Goal: Task Accomplishment & Management: Complete application form

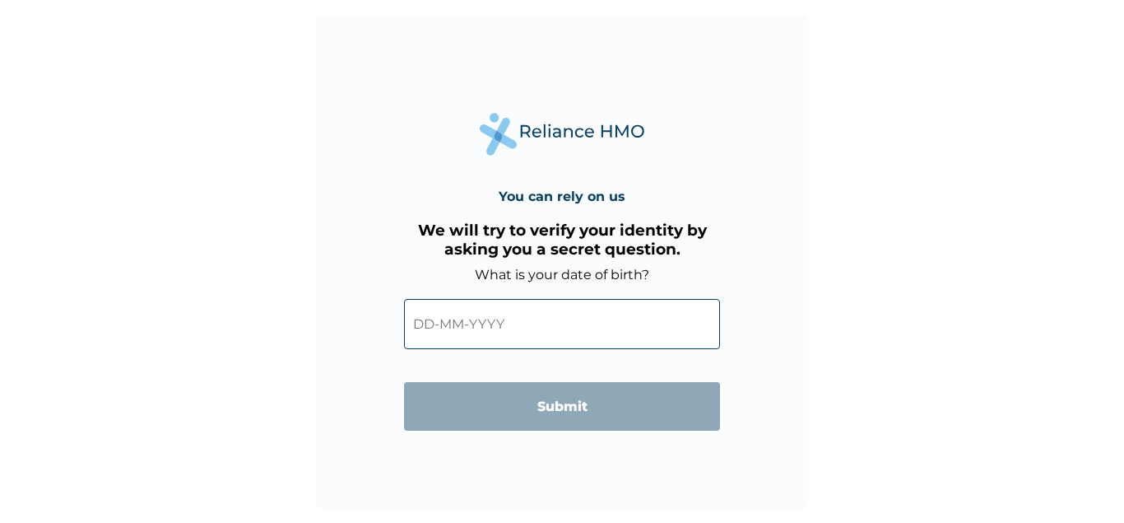
click at [445, 326] on input "text" at bounding box center [562, 324] width 316 height 50
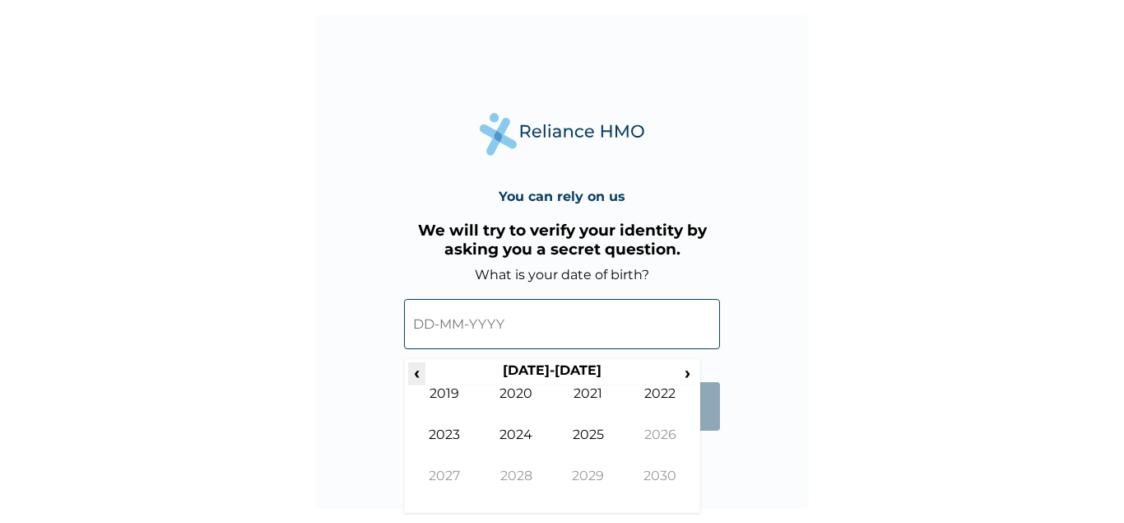
click at [419, 368] on span "‹" at bounding box center [416, 372] width 17 height 21
click at [681, 374] on span "›" at bounding box center [688, 372] width 18 height 21
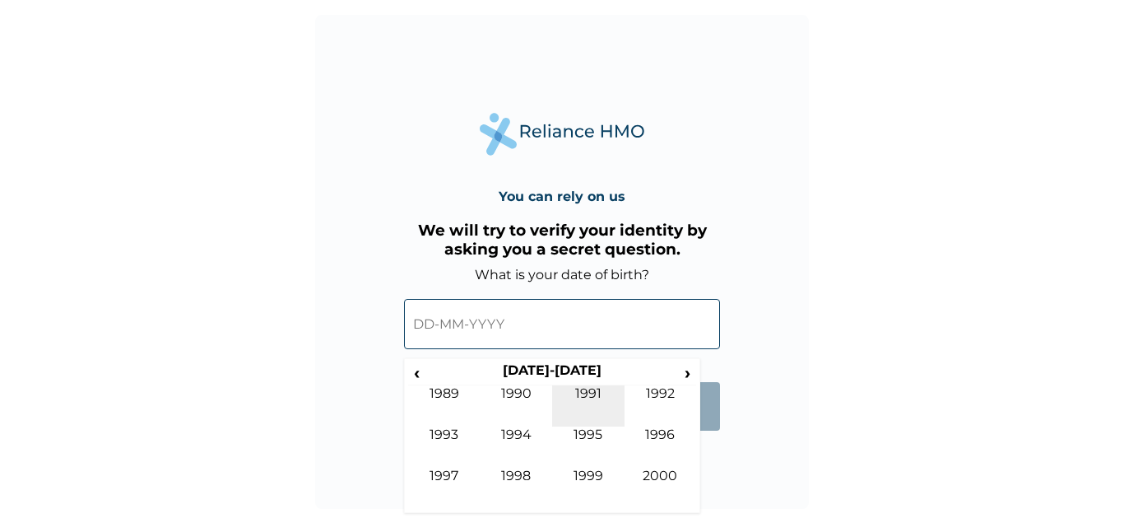
click at [583, 421] on td "1991" at bounding box center [588, 405] width 72 height 41
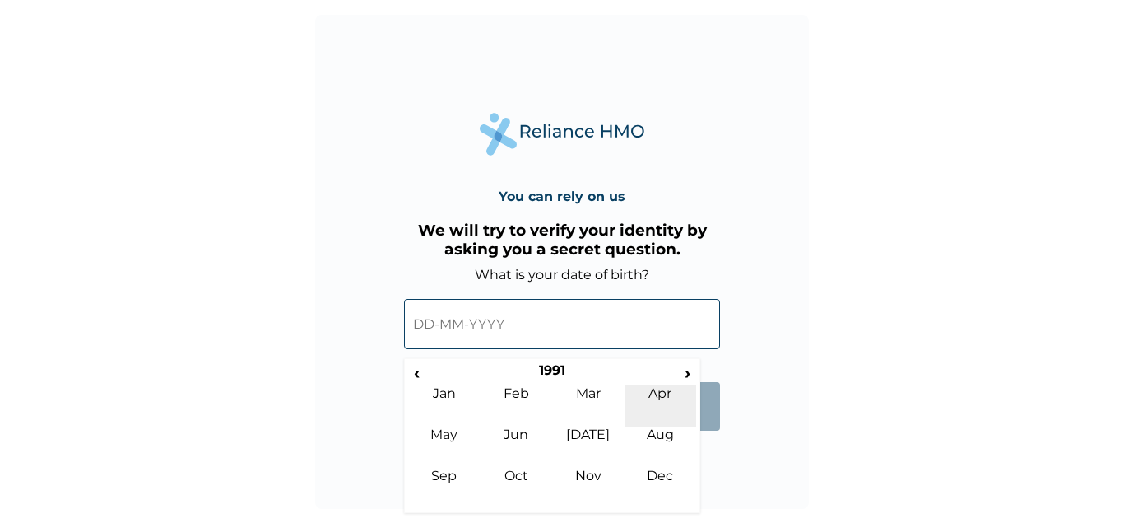
click at [665, 397] on td "Apr" at bounding box center [661, 405] width 72 height 41
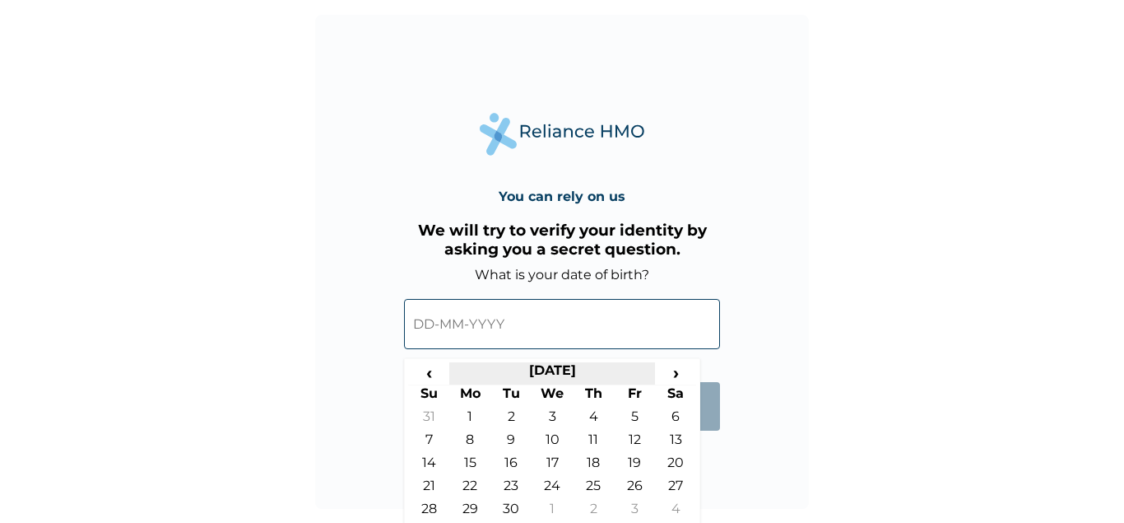
click at [579, 377] on th "April 1991" at bounding box center [552, 373] width 206 height 23
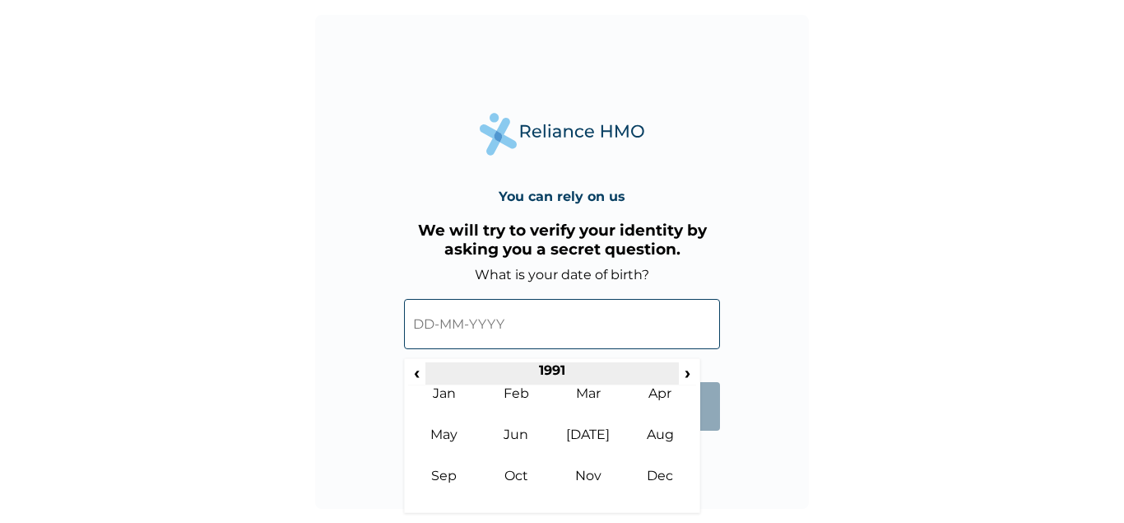
click at [560, 369] on th "1991" at bounding box center [551, 373] width 253 height 23
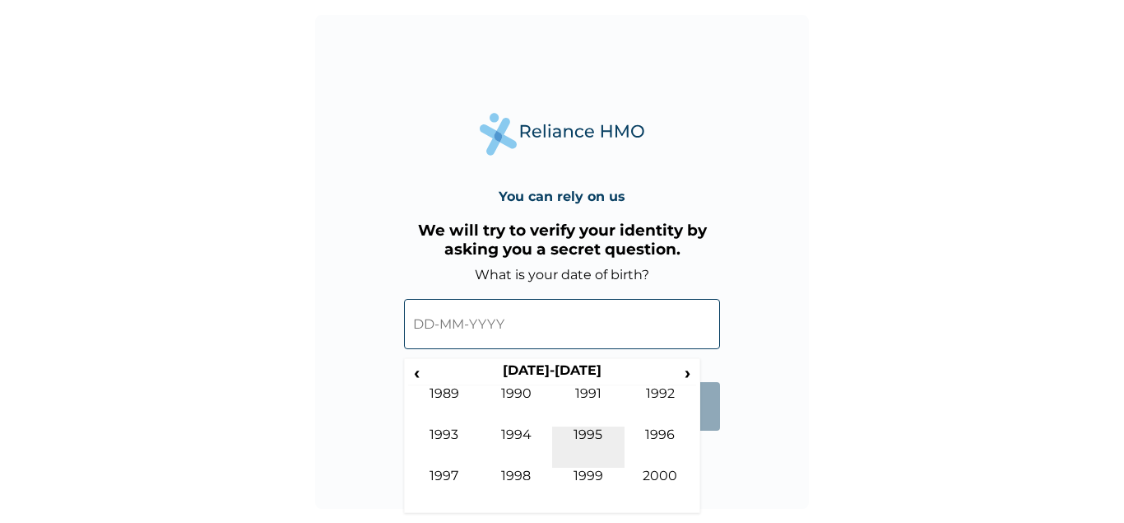
click at [585, 433] on td "1995" at bounding box center [588, 446] width 72 height 41
click at [659, 394] on td "Apr" at bounding box center [661, 405] width 72 height 41
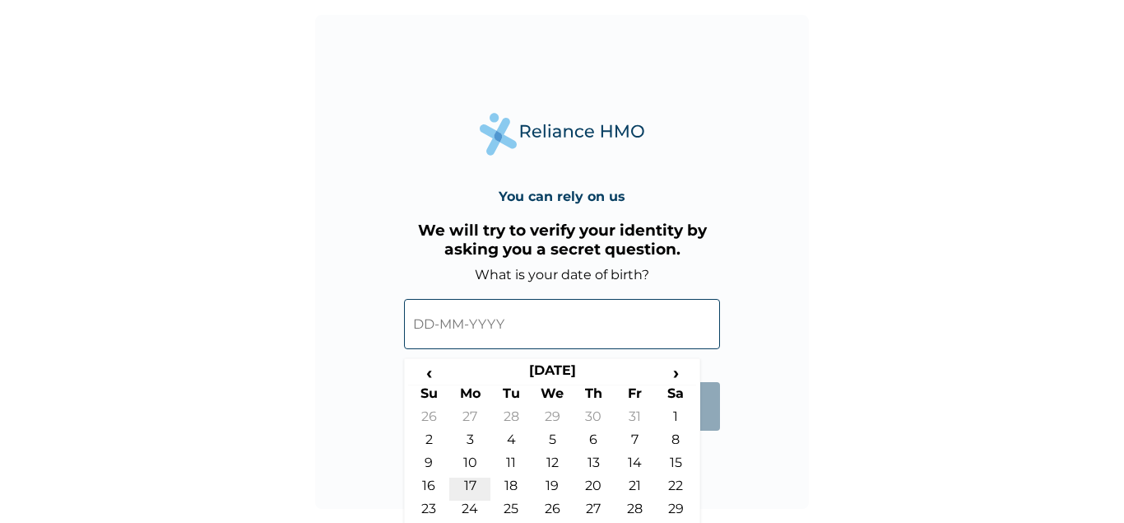
click at [469, 485] on td "17" at bounding box center [469, 488] width 41 height 23
type input "17-04-1995"
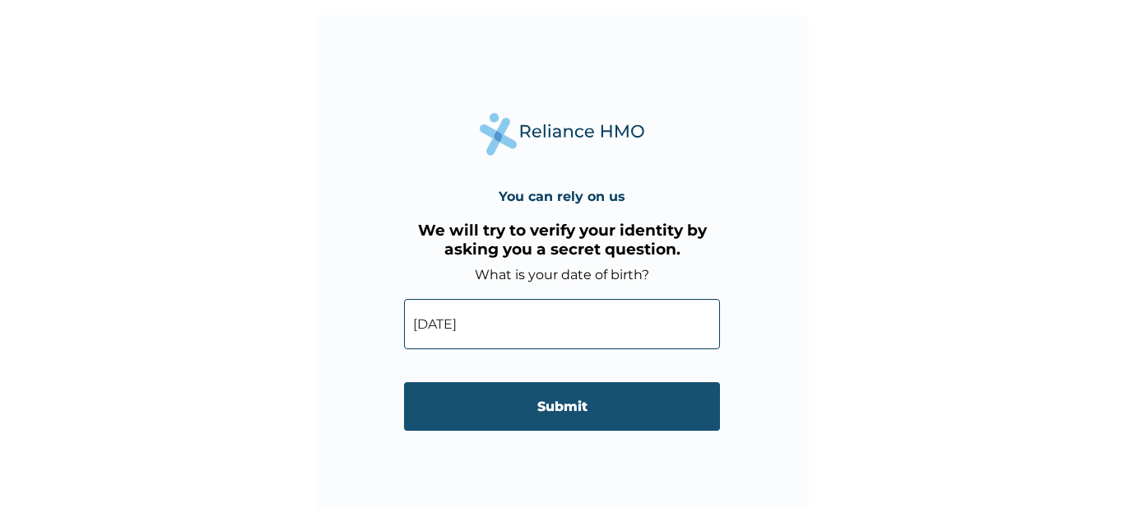
click at [536, 397] on input "Submit" at bounding box center [562, 406] width 316 height 49
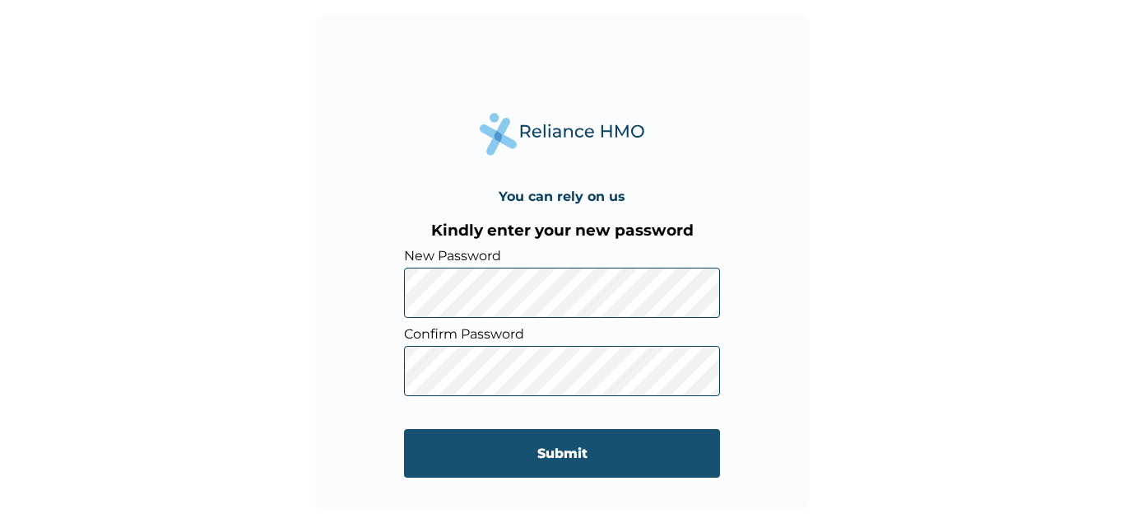
click at [555, 439] on input "Submit" at bounding box center [562, 453] width 316 height 49
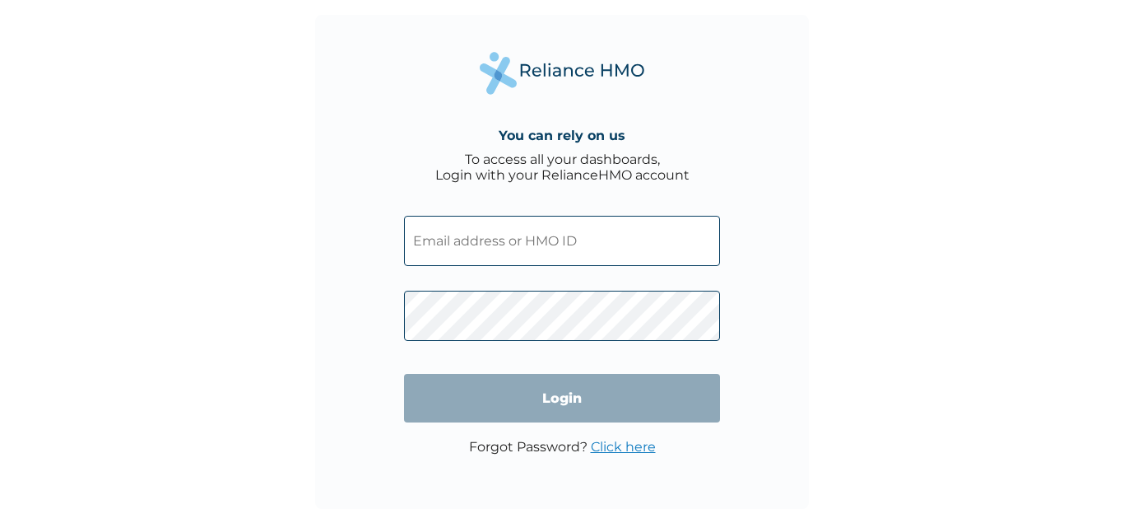
click at [476, 239] on input "text" at bounding box center [562, 241] width 316 height 50
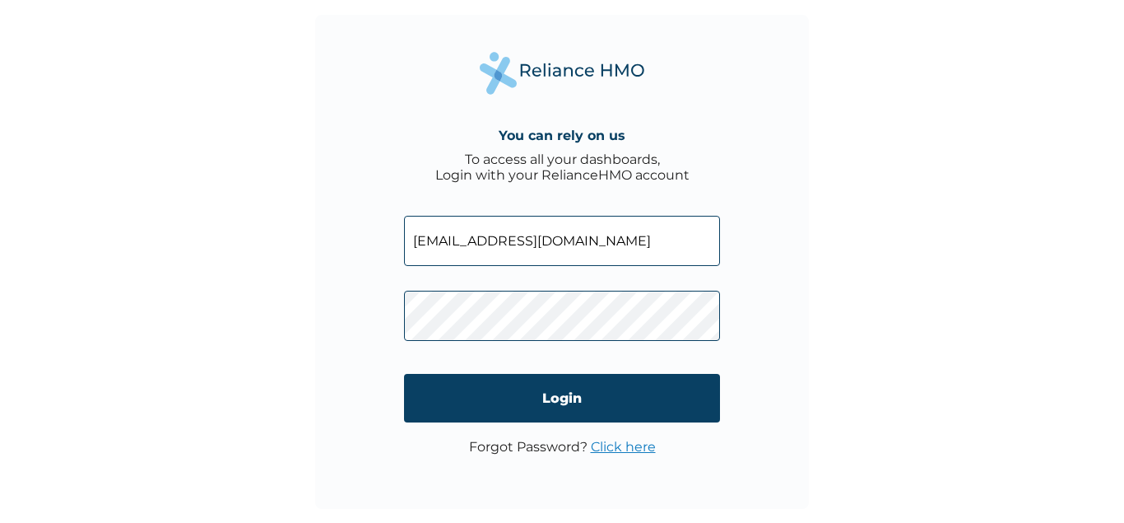
type input "[EMAIL_ADDRESS][DOMAIN_NAME]"
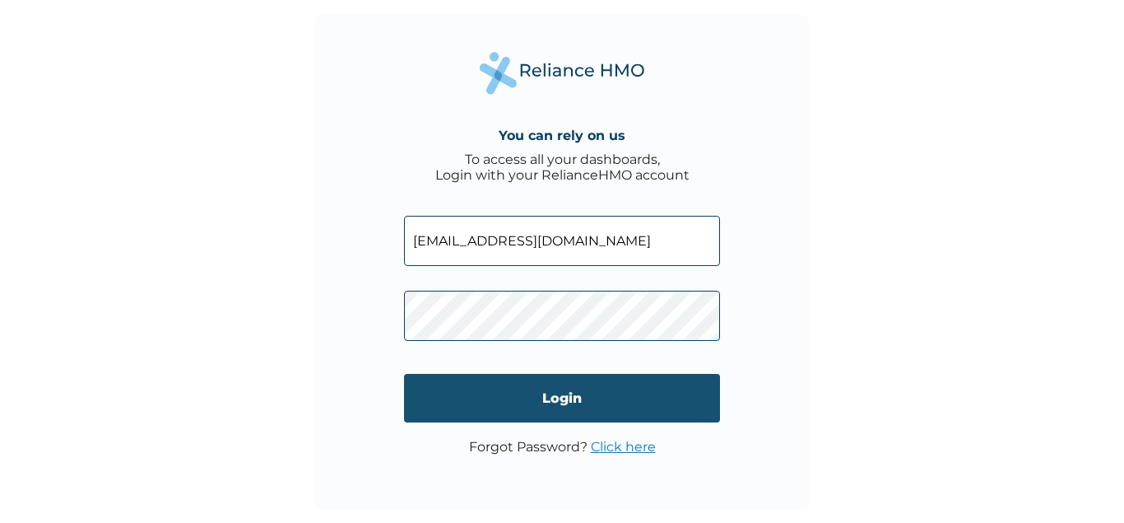
click at [588, 388] on input "Login" at bounding box center [562, 398] width 316 height 49
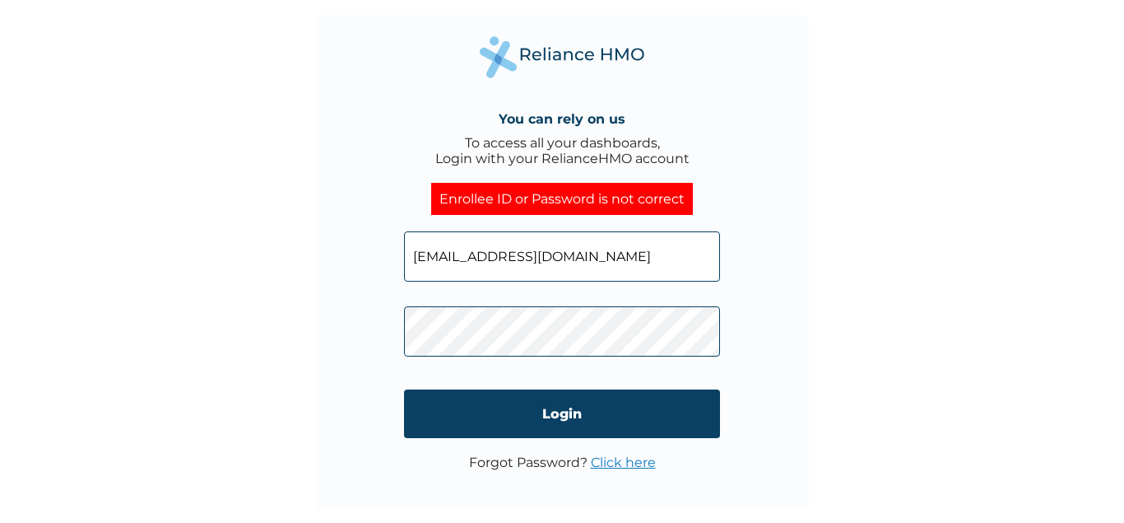
click input "Login" at bounding box center [562, 413] width 316 height 49
drag, startPoint x: 633, startPoint y: 254, endPoint x: 350, endPoint y: 258, distance: 283.1
click at [404, 258] on input "abioduun.adetayo@sterling.ng" at bounding box center [562, 256] width 316 height 50
type input "1"
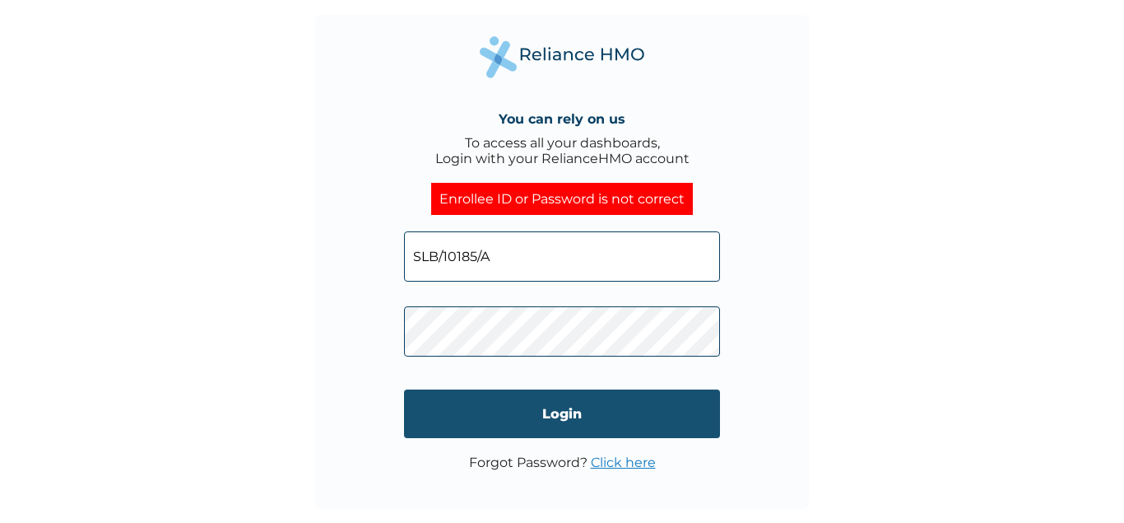
type input "SLB/10185/A"
click at [536, 404] on input "Login" at bounding box center [562, 413] width 316 height 49
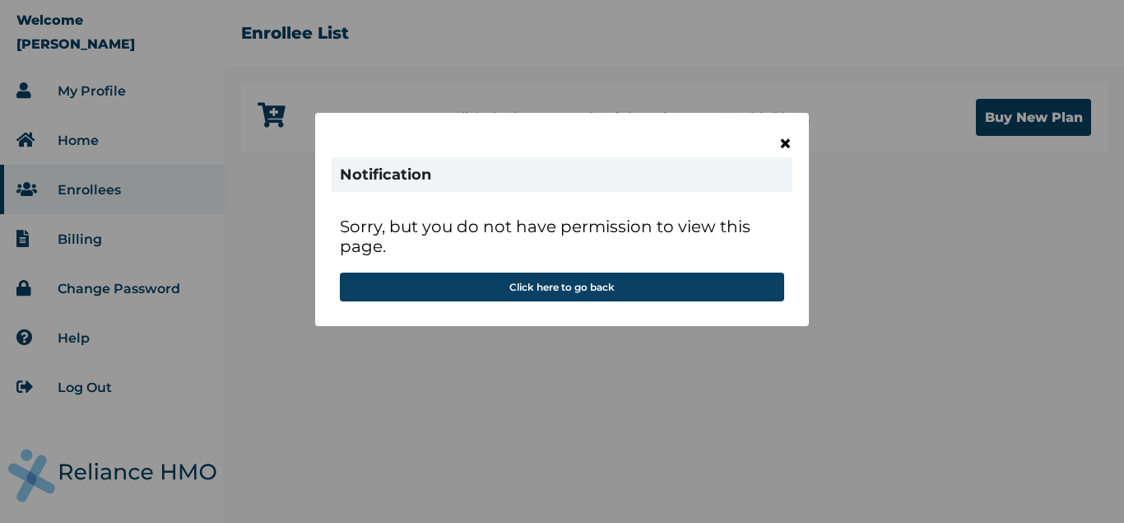
click at [788, 142] on span "×" at bounding box center [786, 143] width 14 height 28
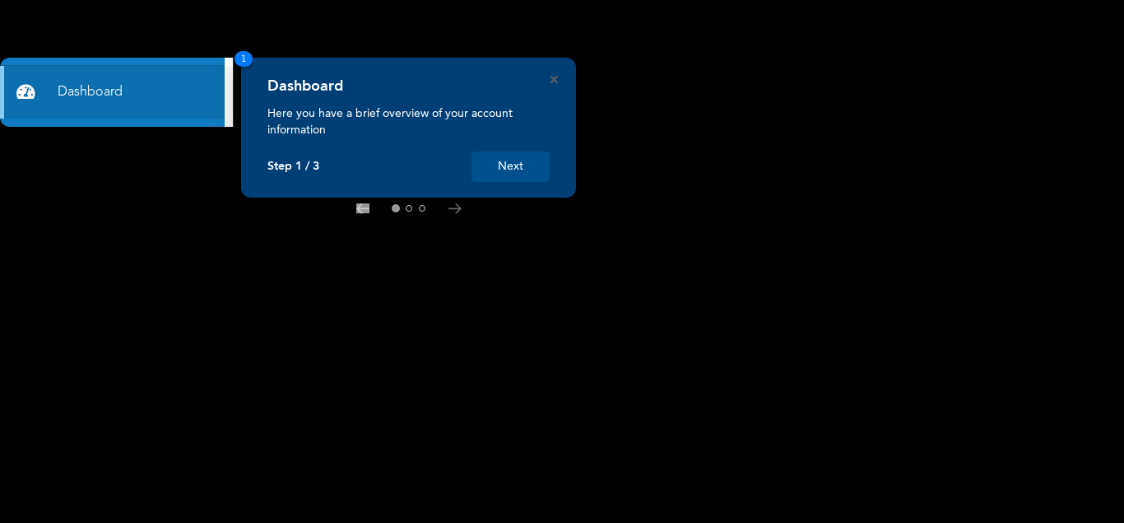
click at [516, 165] on button "Next" at bounding box center [511, 166] width 78 height 30
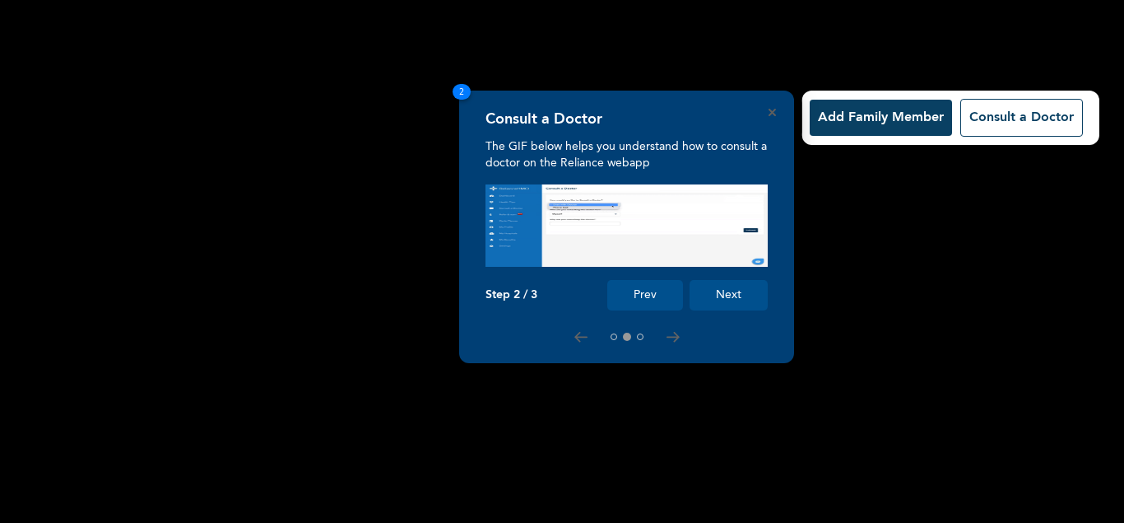
click at [924, 116] on button "Add Family Member" at bounding box center [881, 118] width 142 height 36
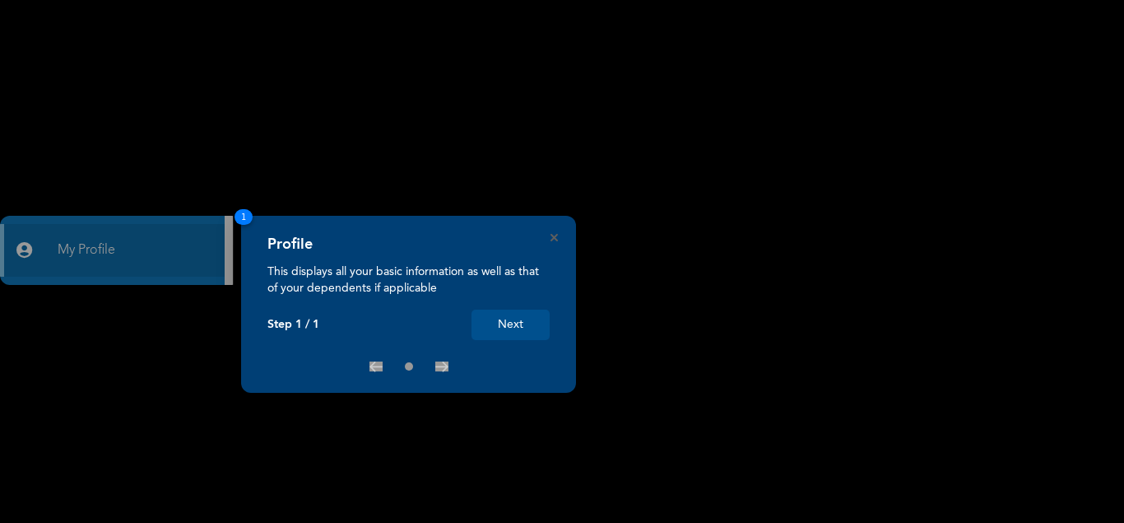
click at [517, 323] on button "Next" at bounding box center [511, 324] width 78 height 30
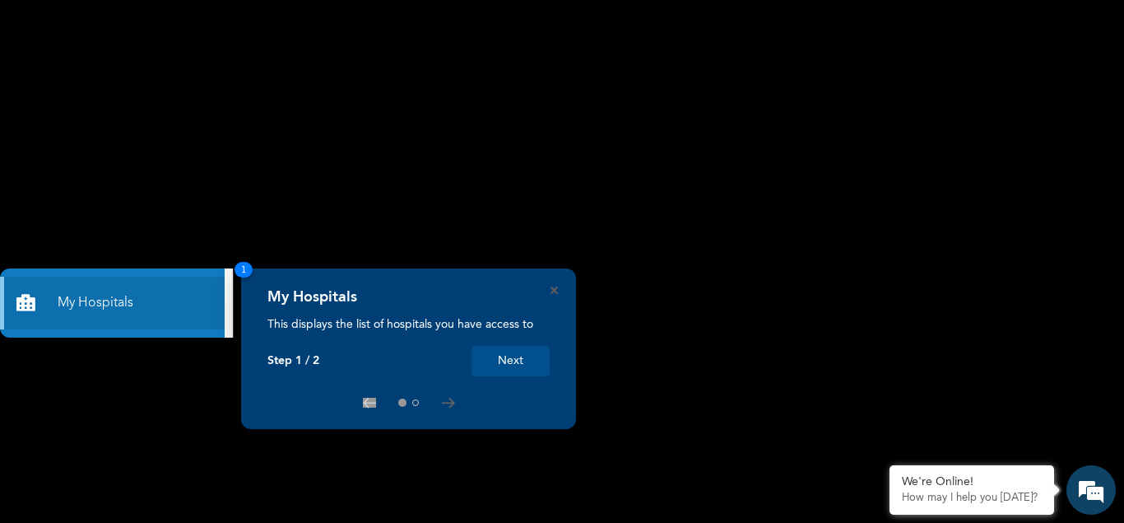
click at [501, 363] on button "Next" at bounding box center [511, 361] width 78 height 30
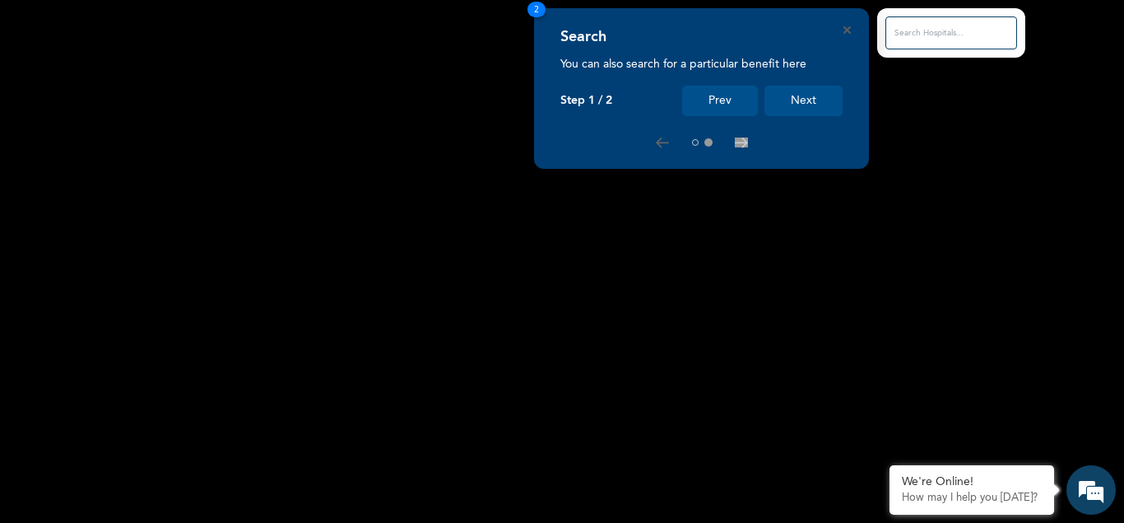
click at [813, 98] on button "Next" at bounding box center [804, 101] width 78 height 30
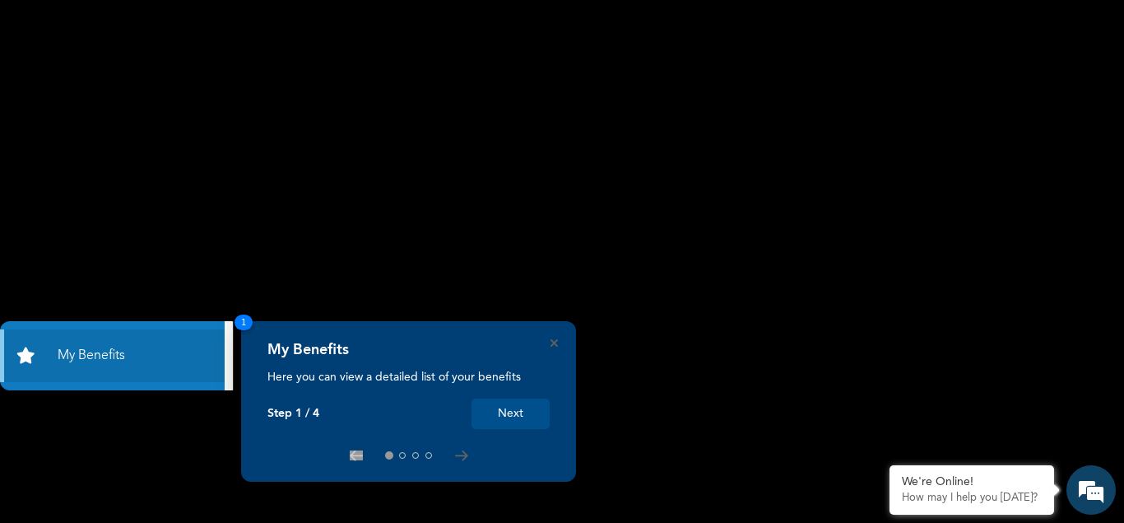
click at [508, 421] on button "Next" at bounding box center [511, 413] width 78 height 30
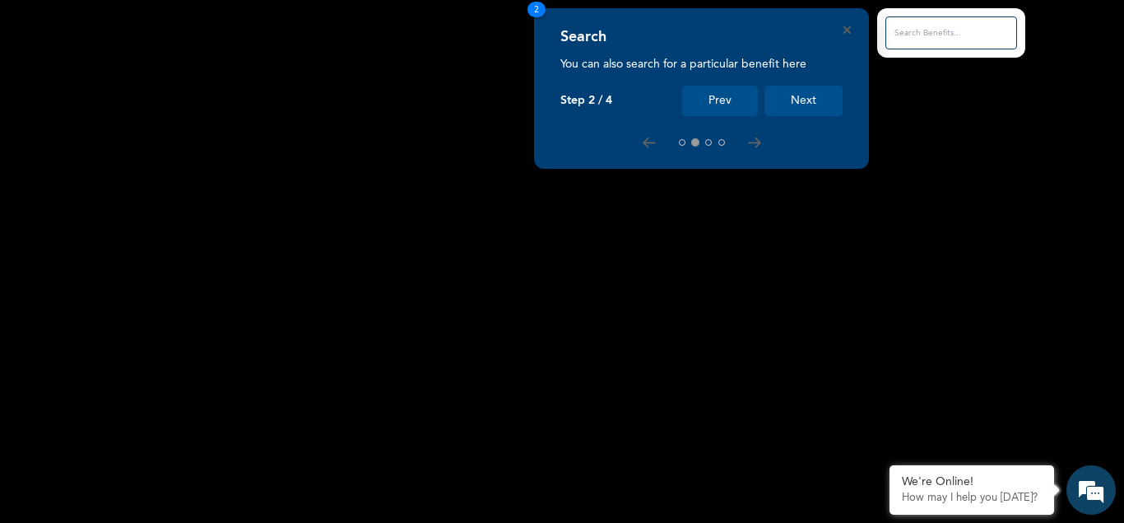
click at [806, 96] on button "Next" at bounding box center [804, 101] width 78 height 30
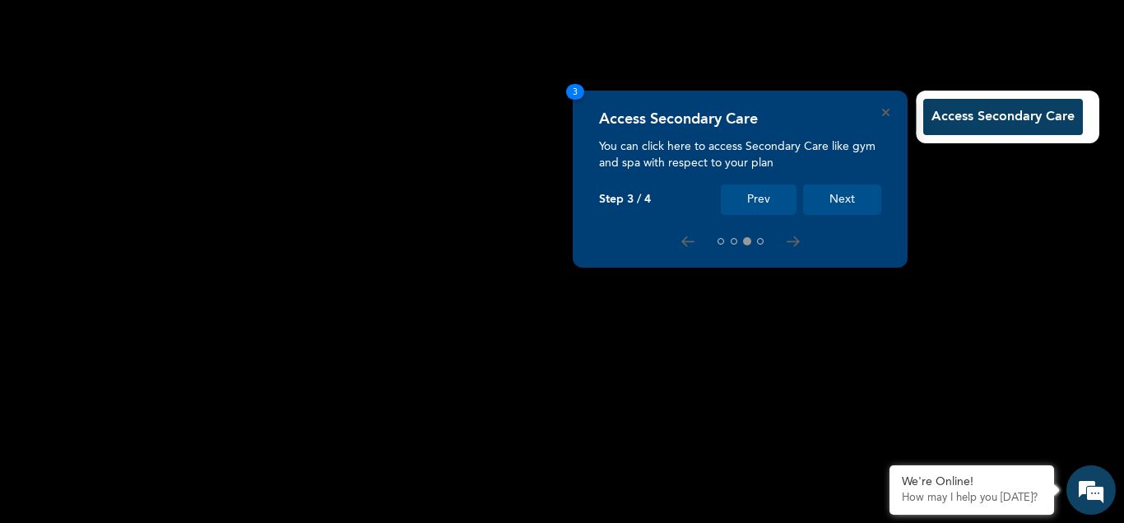
click at [846, 199] on button "Next" at bounding box center [842, 199] width 78 height 30
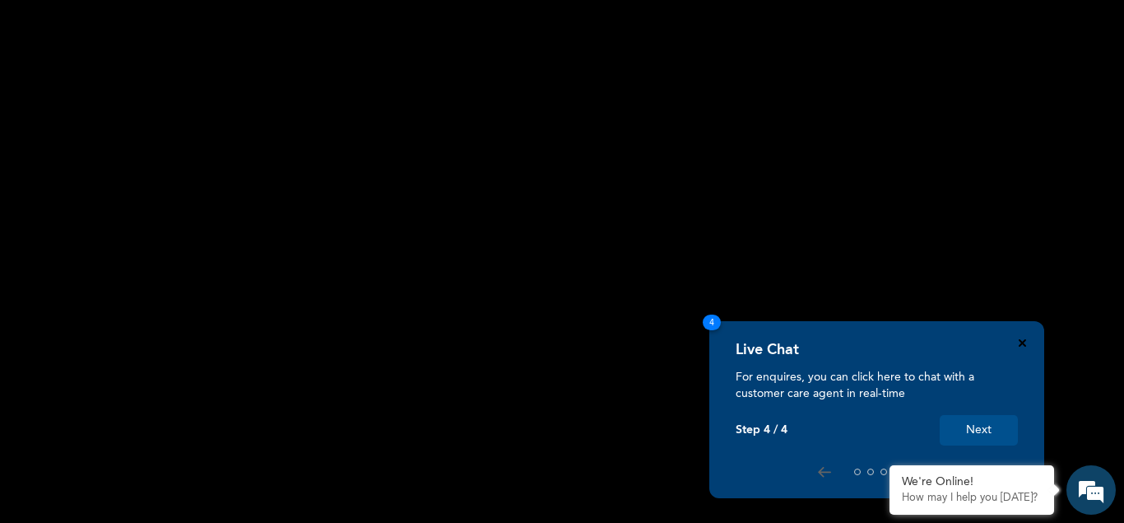
click at [1024, 342] on icon "Close" at bounding box center [1022, 342] width 7 height 7
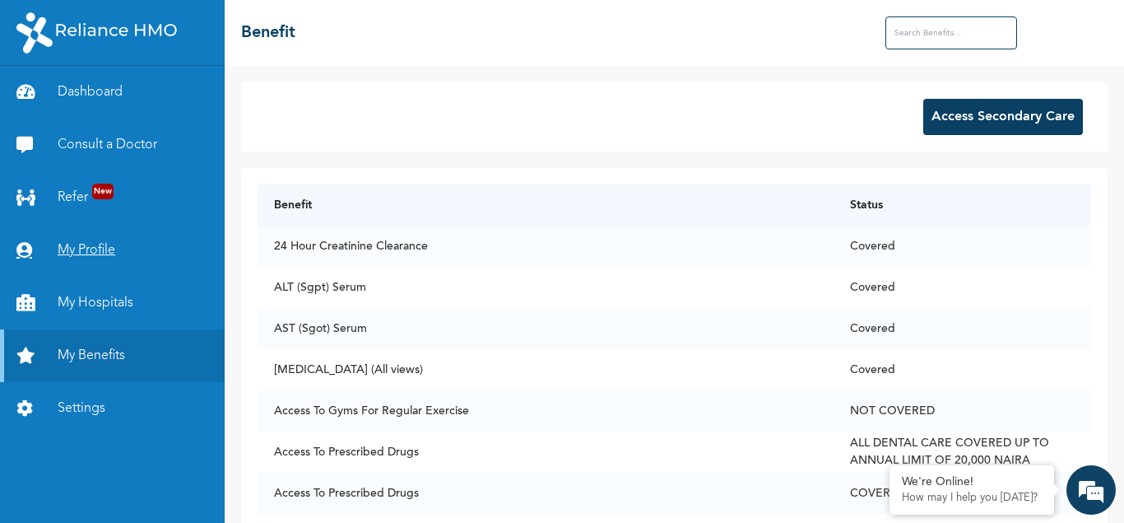
click at [83, 250] on link "My Profile" at bounding box center [112, 250] width 225 height 53
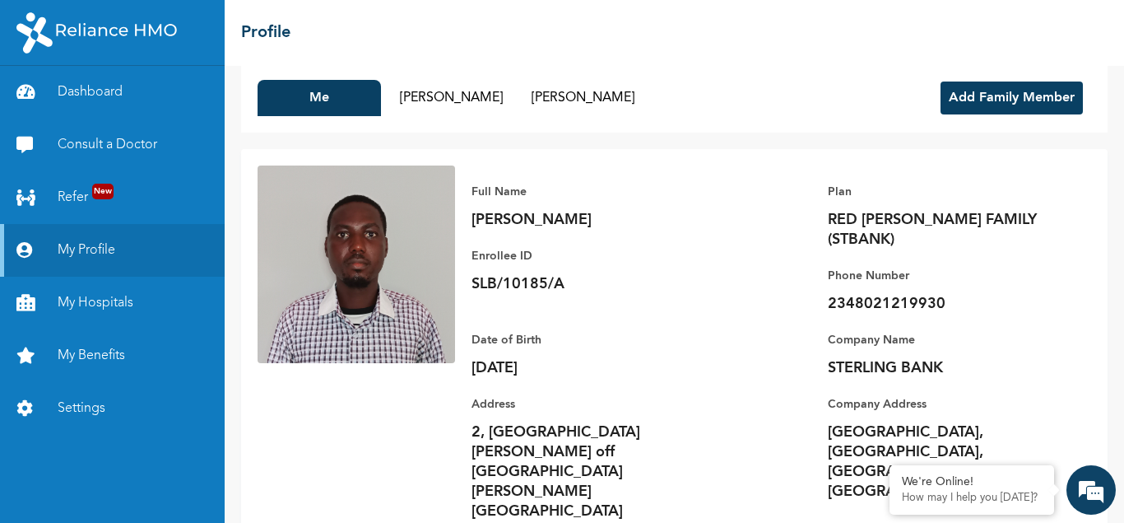
scroll to position [44, 0]
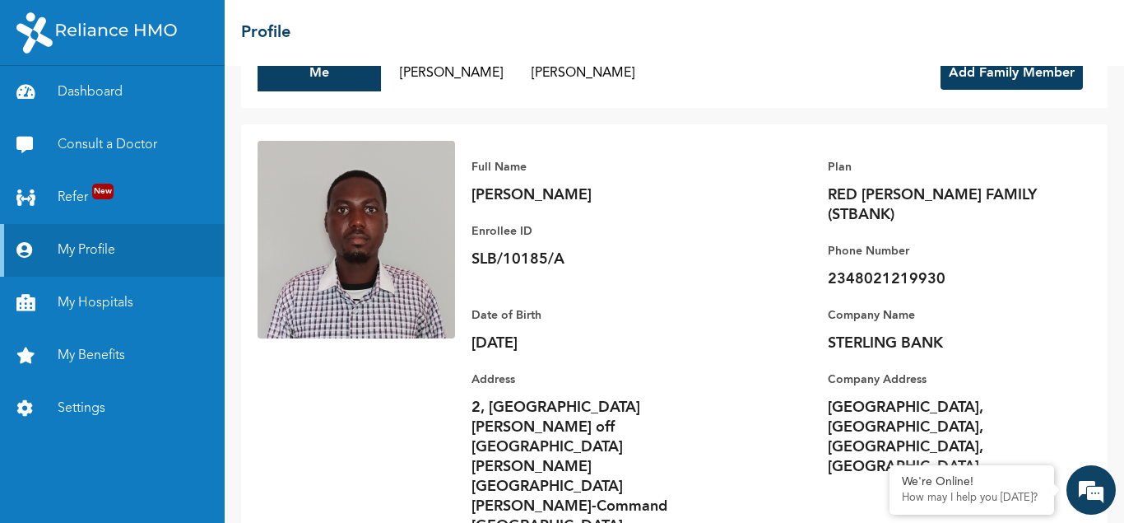
click at [1020, 74] on button "Add Family Member" at bounding box center [1012, 73] width 142 height 33
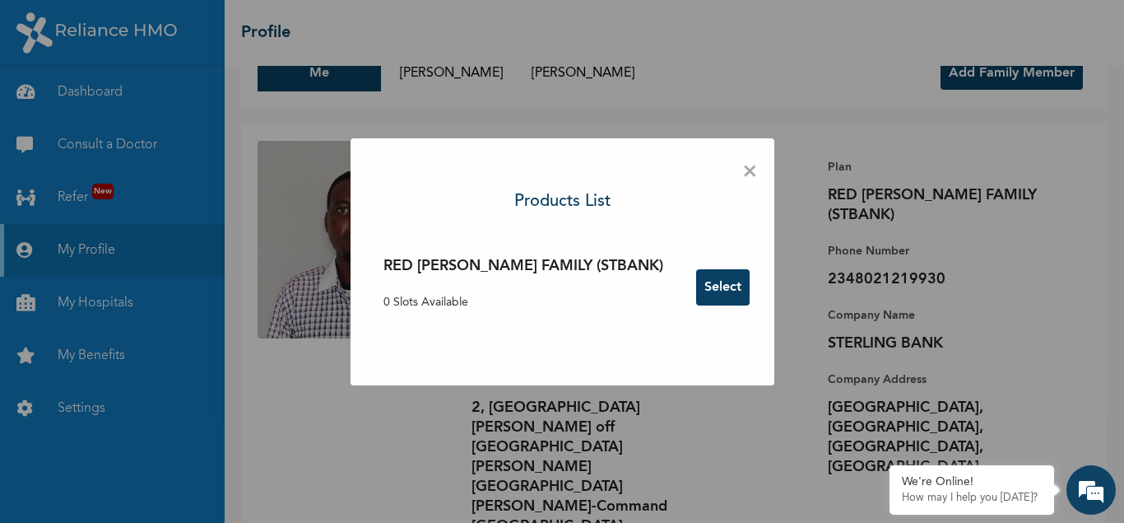
scroll to position [0, 0]
drag, startPoint x: 561, startPoint y: 267, endPoint x: 551, endPoint y: 268, distance: 10.0
click at [560, 267] on h3 "RED BERYL FAMILY (STBANK)" at bounding box center [524, 266] width 280 height 22
click at [439, 314] on div "RED BERYL FAMILY (STBANK) 0 Slots Available" at bounding box center [524, 287] width 280 height 64
click at [446, 303] on p "0 Slots Available" at bounding box center [524, 302] width 280 height 17
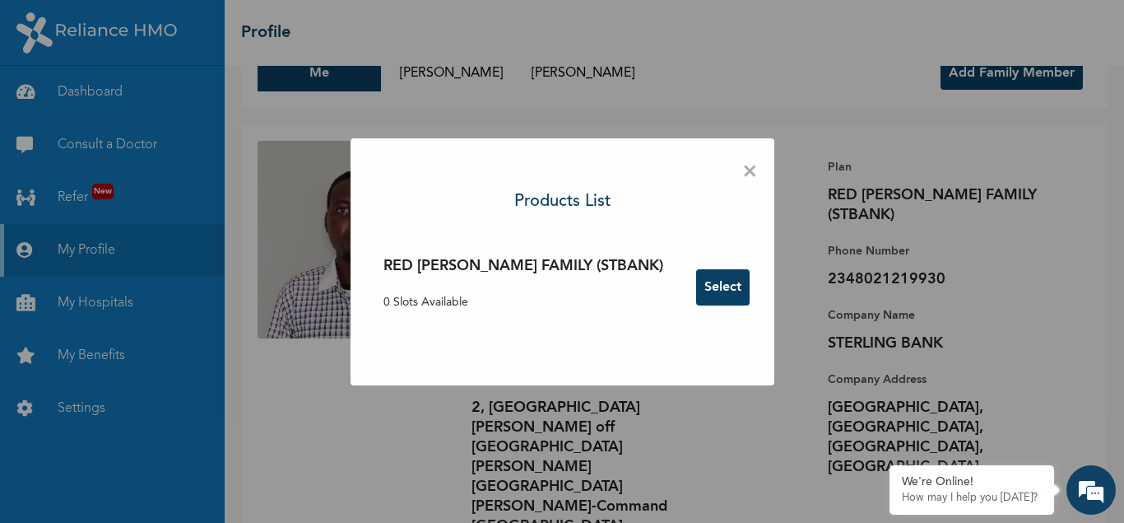
click at [696, 287] on button "Select" at bounding box center [722, 287] width 53 height 36
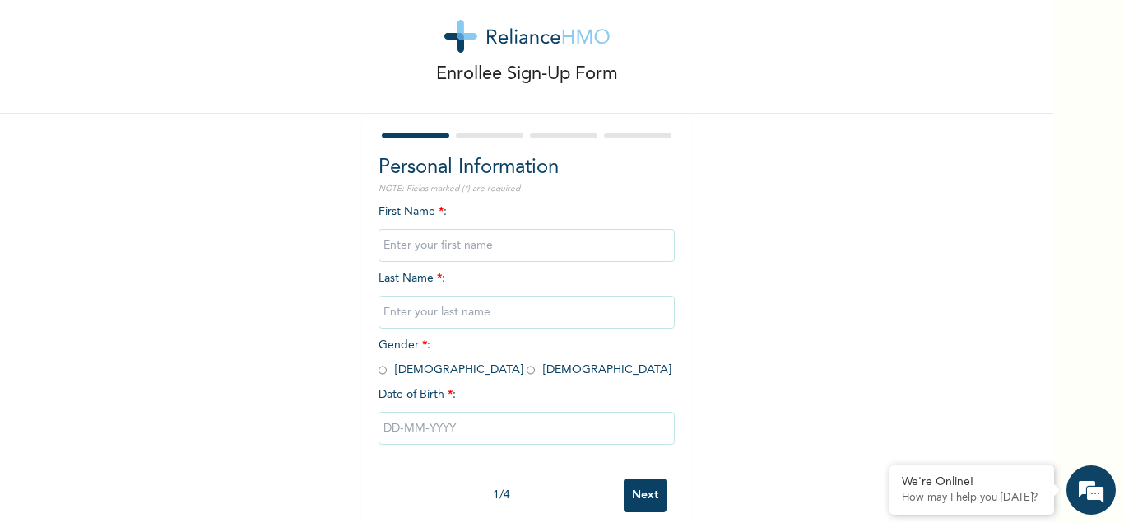
scroll to position [44, 0]
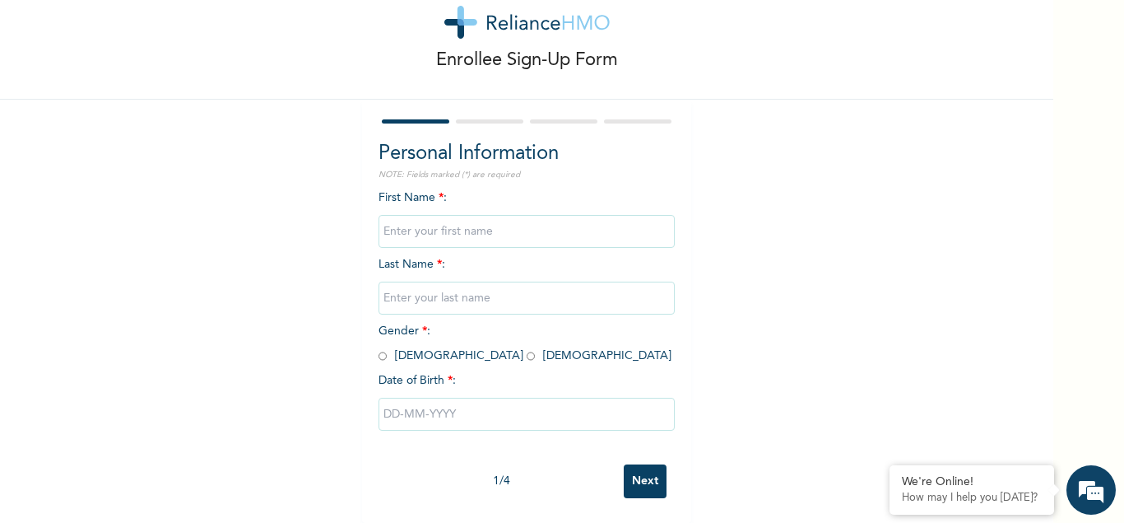
click at [452, 238] on input "text" at bounding box center [527, 231] width 296 height 33
type input "Elizabeth"
click at [500, 306] on input "text" at bounding box center [527, 297] width 296 height 33
type input "Adetayo"
click at [527, 356] on input "radio" at bounding box center [531, 356] width 8 height 16
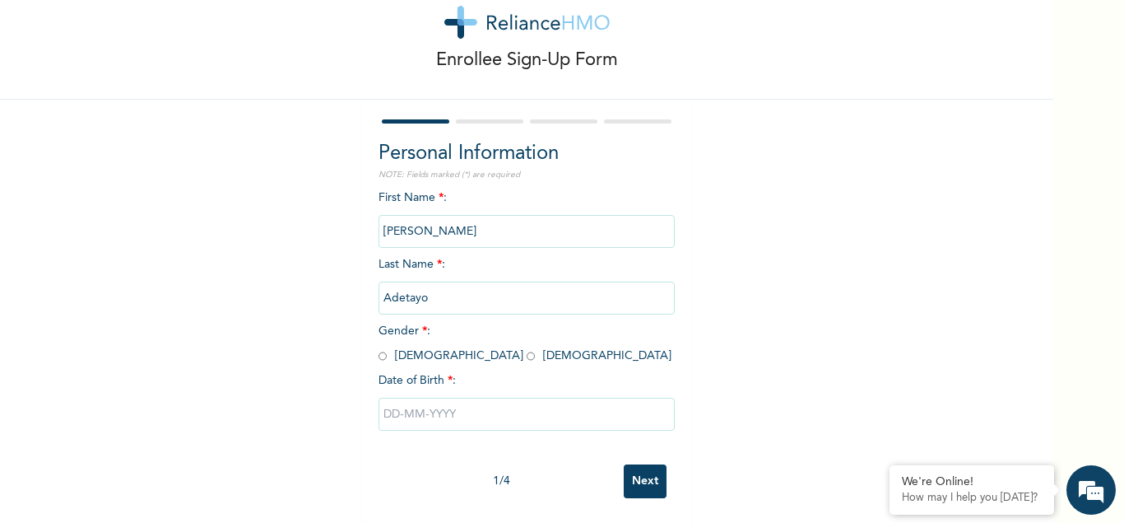
radio input "true"
click at [463, 424] on input "text" at bounding box center [527, 413] width 296 height 33
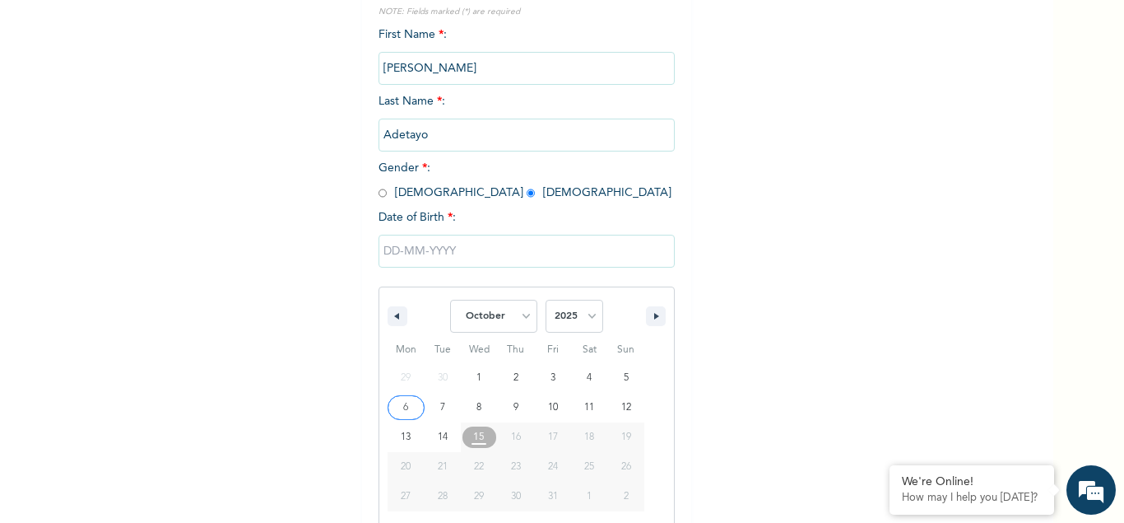
scroll to position [213, 0]
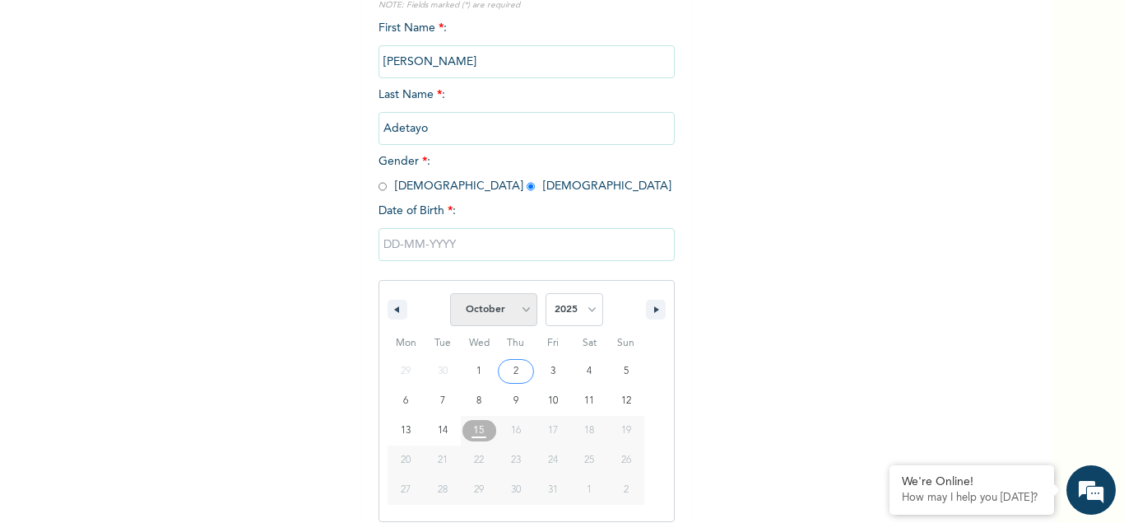
select select "8"
click option "September" at bounding box center [0, 0] width 0 height 0
type input "09/30/2025"
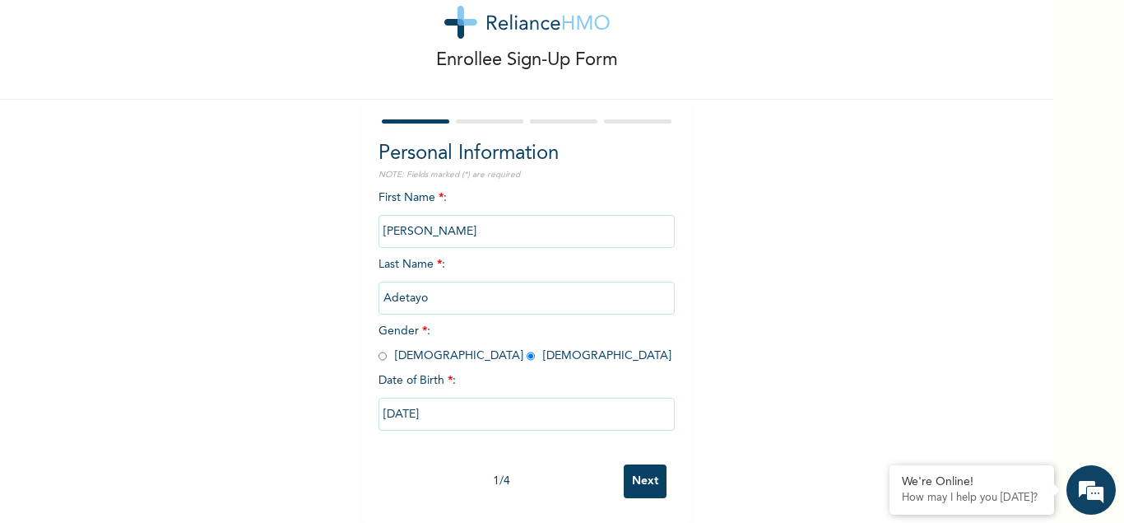
click at [637, 477] on input "Next" at bounding box center [645, 481] width 43 height 34
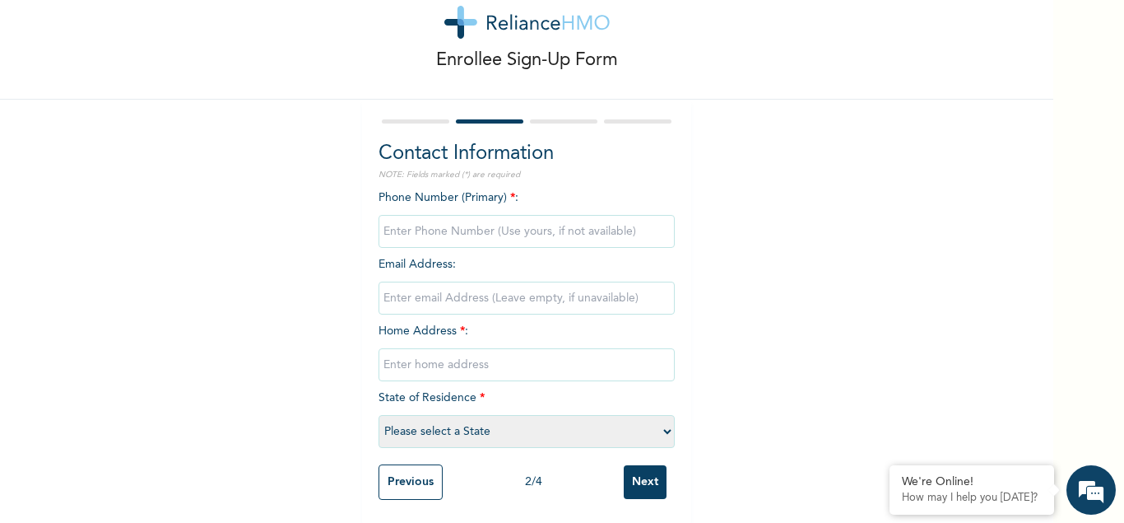
click at [379, 415] on select "Please select a State Abia Abuja (FCT) Adamawa Akwa Ibom Anambra Bauchi Bayelsa…" at bounding box center [527, 431] width 296 height 33
select select "25"
click at [446, 228] on input "phone" at bounding box center [527, 231] width 296 height 33
type input "08021219930"
click at [474, 295] on input "email" at bounding box center [527, 297] width 296 height 33
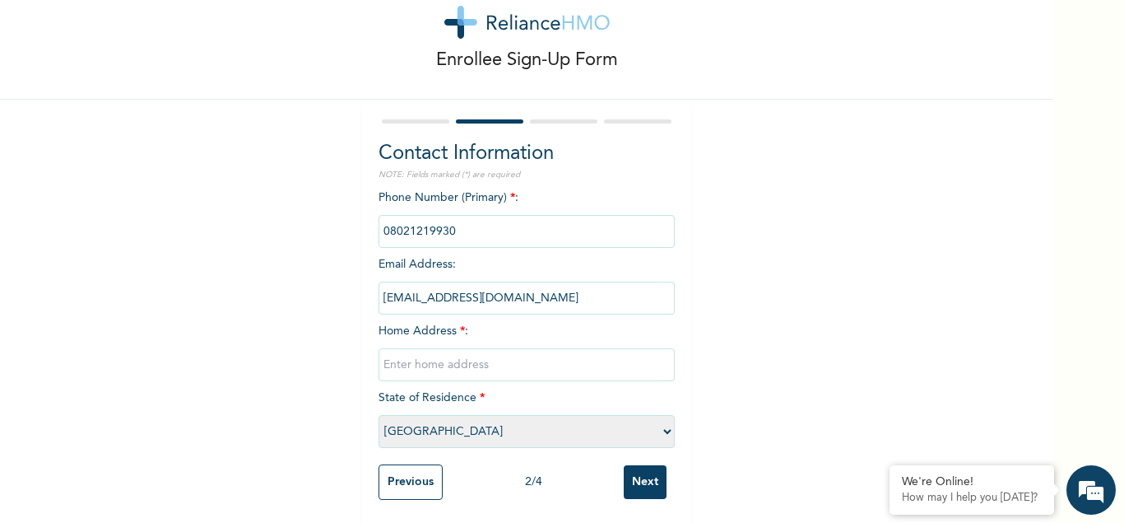
type input "abbestous21@gmail.com"
click at [422, 364] on input "text" at bounding box center [527, 364] width 296 height 33
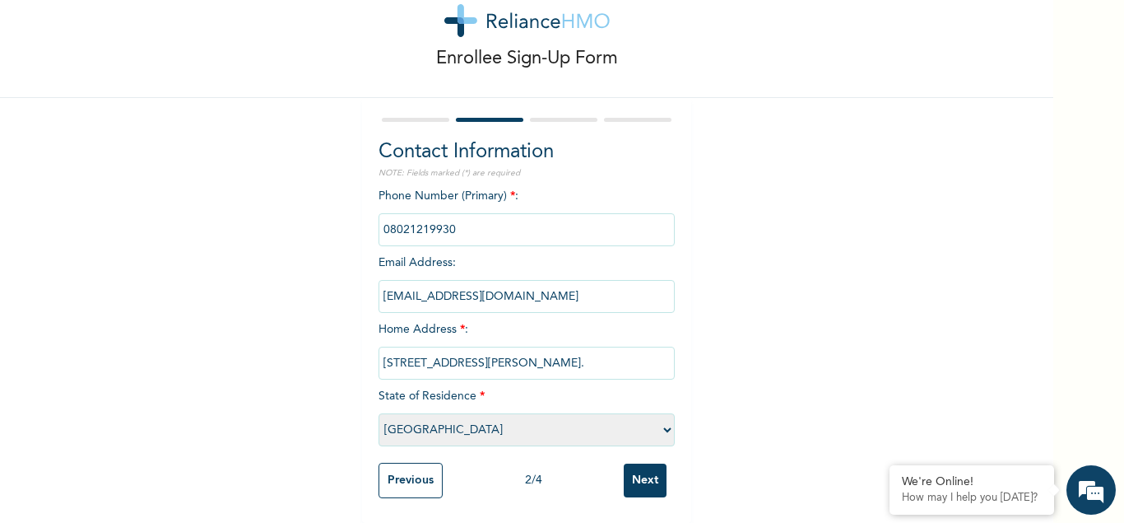
type input "30, Peace Estate Road, Ikola-Command, Ipaja, Lagos."
click at [644, 479] on input "Next" at bounding box center [645, 480] width 43 height 34
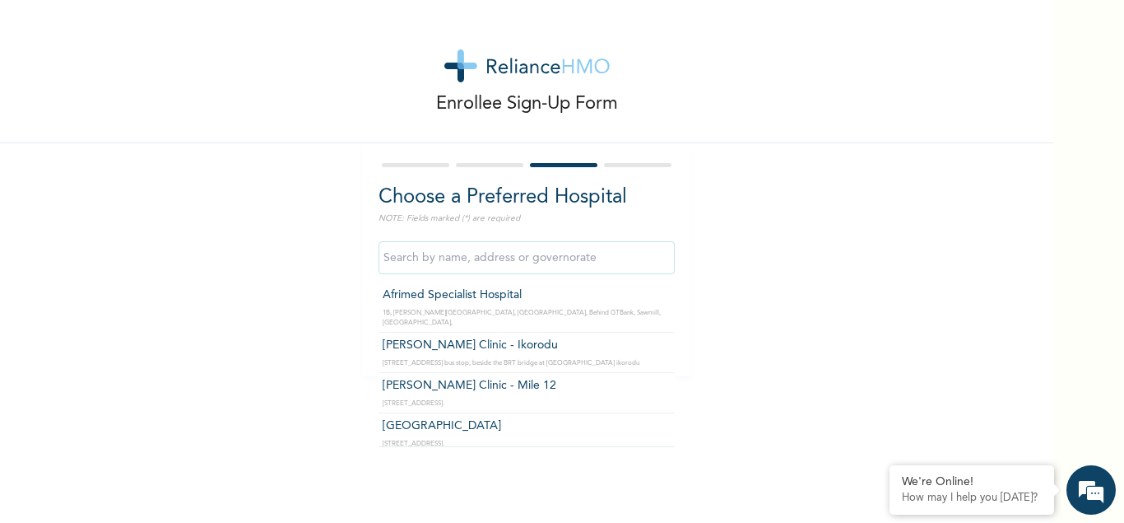
click at [472, 262] on input "text" at bounding box center [527, 257] width 296 height 33
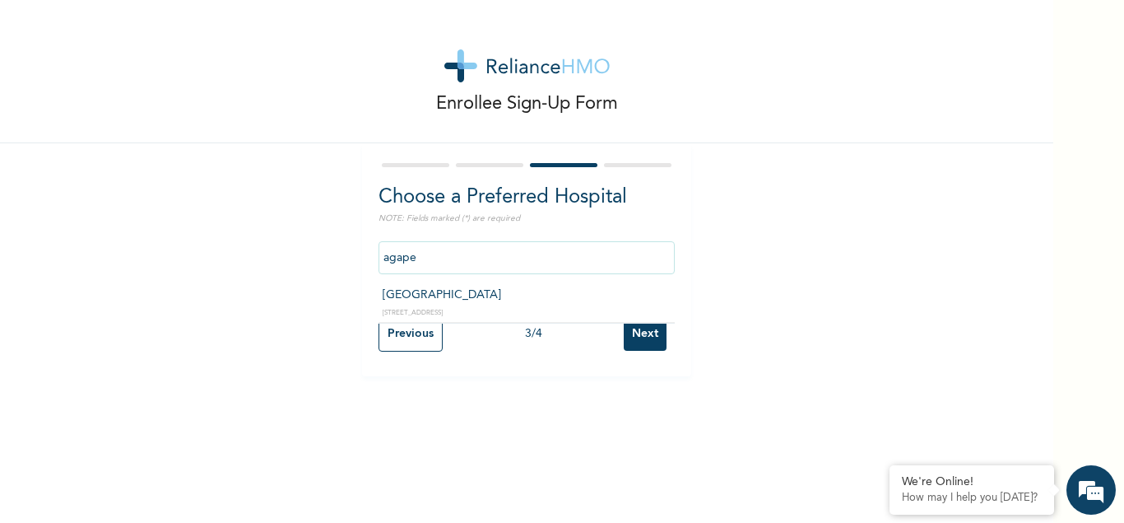
type input "[GEOGRAPHIC_DATA]"
click at [643, 339] on input "Next" at bounding box center [645, 334] width 43 height 34
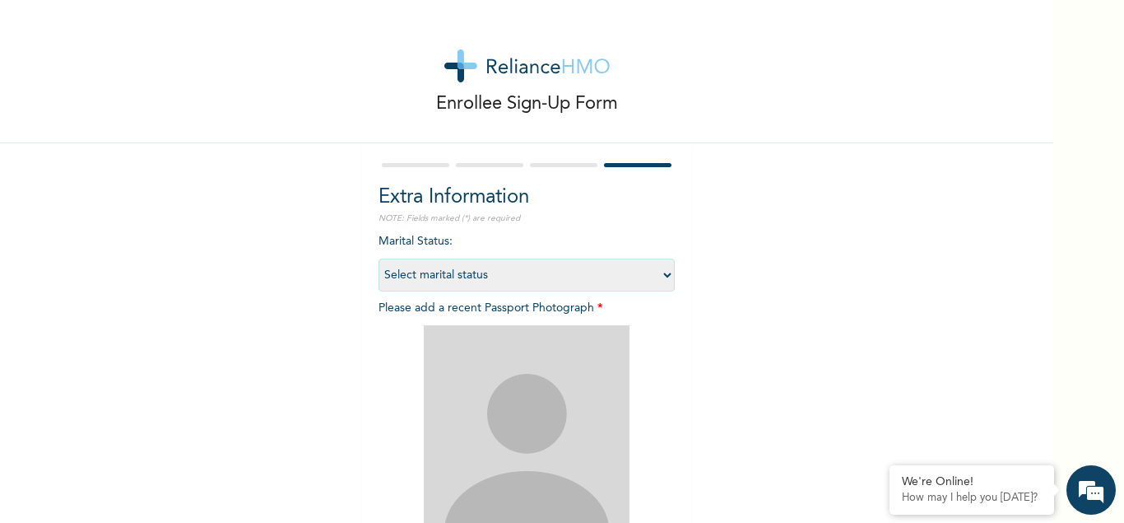
click at [379, 258] on select "Select marital status Single Married Divorced Widow/Widower" at bounding box center [527, 274] width 296 height 33
select select "1"
click option "Single" at bounding box center [0, 0] width 0 height 0
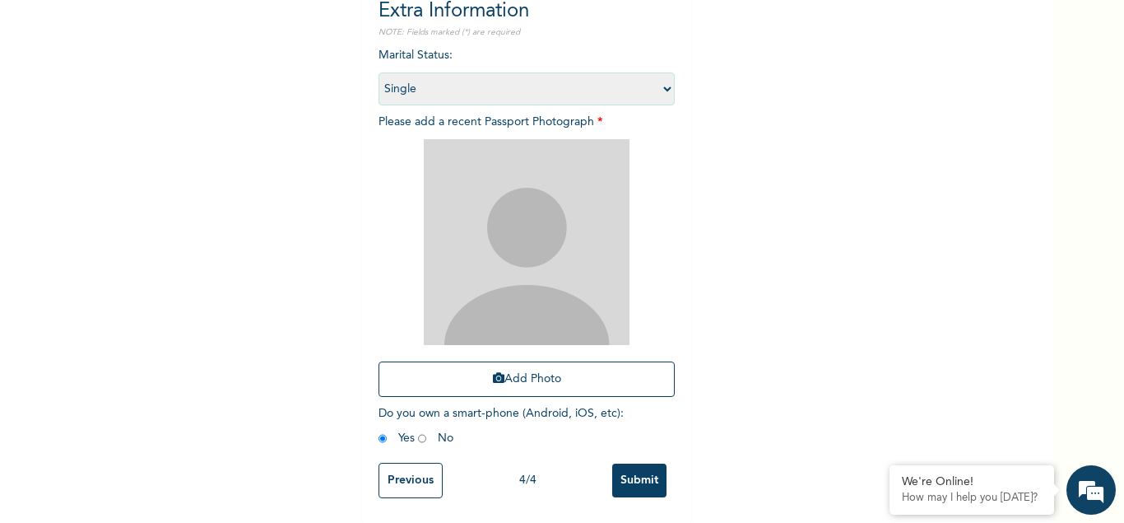
scroll to position [186, 0]
click at [528, 253] on img at bounding box center [527, 242] width 206 height 206
click at [530, 375] on button "Add Photo" at bounding box center [527, 378] width 296 height 35
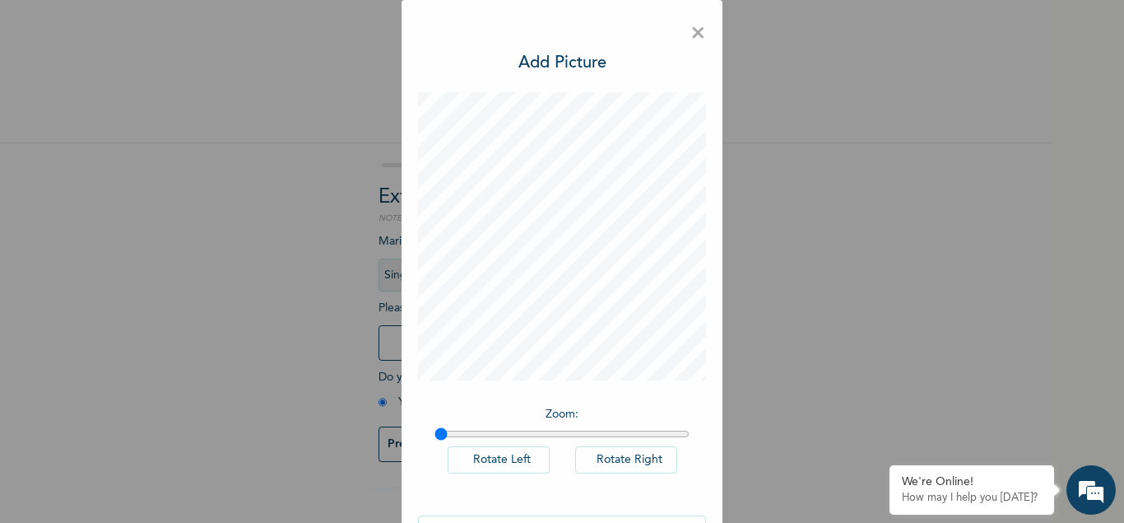
scroll to position [59, 0]
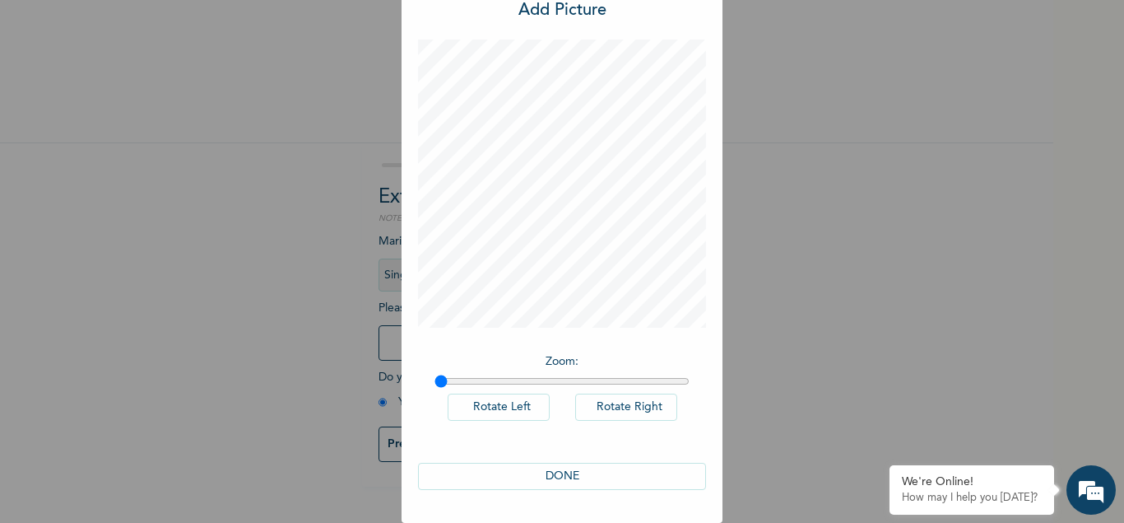
click at [562, 476] on button "DONE" at bounding box center [562, 476] width 288 height 27
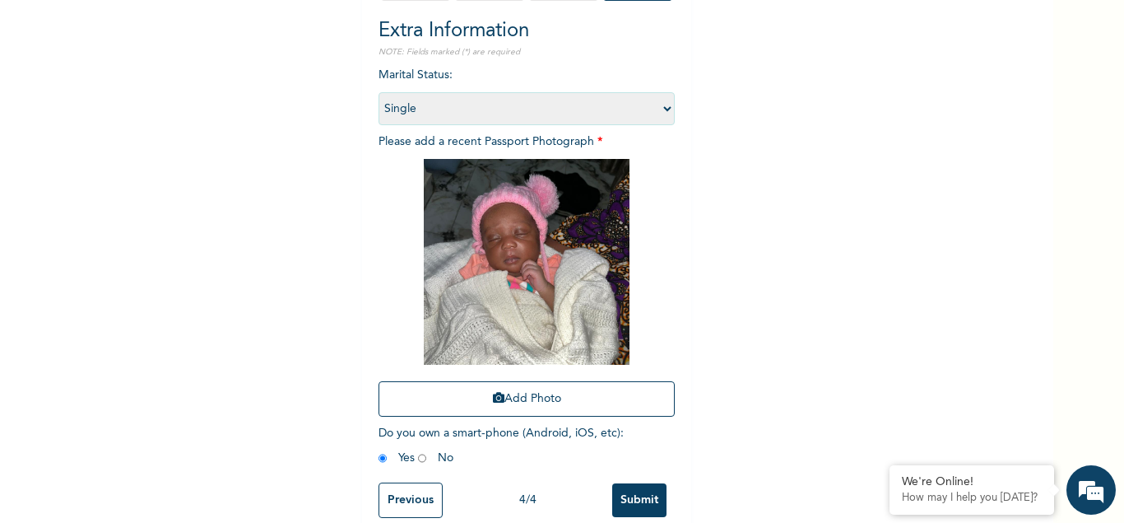
scroll to position [186, 0]
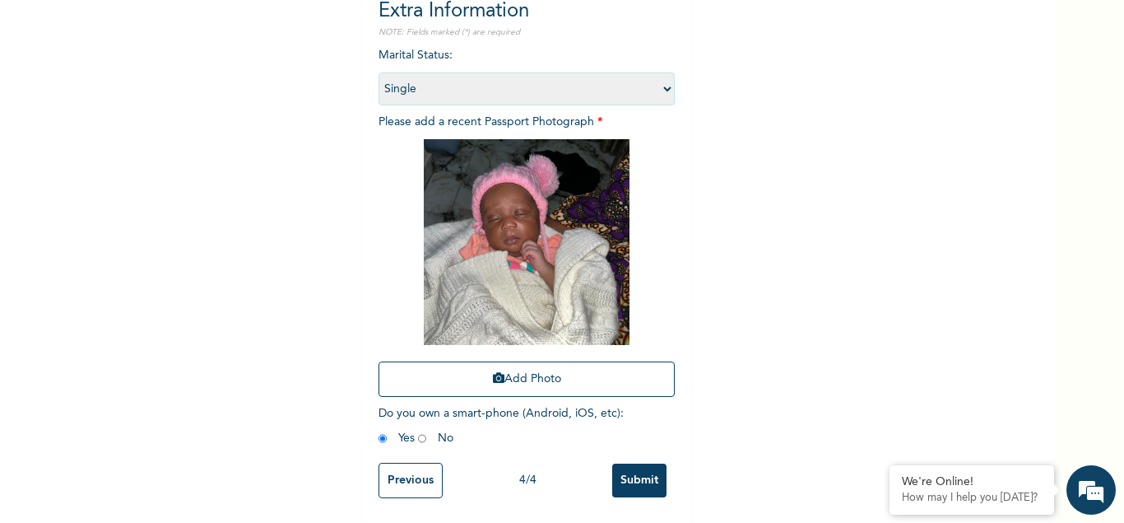
click at [639, 481] on input "Submit" at bounding box center [639, 480] width 54 height 34
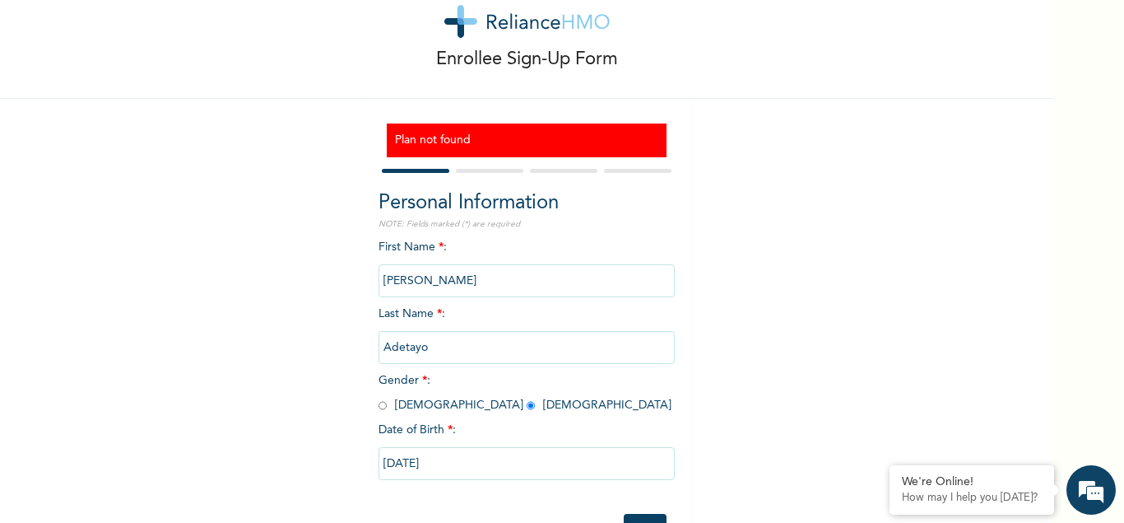
scroll to position [94, 0]
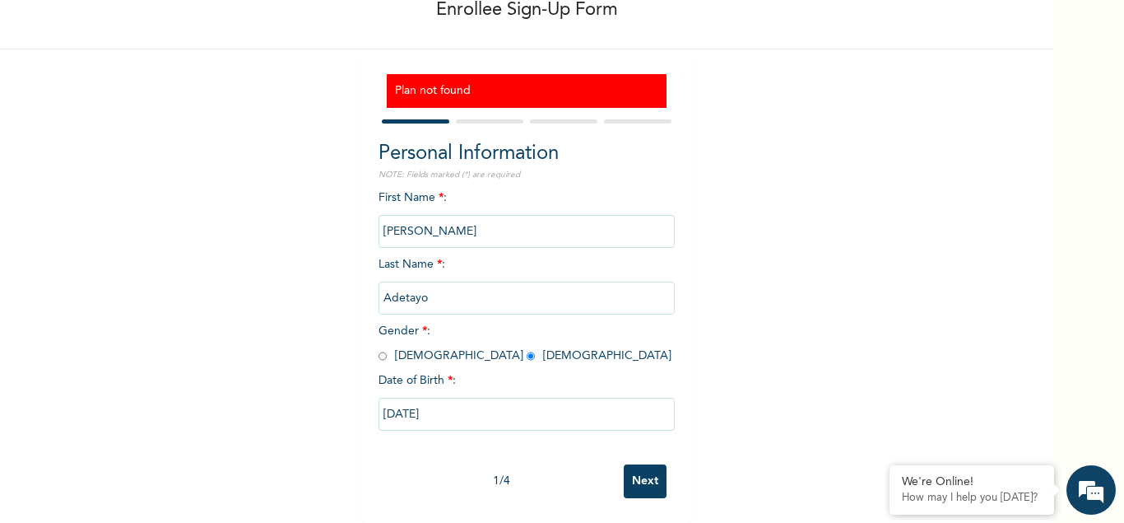
click at [632, 480] on input "Next" at bounding box center [645, 481] width 43 height 34
select select "25"
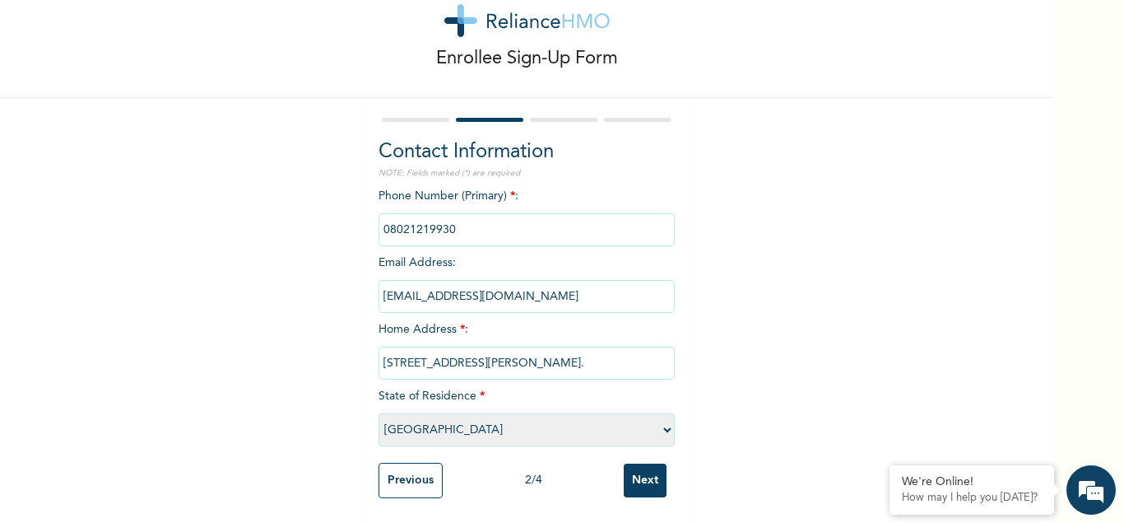
scroll to position [45, 0]
click at [643, 480] on input "Next" at bounding box center [645, 480] width 43 height 34
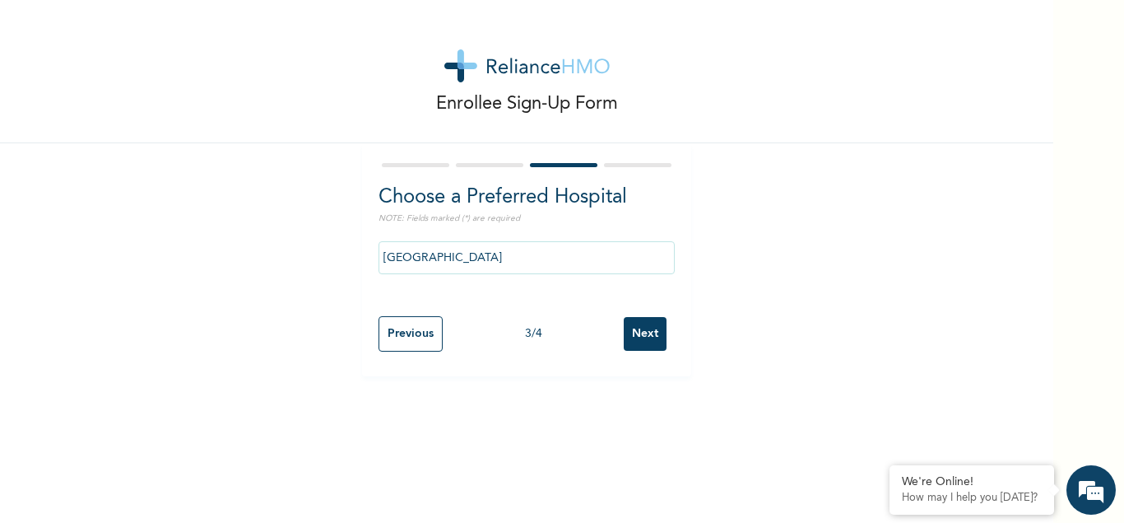
click at [639, 336] on input "Next" at bounding box center [645, 334] width 43 height 34
select select "1"
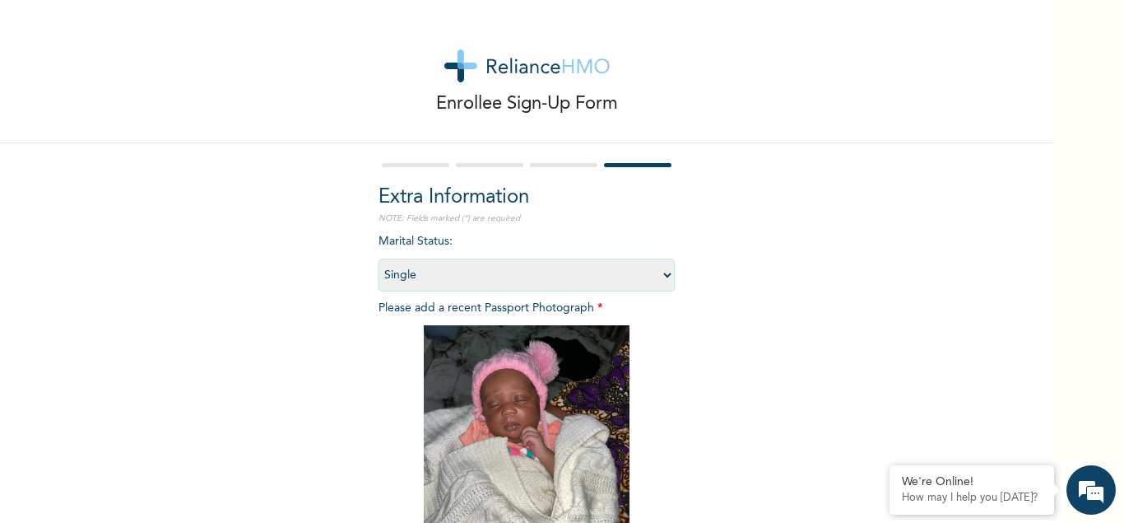
scroll to position [186, 0]
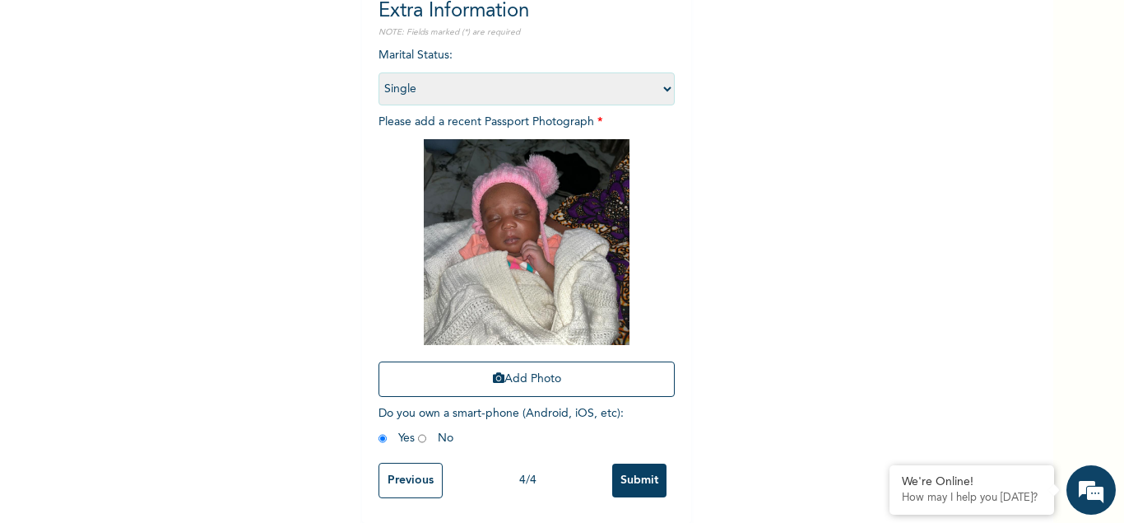
click at [638, 483] on input "Submit" at bounding box center [639, 480] width 54 height 34
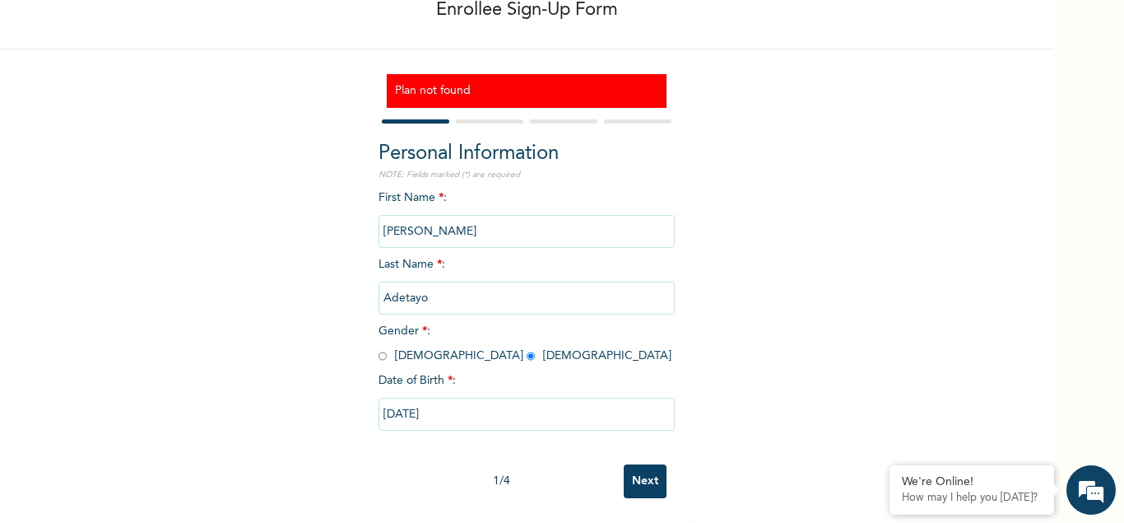
scroll to position [0, 0]
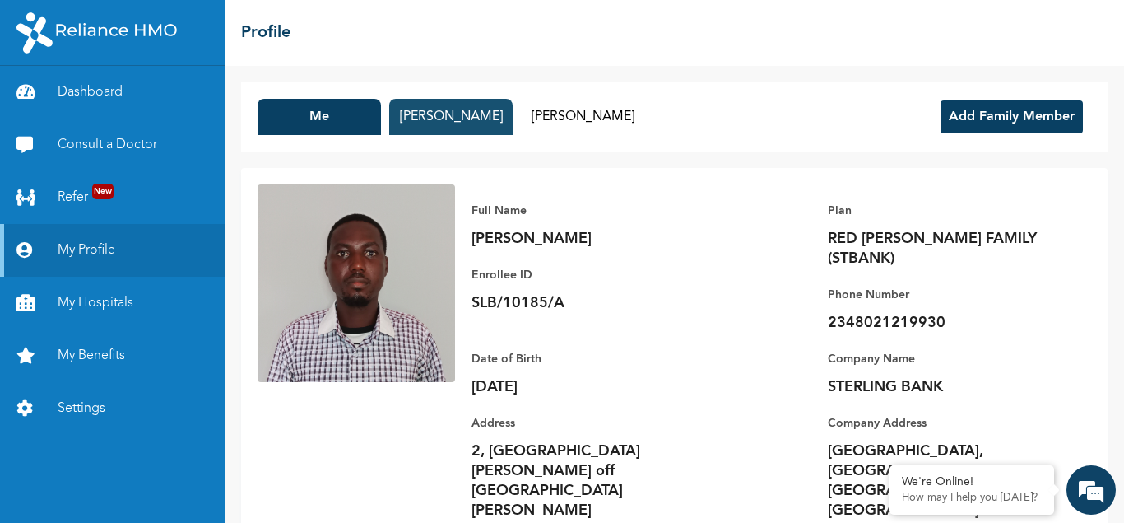
click at [444, 120] on button "Titilayo Adetayo" at bounding box center [450, 117] width 123 height 36
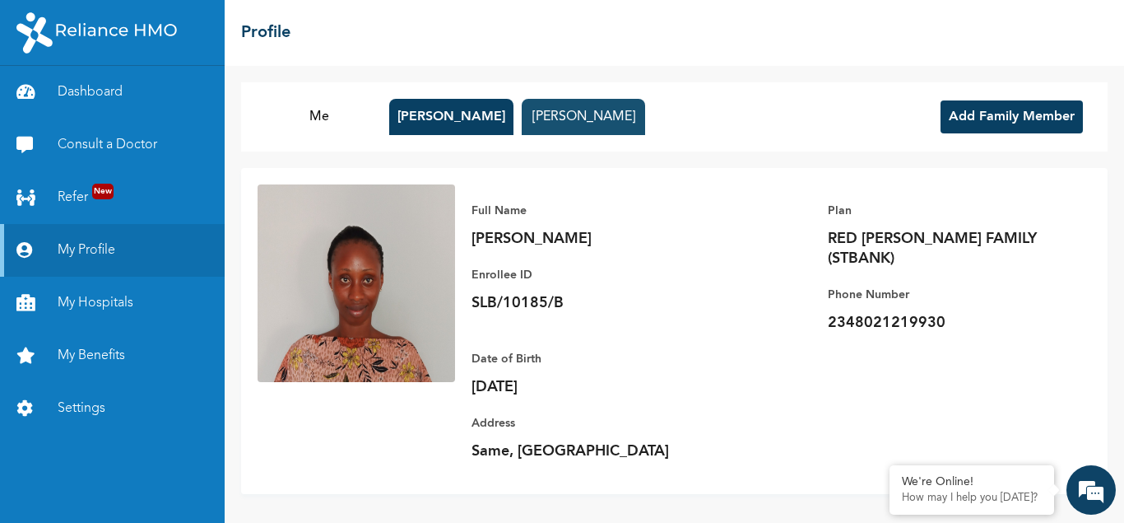
click at [591, 119] on button "Emmanuel Adetayo" at bounding box center [583, 117] width 123 height 36
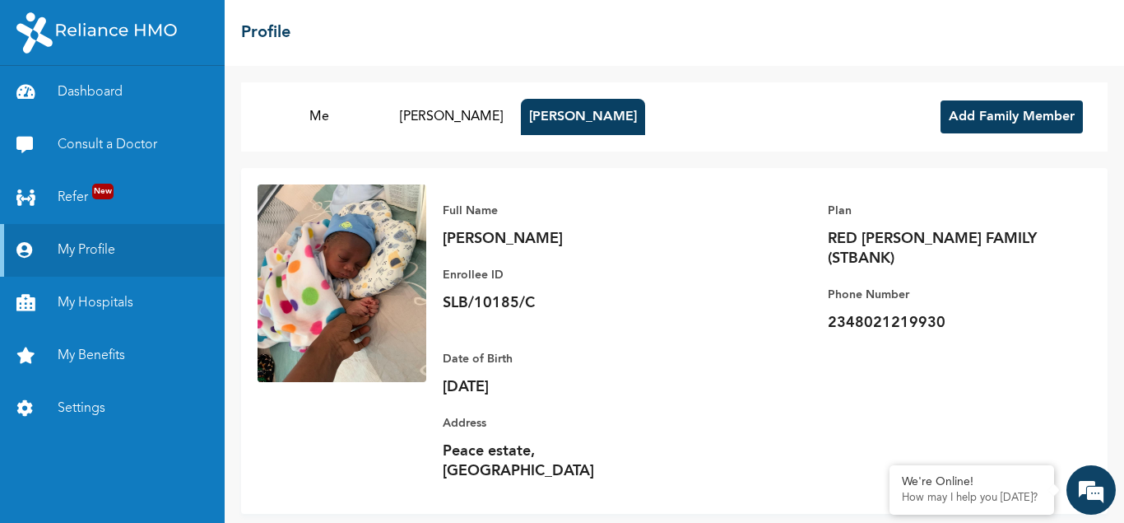
click at [994, 119] on button "Add Family Member" at bounding box center [1012, 116] width 142 height 33
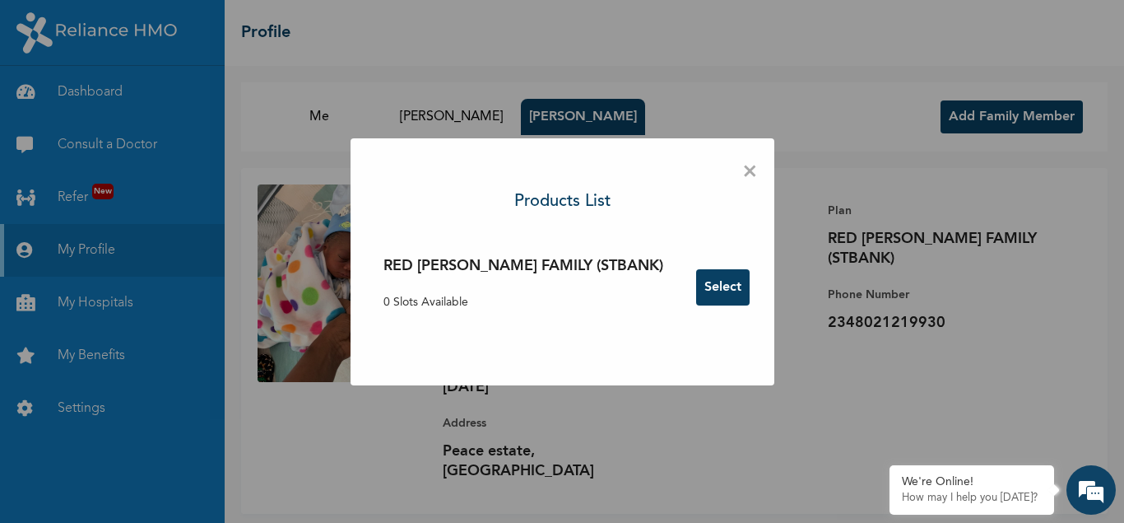
click at [447, 297] on p "0 Slots Available" at bounding box center [524, 302] width 280 height 17
click at [422, 305] on p "0 Slots Available" at bounding box center [524, 302] width 280 height 17
click at [421, 305] on p "0 Slots Available" at bounding box center [524, 302] width 280 height 17
click at [441, 264] on h3 "RED BERYL FAMILY (STBANK)" at bounding box center [524, 266] width 280 height 22
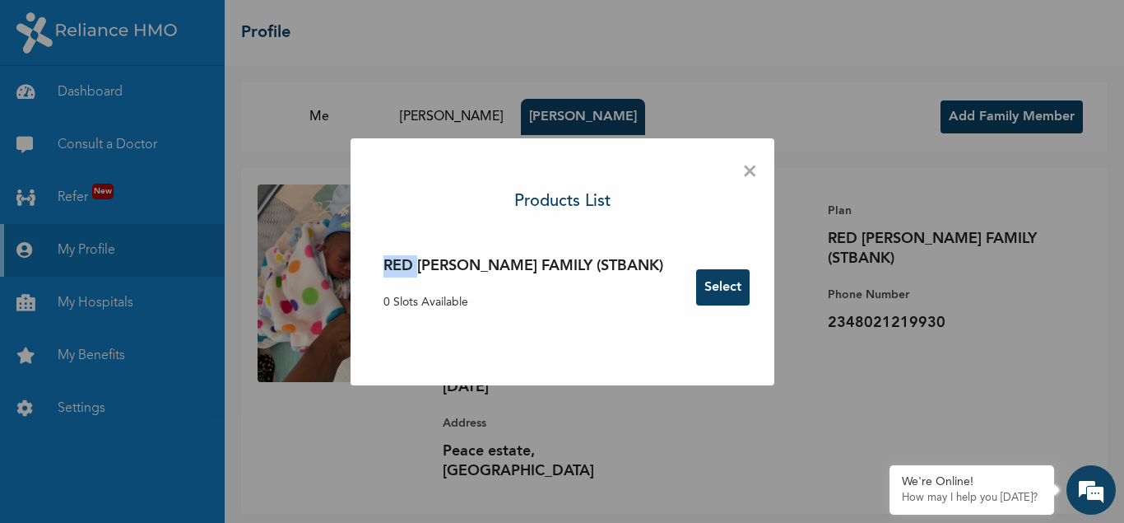
click at [696, 287] on button "Select" at bounding box center [722, 287] width 53 height 36
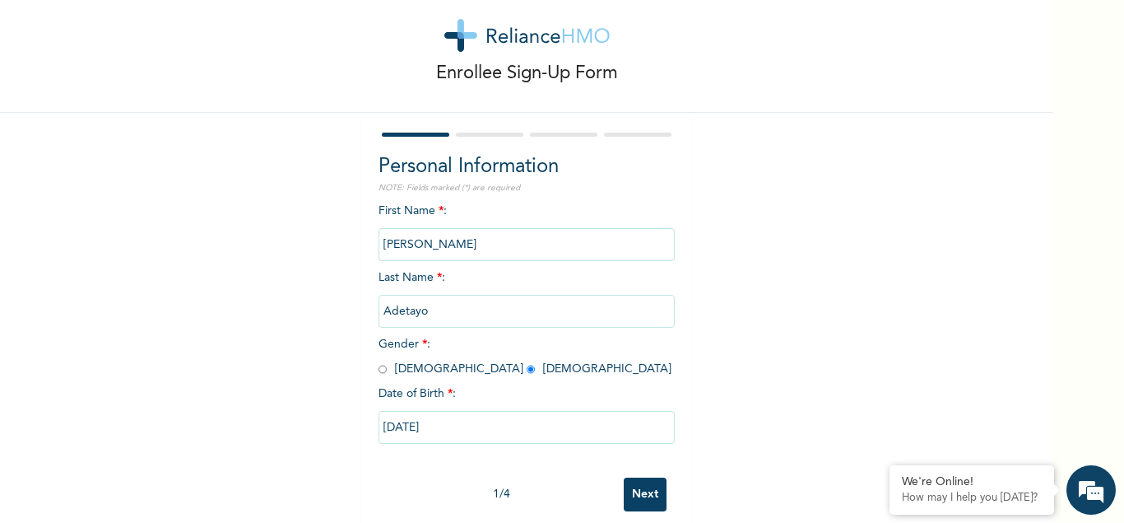
scroll to position [44, 0]
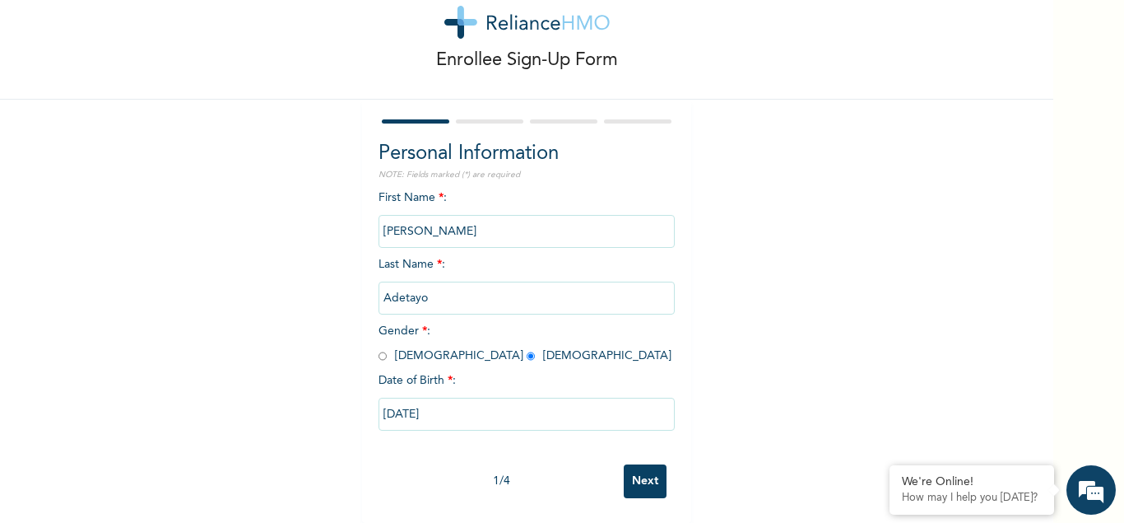
click at [643, 480] on input "Next" at bounding box center [645, 481] width 43 height 34
select select "25"
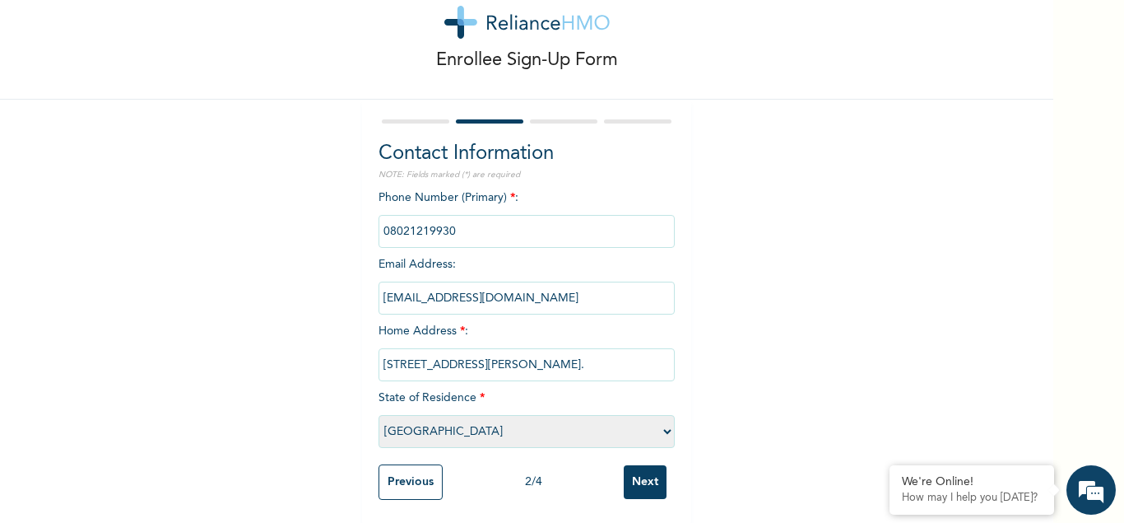
click at [643, 480] on input "Next" at bounding box center [645, 482] width 43 height 34
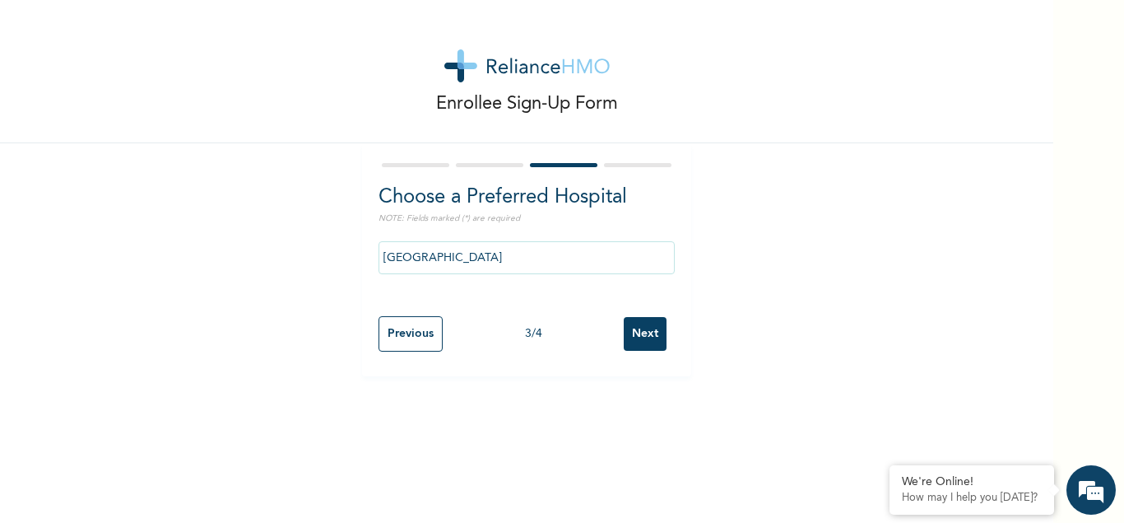
click at [634, 336] on input "Next" at bounding box center [645, 334] width 43 height 34
select select "1"
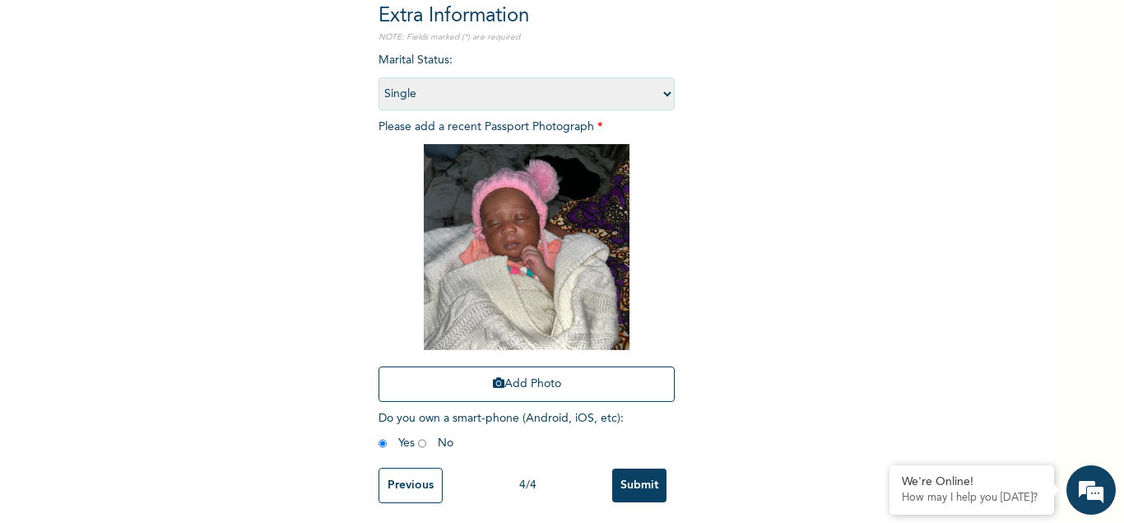
scroll to position [186, 0]
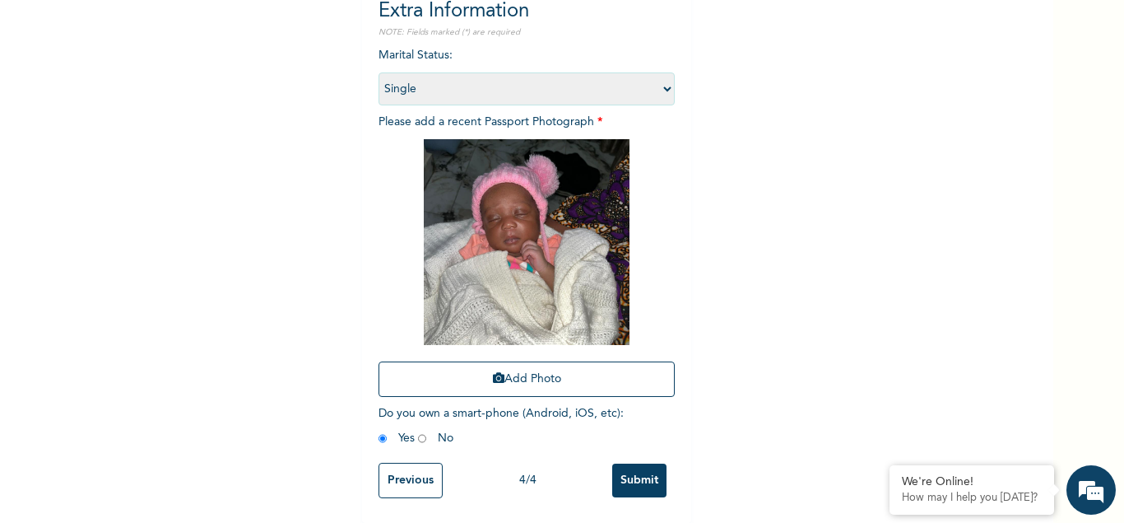
click at [645, 483] on input "Submit" at bounding box center [639, 480] width 54 height 34
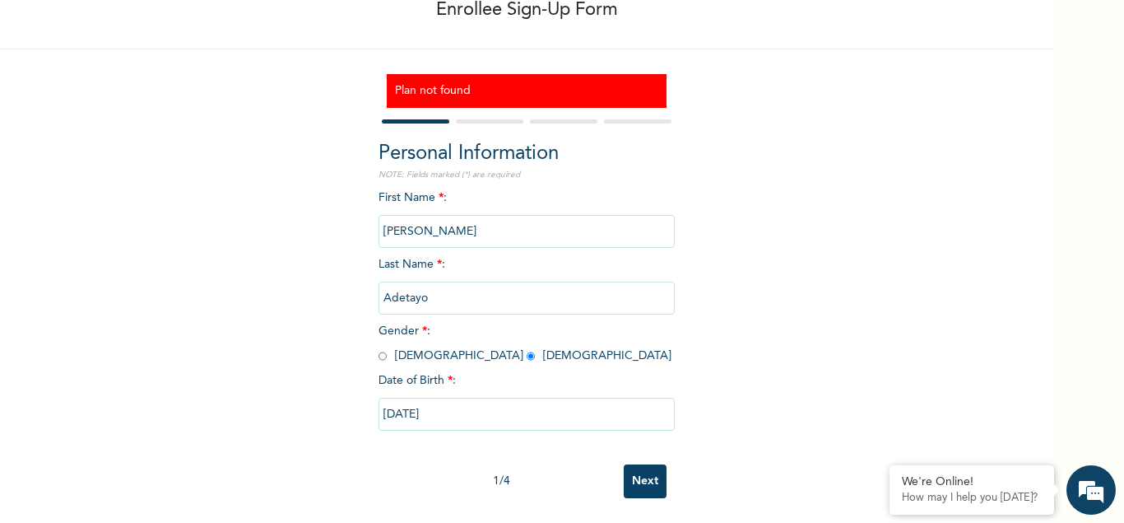
scroll to position [0, 0]
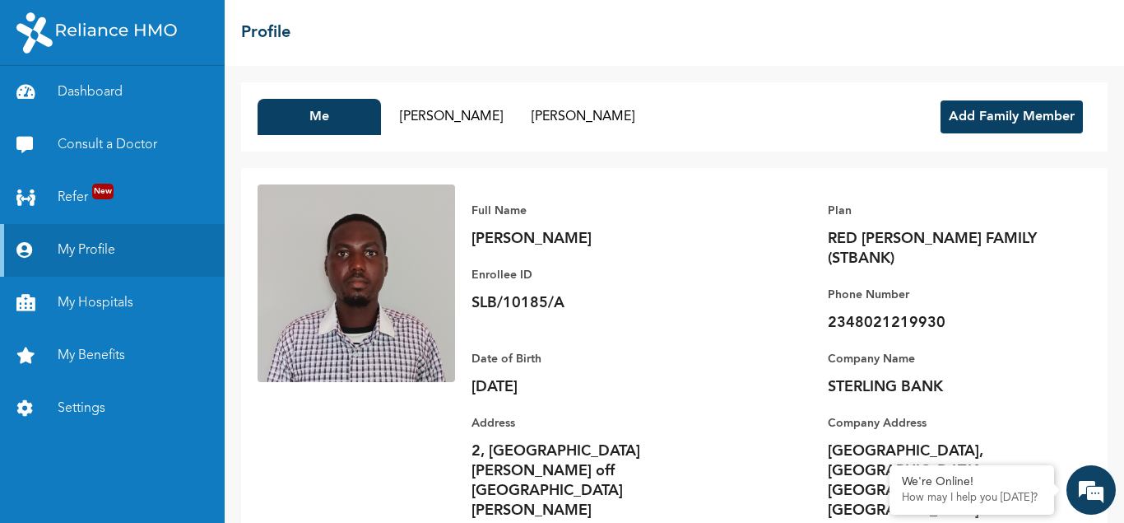
scroll to position [44, 0]
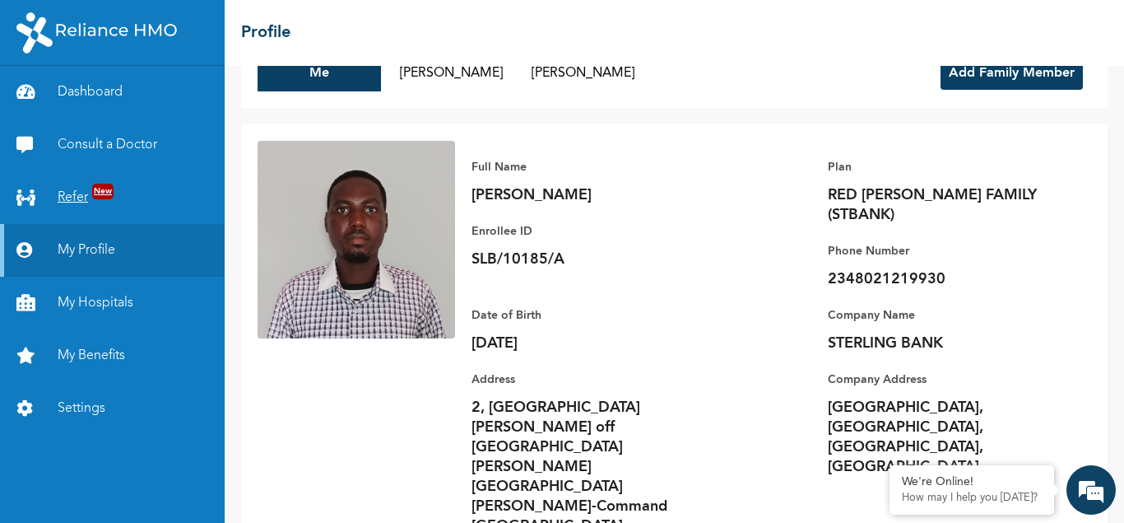
click at [74, 198] on link "Refer New" at bounding box center [112, 197] width 225 height 53
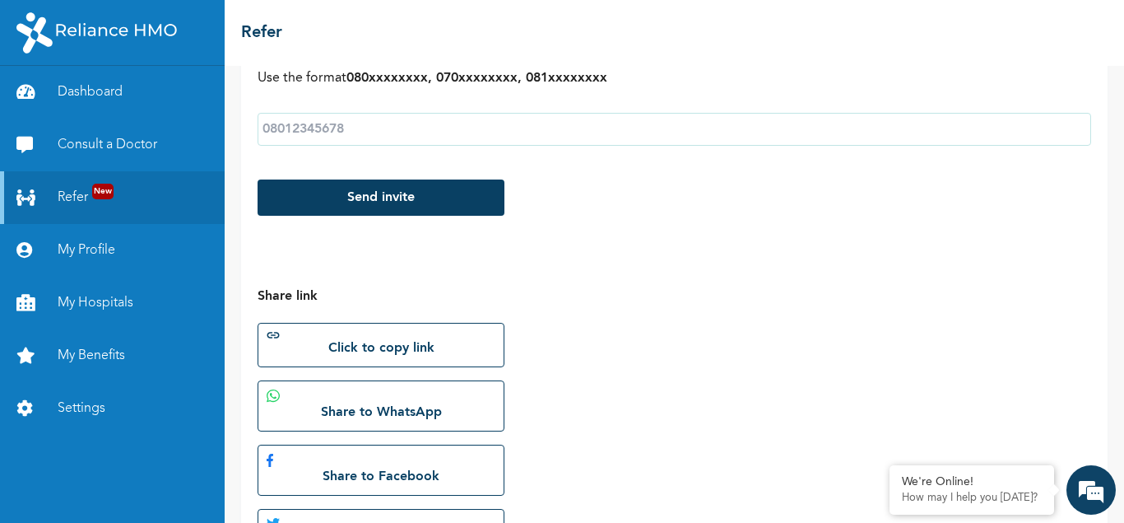
scroll to position [235, 0]
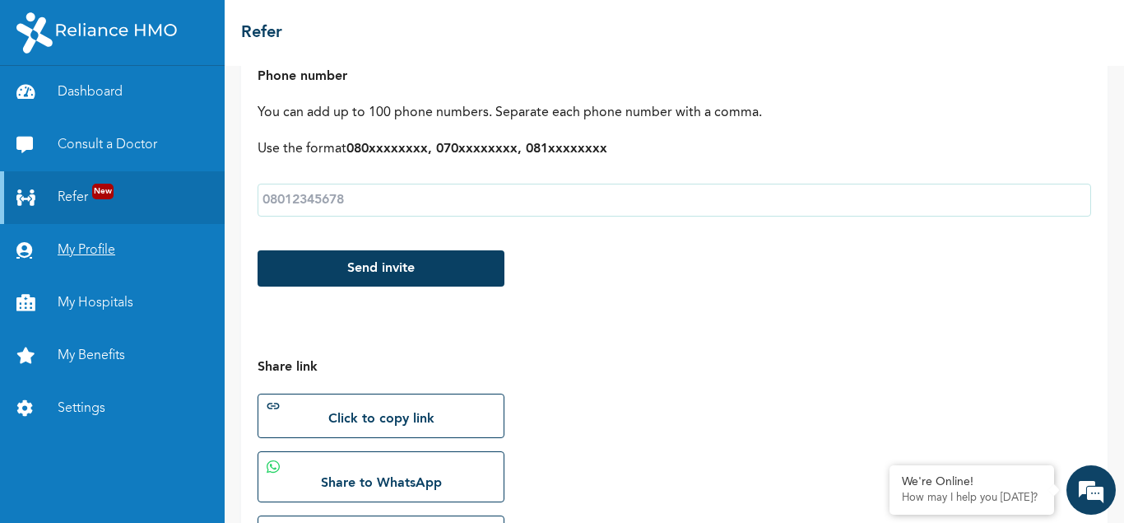
click at [91, 255] on link "My Profile" at bounding box center [112, 250] width 225 height 53
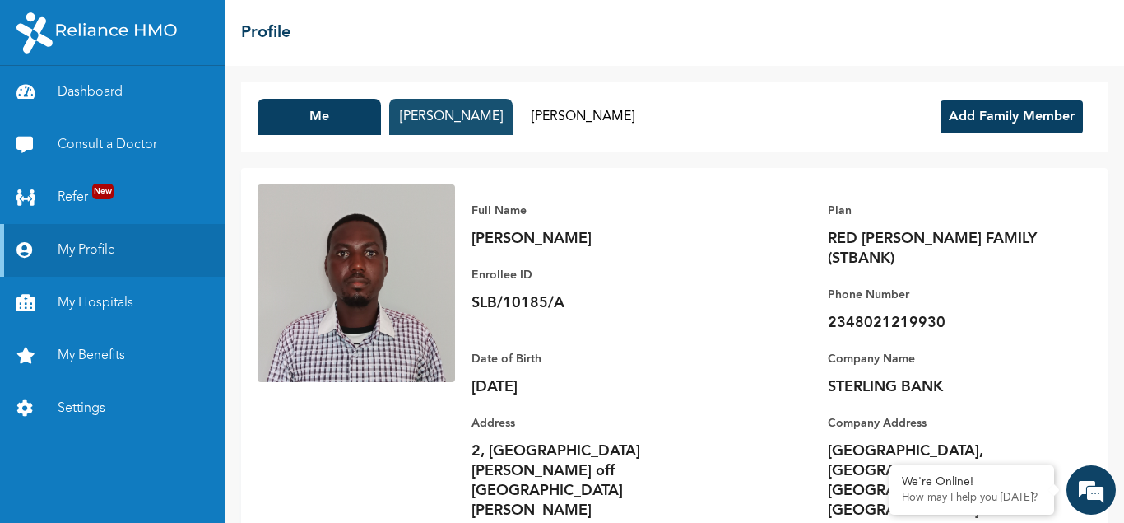
click at [451, 119] on button "Titilayo Adetayo" at bounding box center [450, 117] width 123 height 36
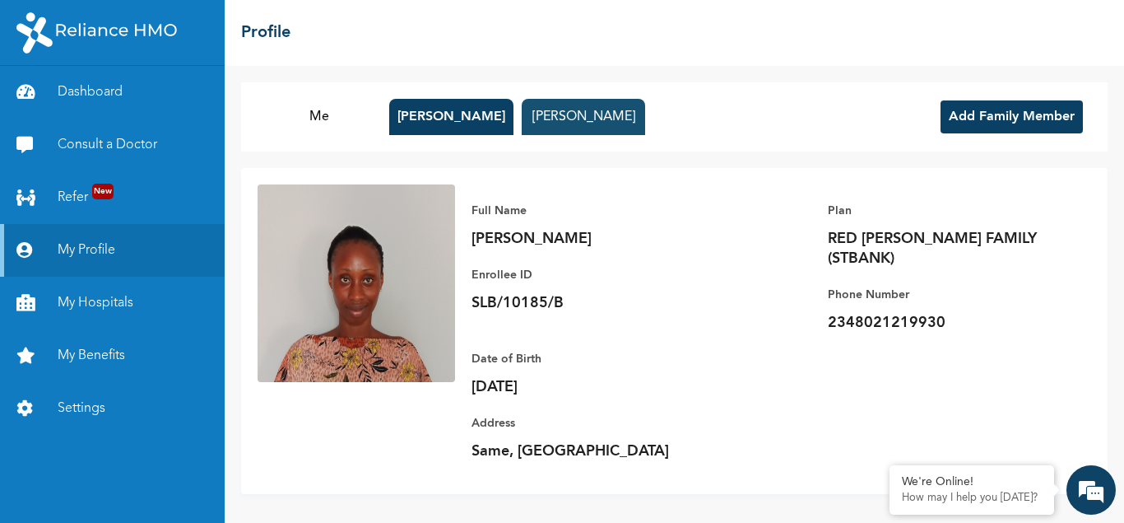
click at [579, 122] on button "Emmanuel Adetayo" at bounding box center [583, 117] width 123 height 36
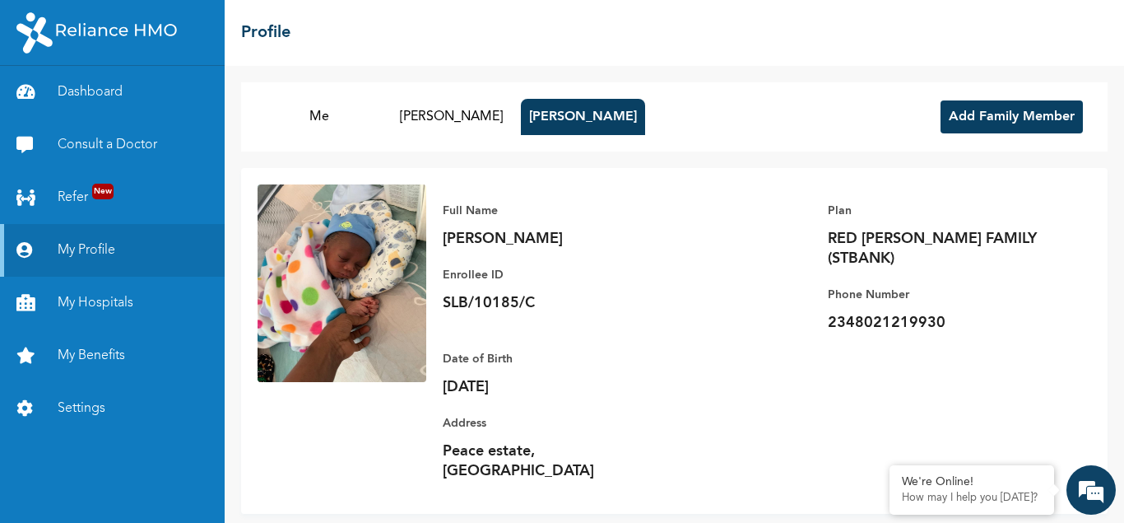
click at [950, 118] on button "Add Family Member" at bounding box center [1012, 116] width 142 height 33
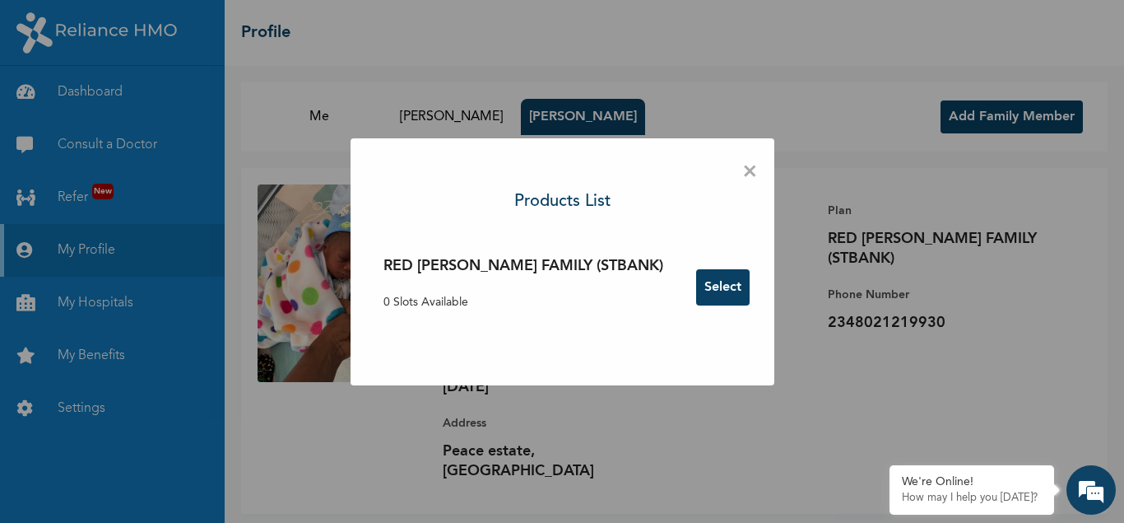
click at [453, 309] on p "0 Slots Available" at bounding box center [524, 302] width 280 height 17
click at [408, 295] on div "RED BERYL FAMILY (STBANK) 0 Slots Available Select" at bounding box center [562, 287] width 391 height 81
click at [425, 298] on p "0 Slots Available" at bounding box center [524, 302] width 280 height 17
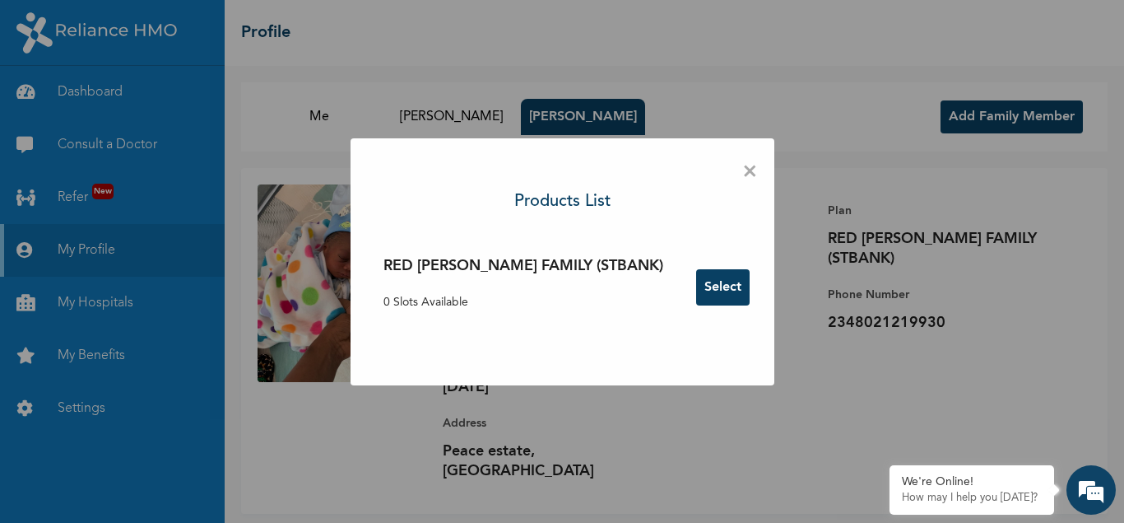
click at [425, 298] on p "0 Slots Available" at bounding box center [524, 302] width 280 height 17
click at [546, 260] on h3 "RED BERYL FAMILY (STBANK)" at bounding box center [524, 266] width 280 height 22
click at [696, 285] on button "Select" at bounding box center [722, 287] width 53 height 36
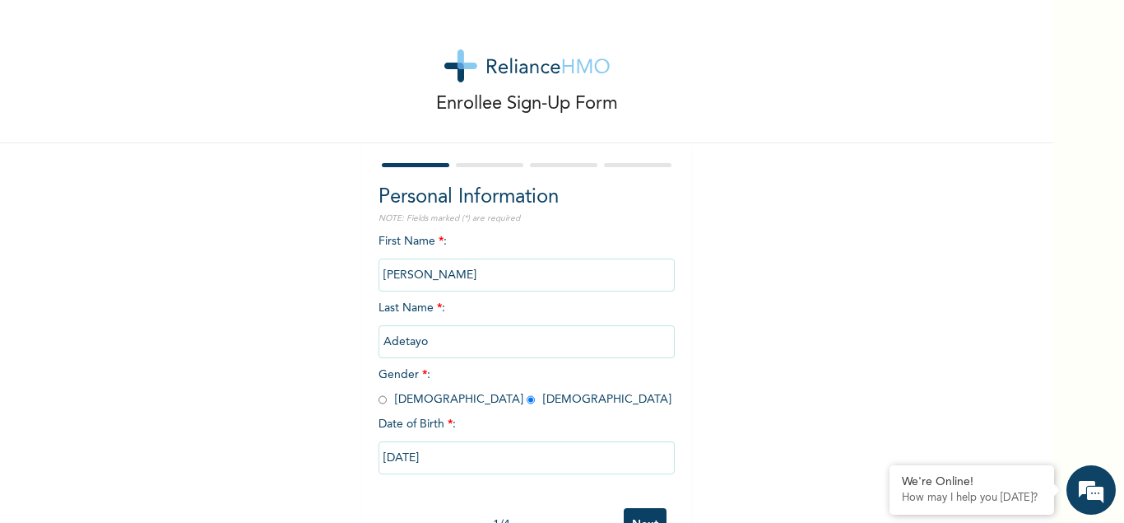
scroll to position [44, 0]
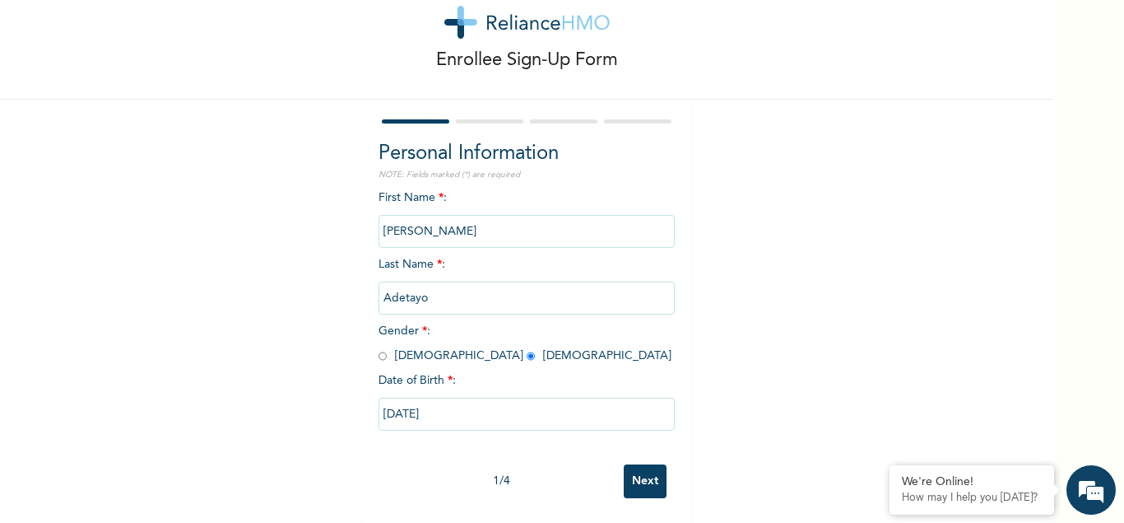
click at [635, 478] on input "Next" at bounding box center [645, 481] width 43 height 34
select select "25"
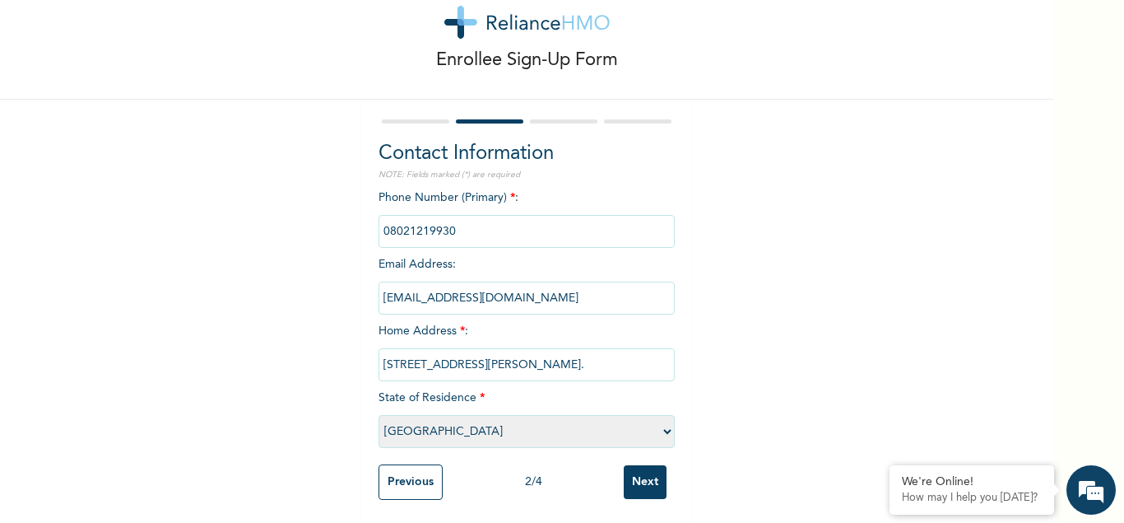
click at [637, 473] on input "Next" at bounding box center [645, 482] width 43 height 34
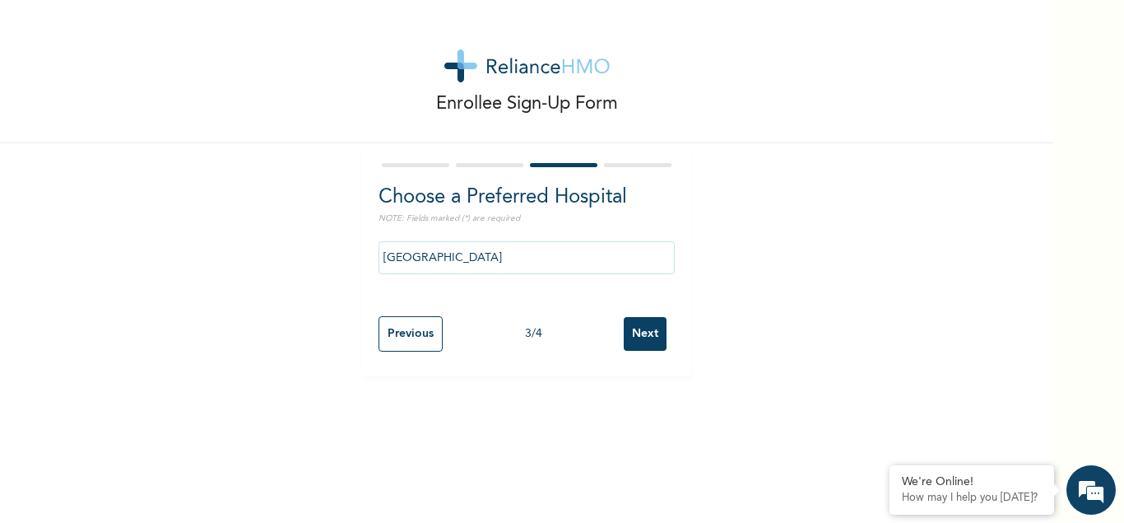
click at [643, 328] on input "Next" at bounding box center [645, 334] width 43 height 34
select select "1"
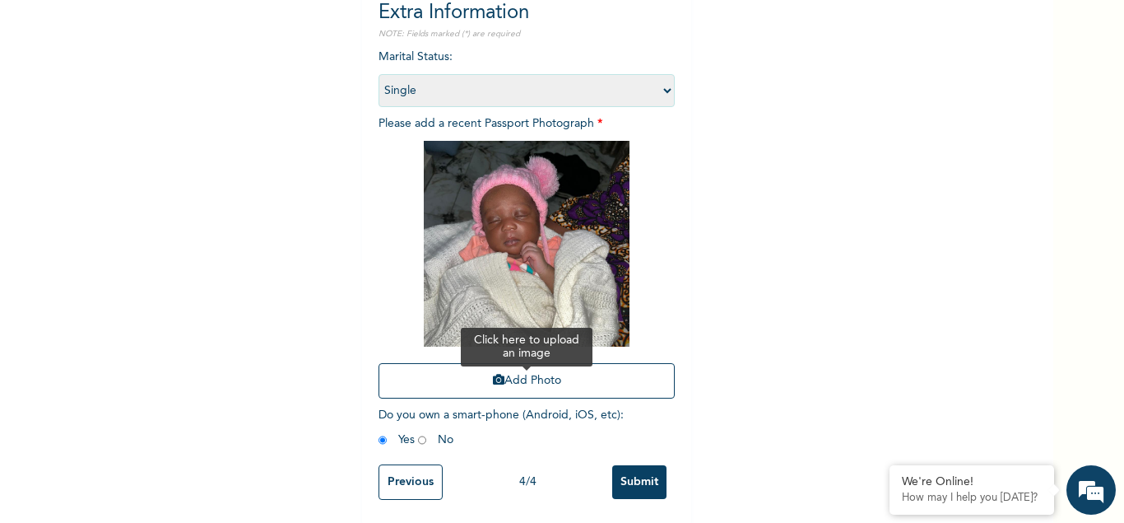
scroll to position [186, 0]
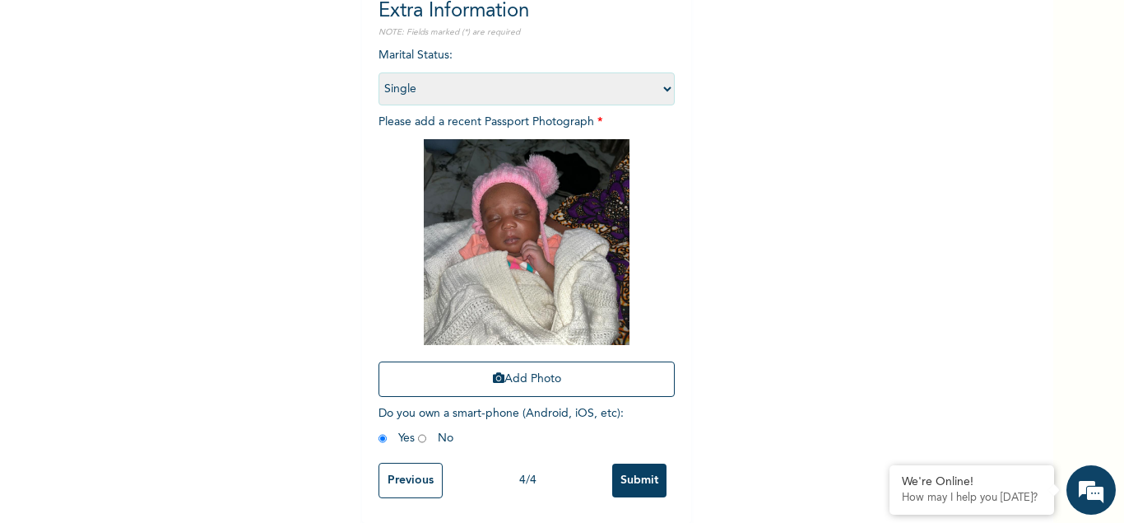
click at [642, 477] on input "Submit" at bounding box center [639, 480] width 54 height 34
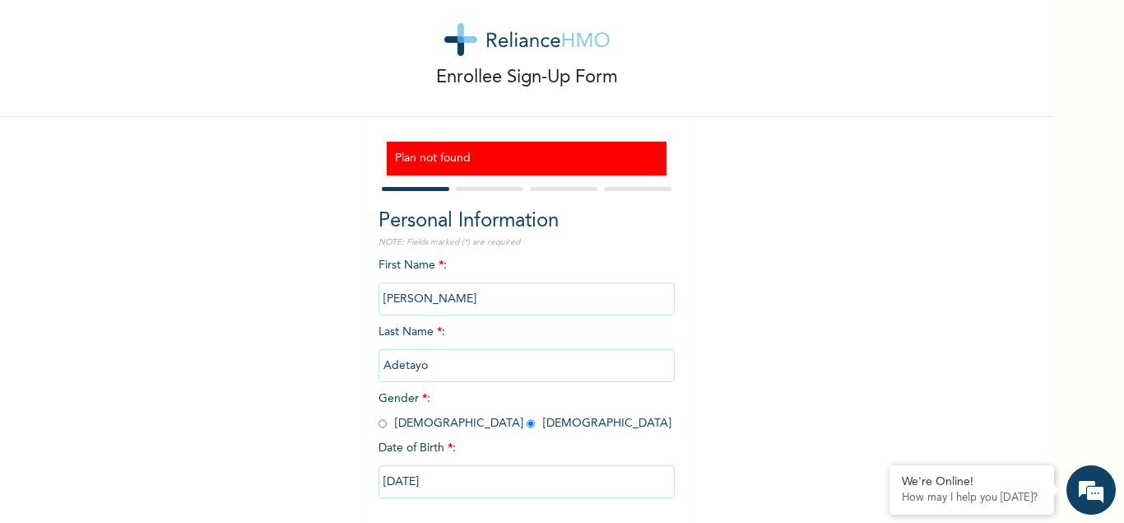
scroll to position [0, 0]
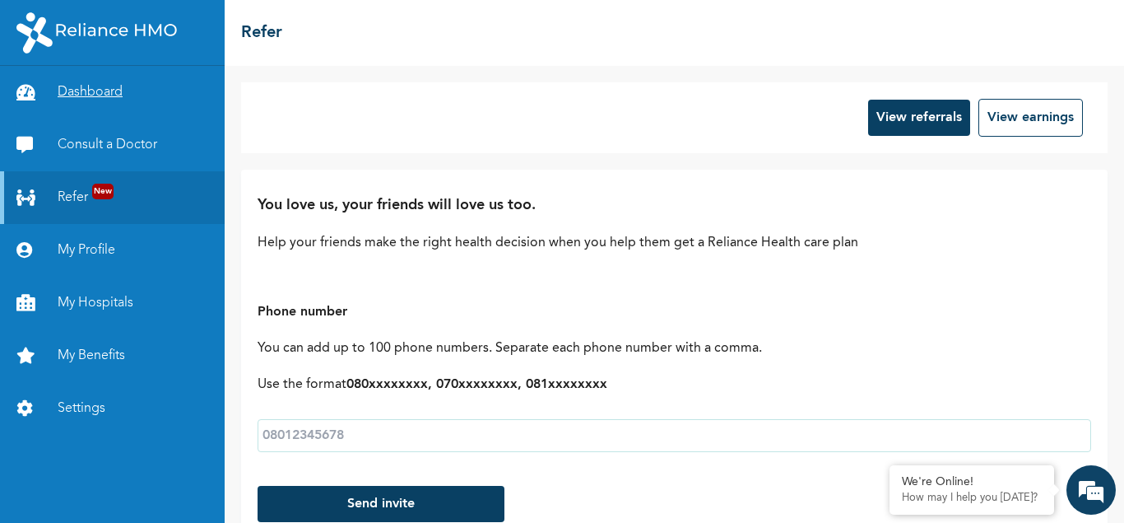
click at [89, 88] on link "Dashboard" at bounding box center [112, 92] width 225 height 53
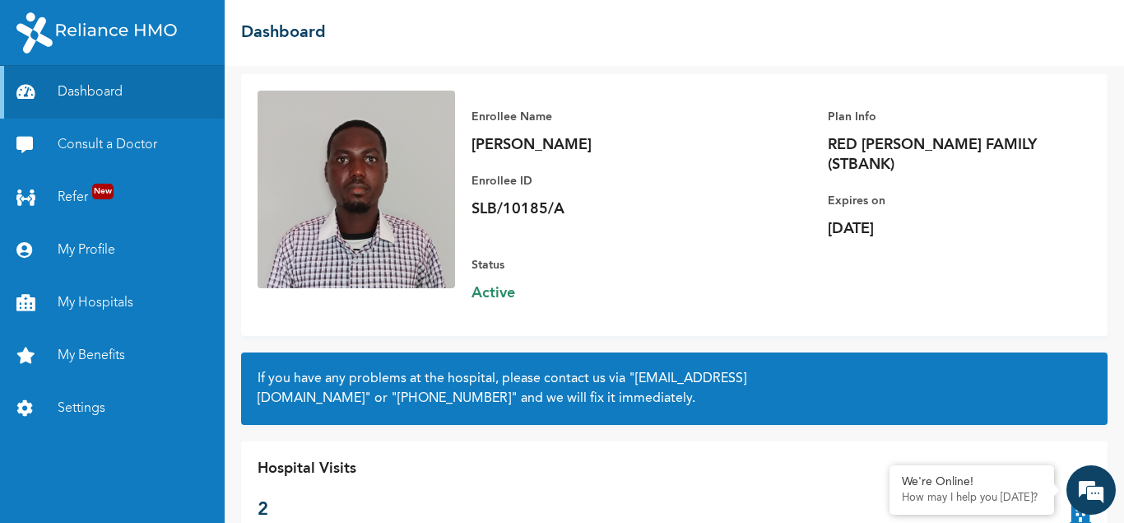
scroll to position [126, 0]
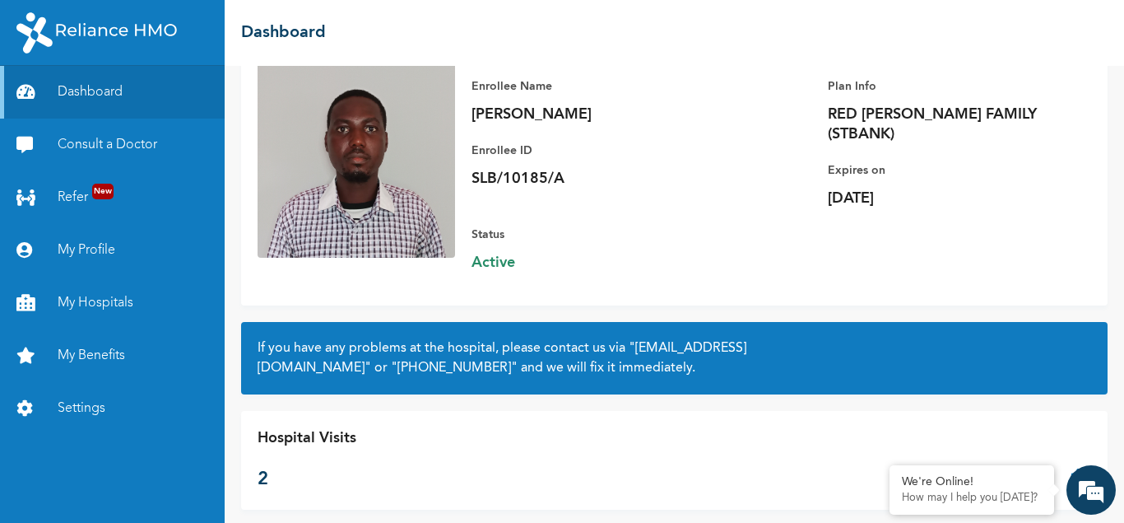
click at [279, 444] on div "Hospital Visits 2" at bounding box center [307, 460] width 99 height 66
click at [1080, 457] on icon at bounding box center [1080, 460] width 21 height 66
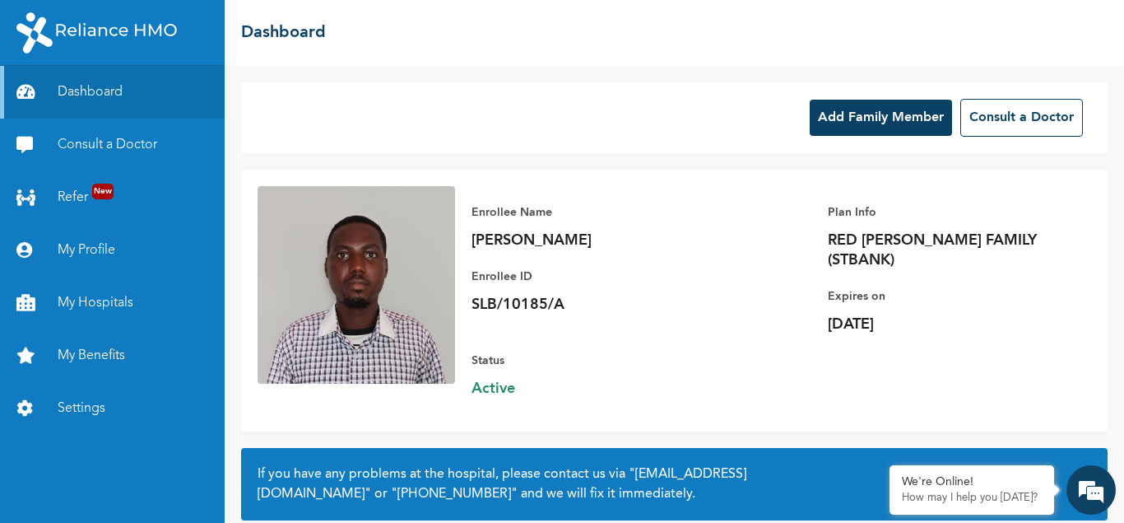
click at [862, 118] on button "Add Family Member" at bounding box center [881, 118] width 142 height 36
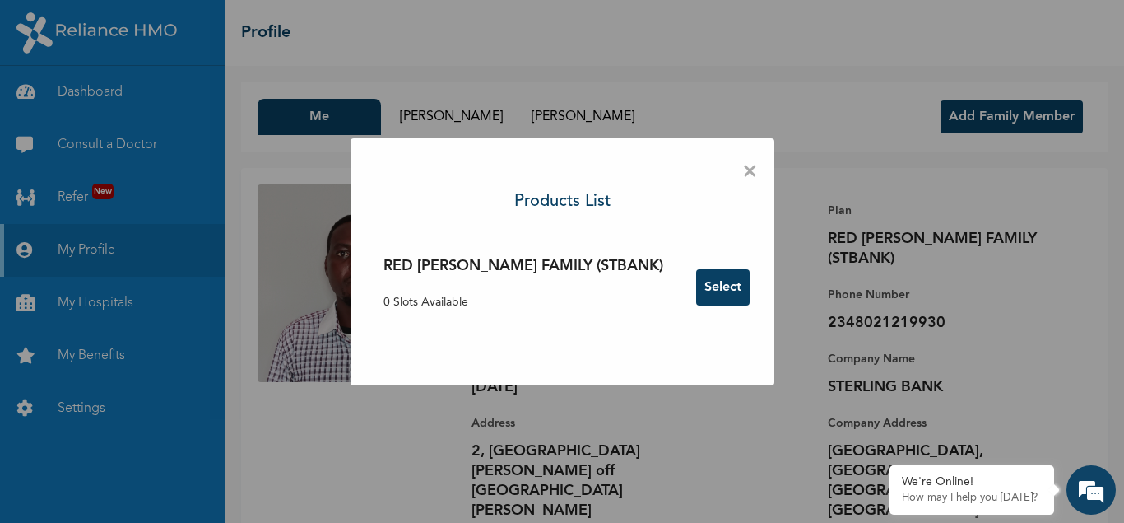
click at [513, 261] on h3 "RED BERYL FAMILY (STBANK)" at bounding box center [524, 266] width 280 height 22
click at [444, 300] on p "0 Slots Available" at bounding box center [524, 302] width 280 height 17
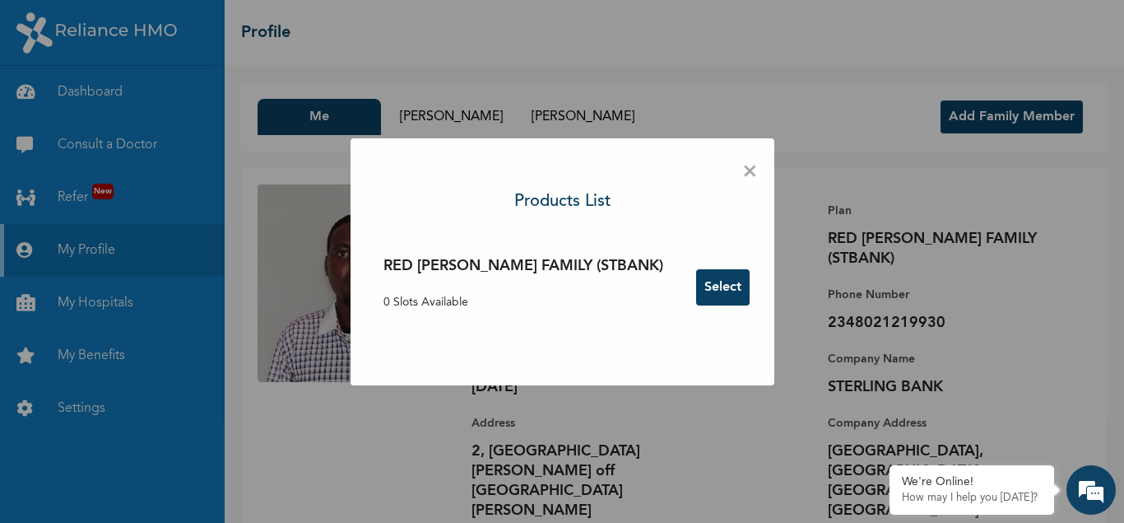
click at [696, 300] on button "Select" at bounding box center [722, 287] width 53 height 36
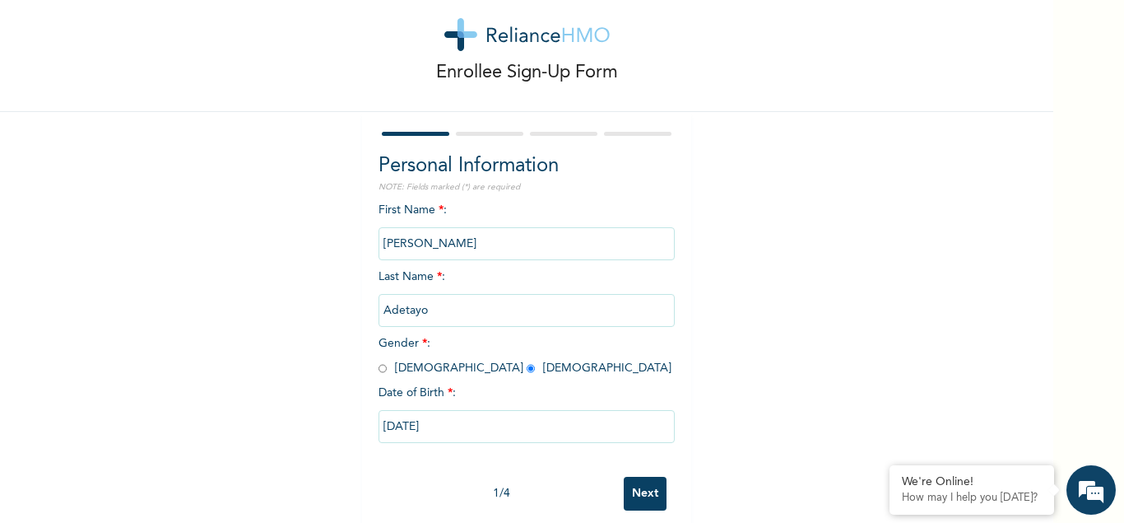
scroll to position [44, 0]
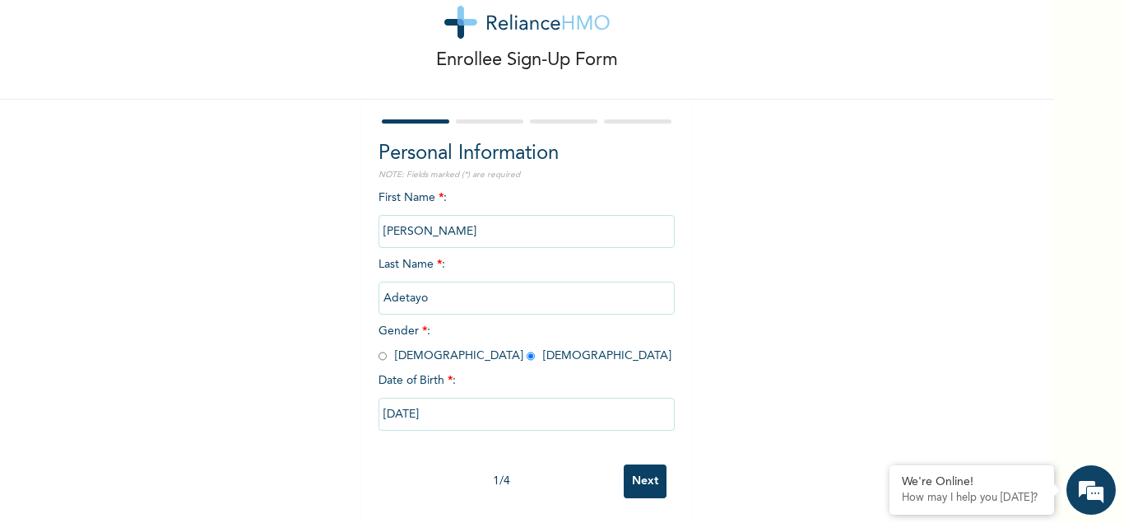
click at [639, 482] on input "Next" at bounding box center [645, 481] width 43 height 34
select select "25"
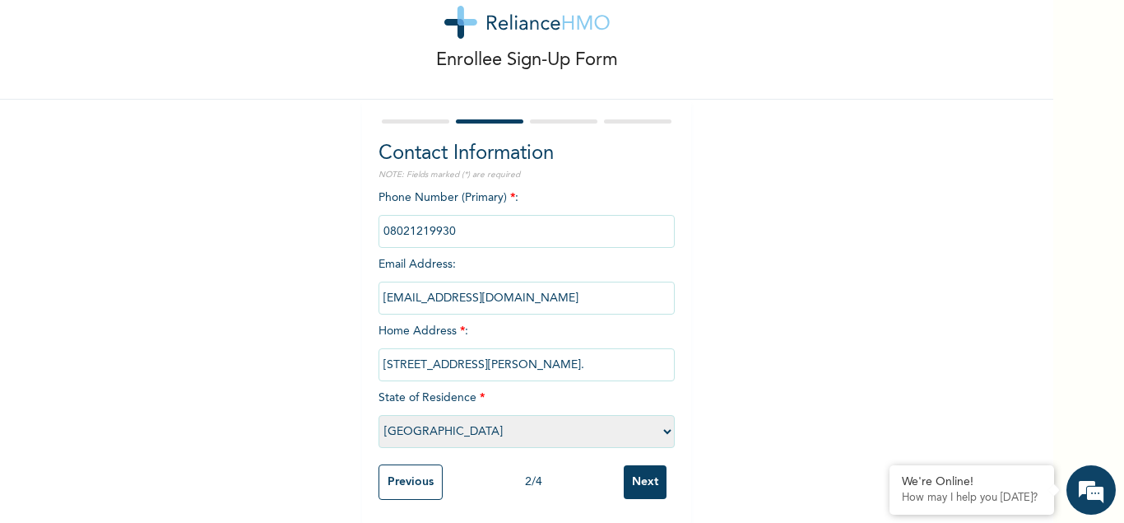
click at [639, 482] on input "Next" at bounding box center [645, 482] width 43 height 34
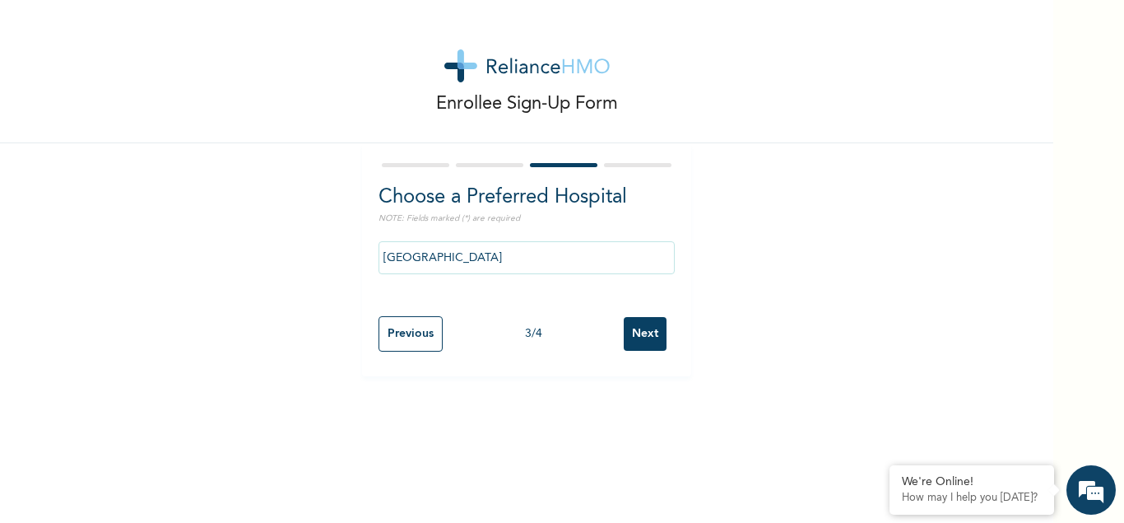
click at [655, 338] on input "Next" at bounding box center [645, 334] width 43 height 34
select select "1"
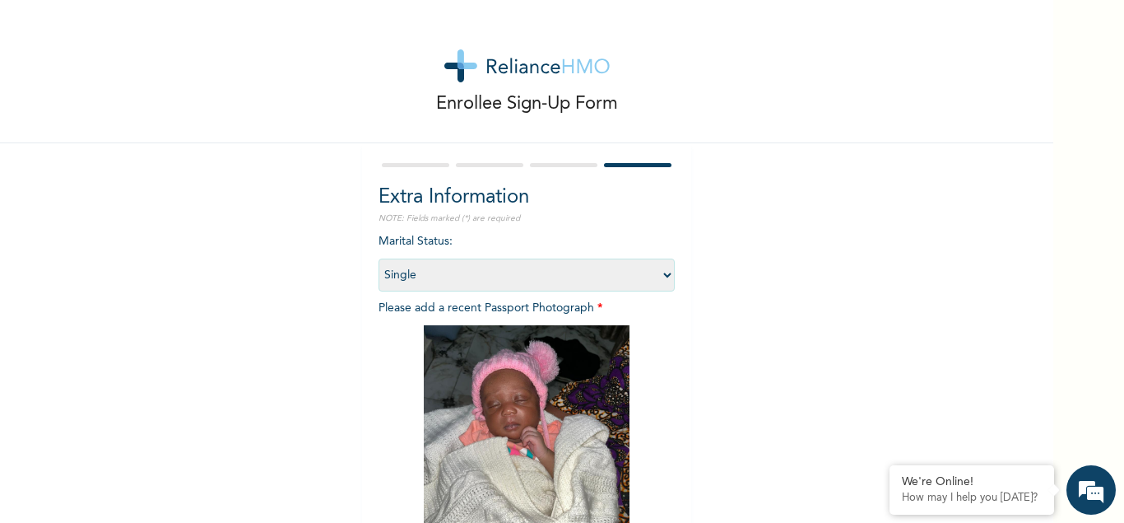
scroll to position [186, 0]
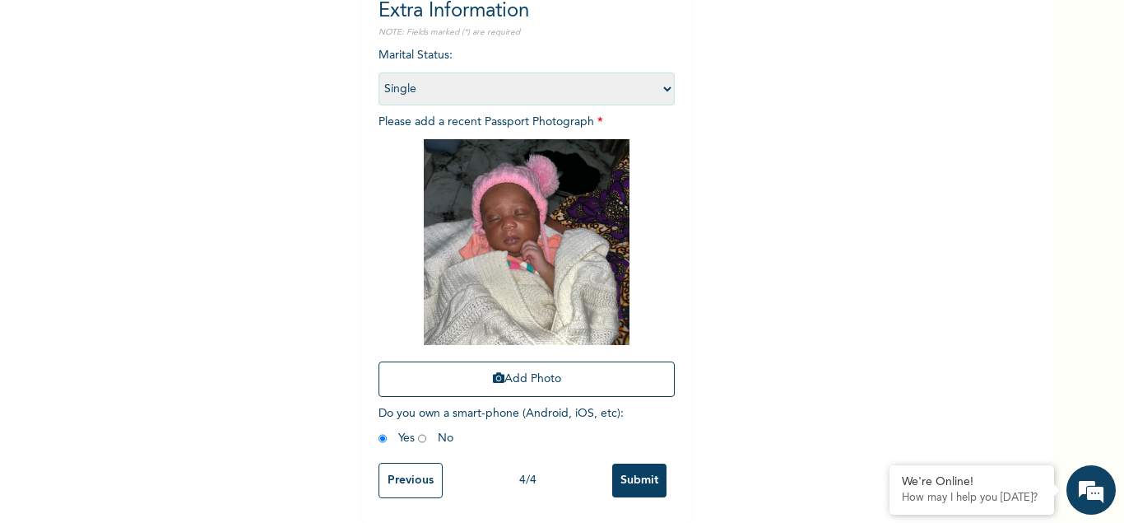
click at [653, 479] on input "Submit" at bounding box center [639, 480] width 54 height 34
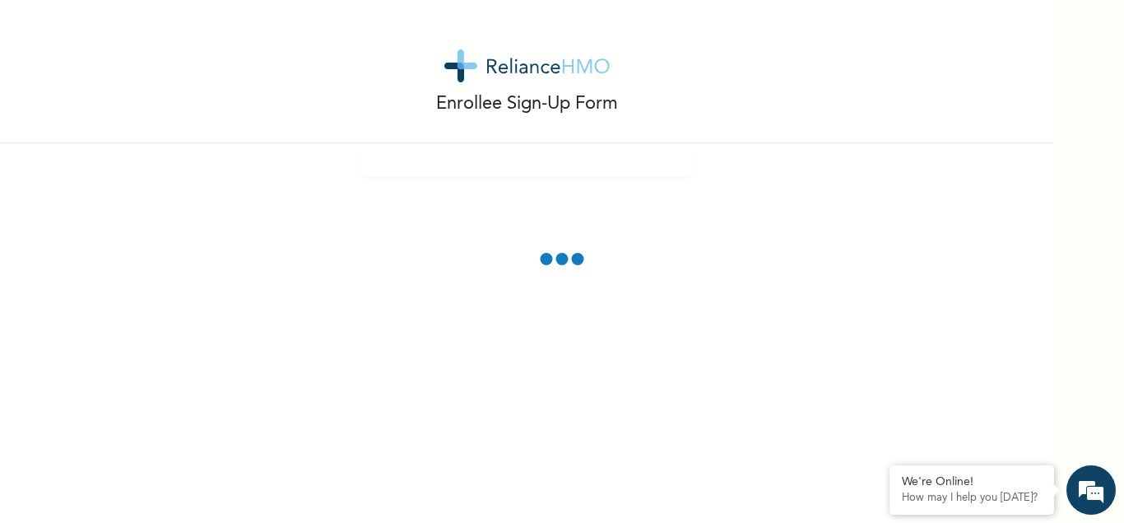
scroll to position [94, 0]
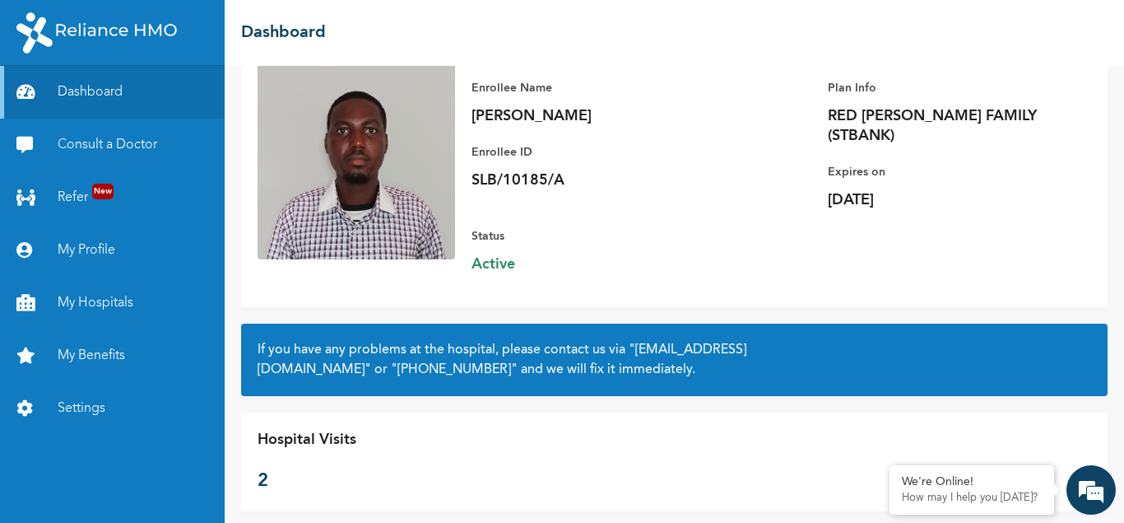
scroll to position [126, 0]
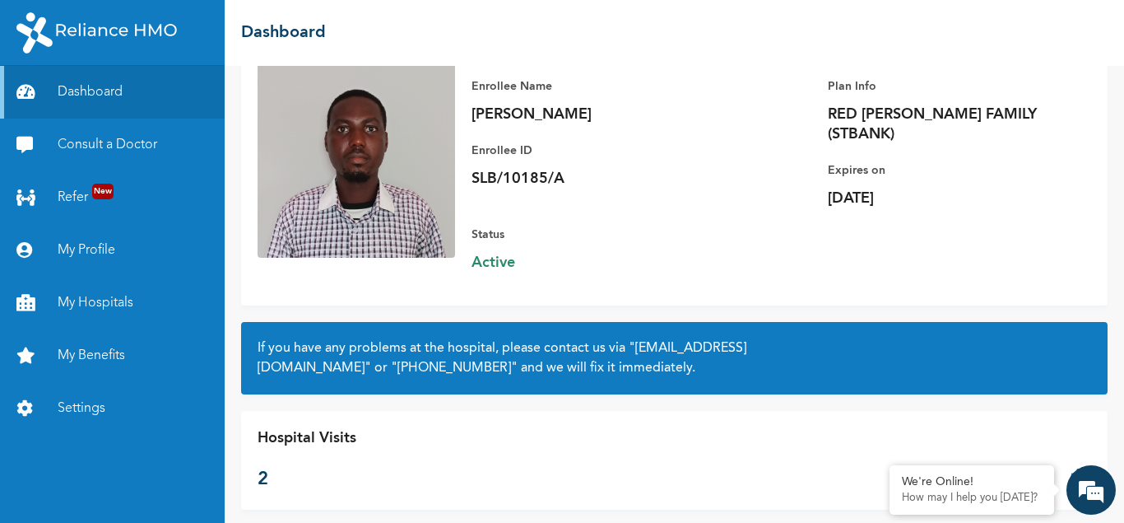
click at [1080, 458] on icon at bounding box center [1080, 460] width 21 height 66
click at [89, 360] on link "My Benefits" at bounding box center [112, 355] width 225 height 53
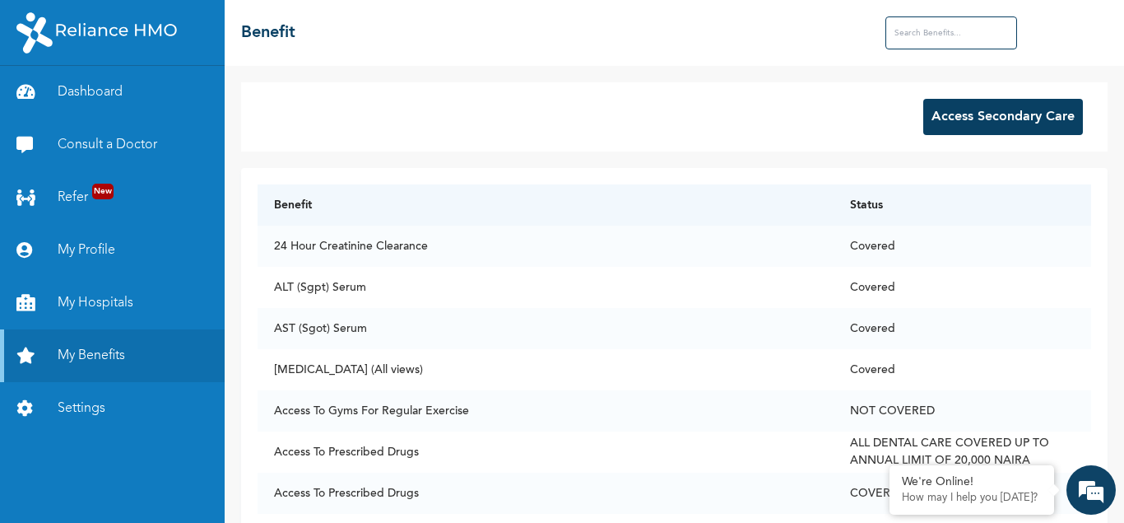
click at [994, 122] on button "Access Secondary Care" at bounding box center [1003, 117] width 160 height 36
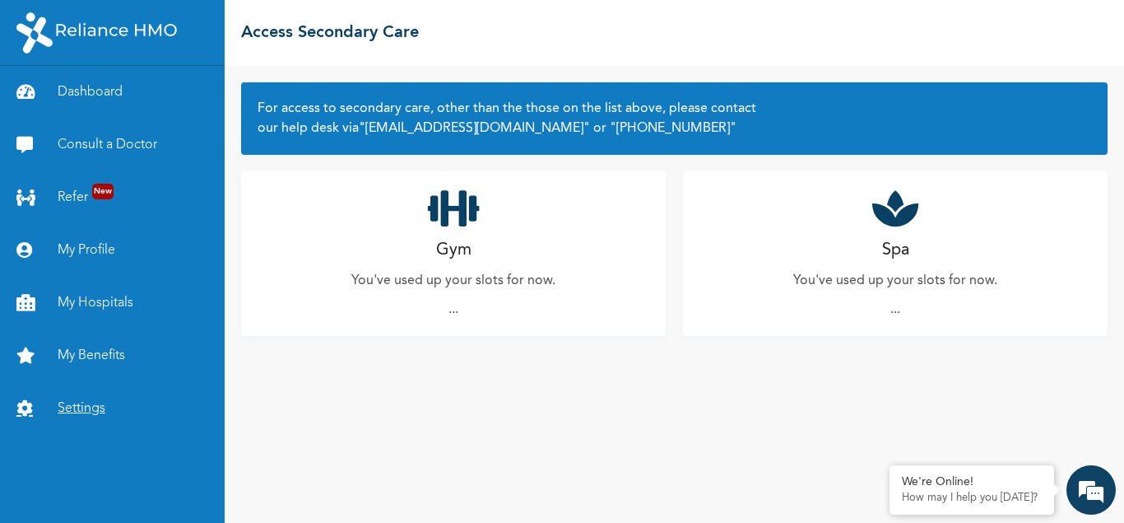
click at [73, 402] on link "Settings" at bounding box center [112, 408] width 225 height 53
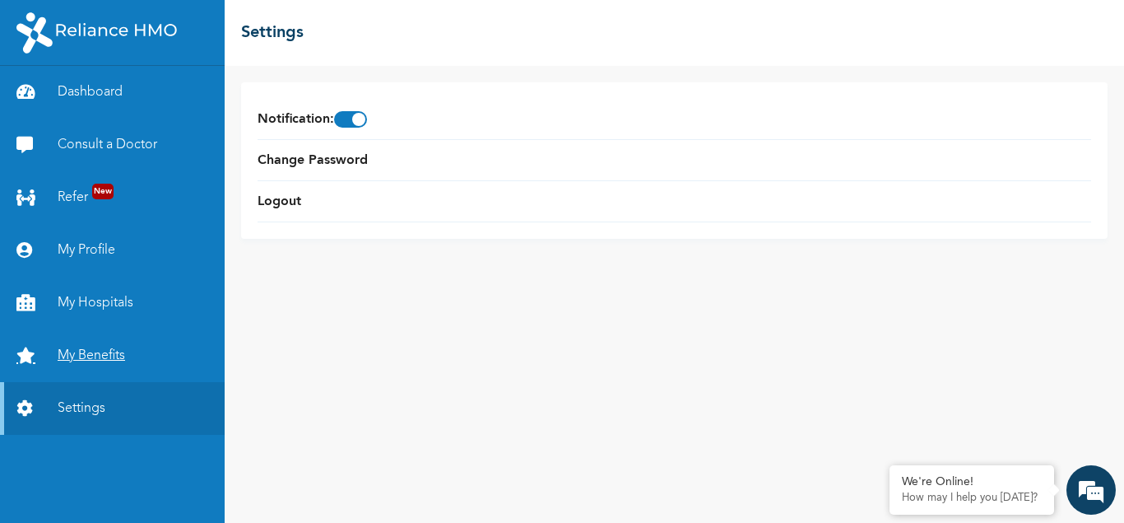
click at [88, 351] on link "My Benefits" at bounding box center [112, 355] width 225 height 53
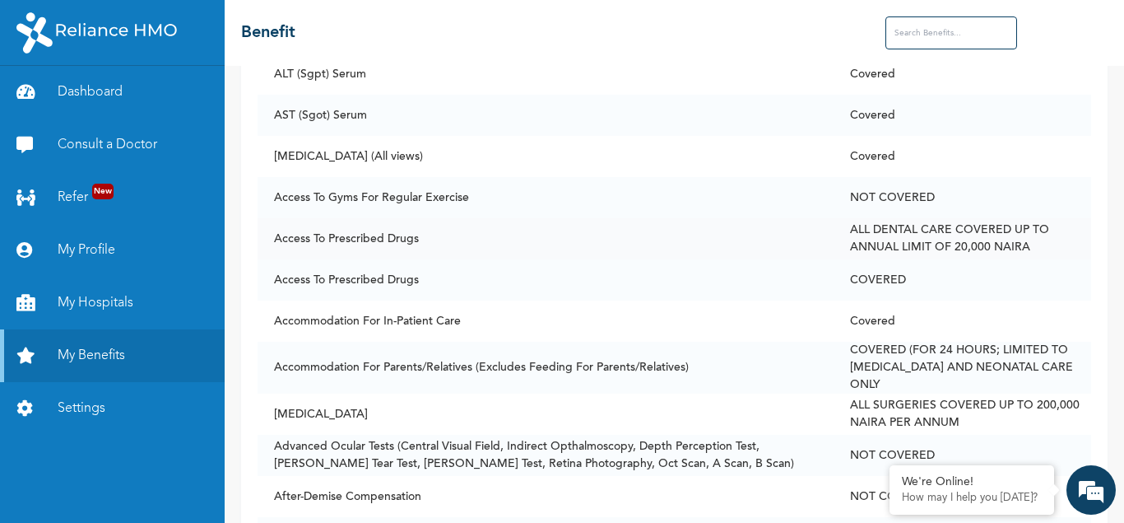
scroll to position [237, 0]
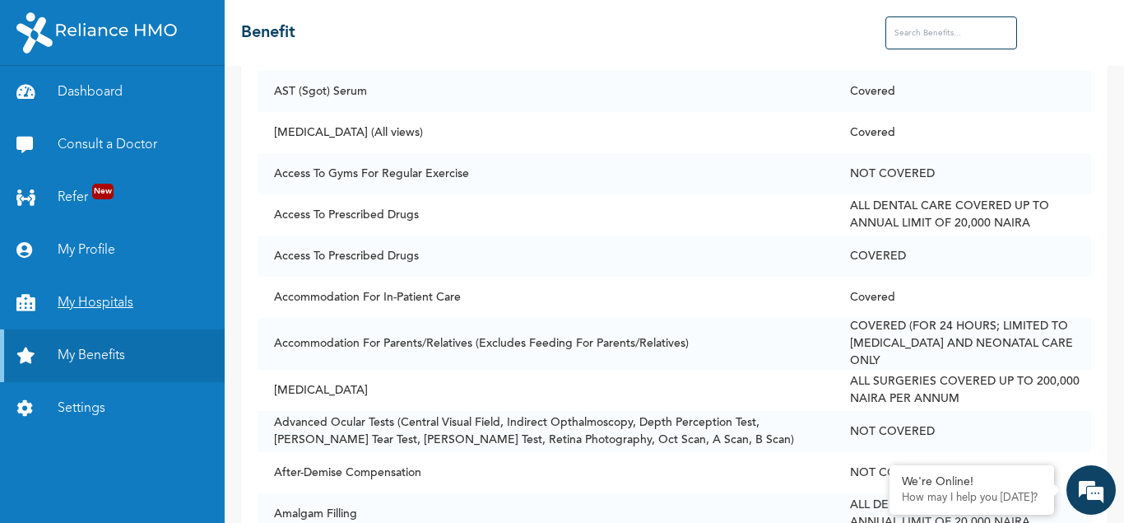
click at [93, 300] on link "My Hospitals" at bounding box center [112, 303] width 225 height 53
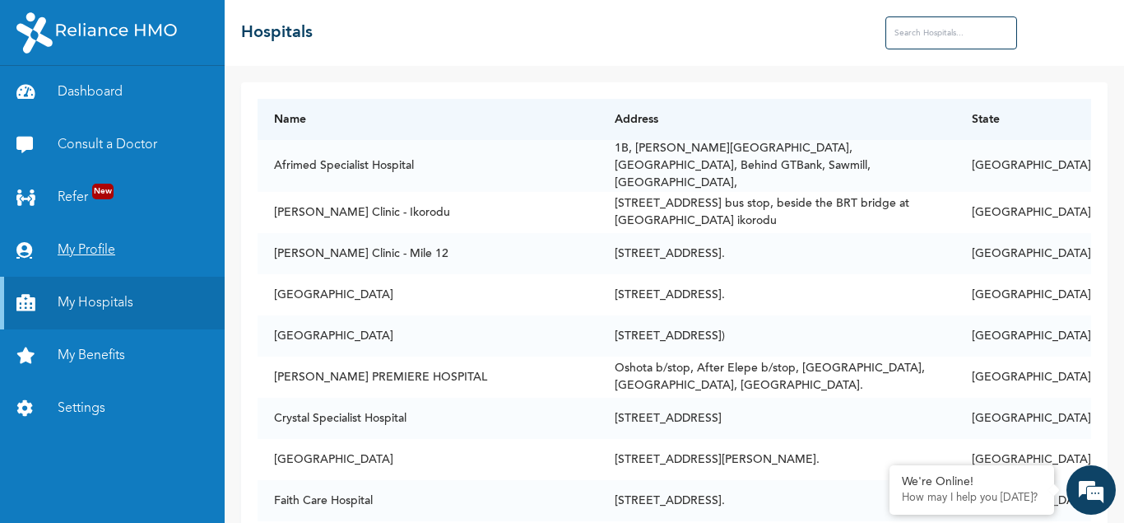
click at [84, 256] on link "My Profile" at bounding box center [112, 250] width 225 height 53
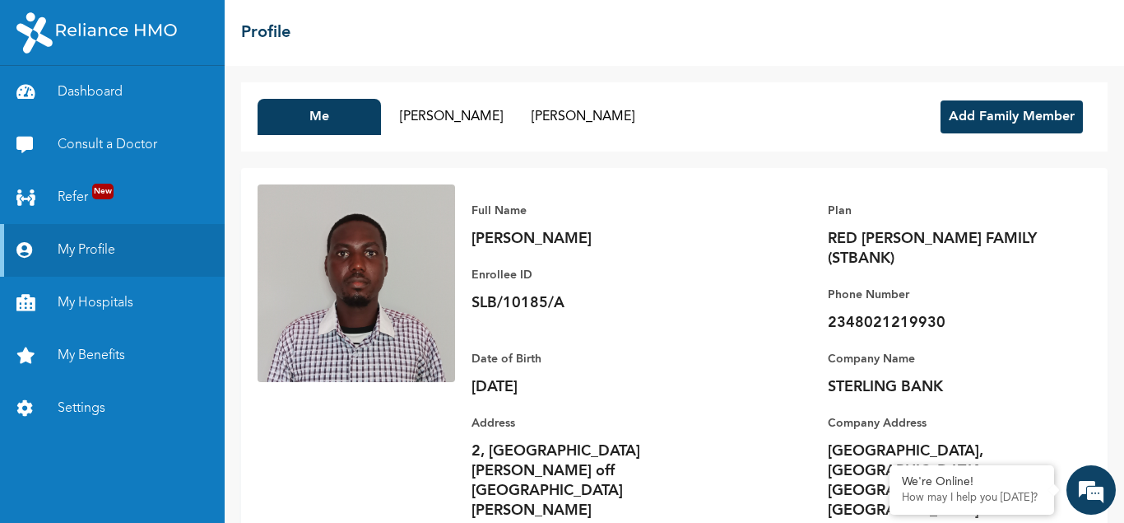
click at [1004, 124] on button "Add Family Member" at bounding box center [1012, 116] width 142 height 33
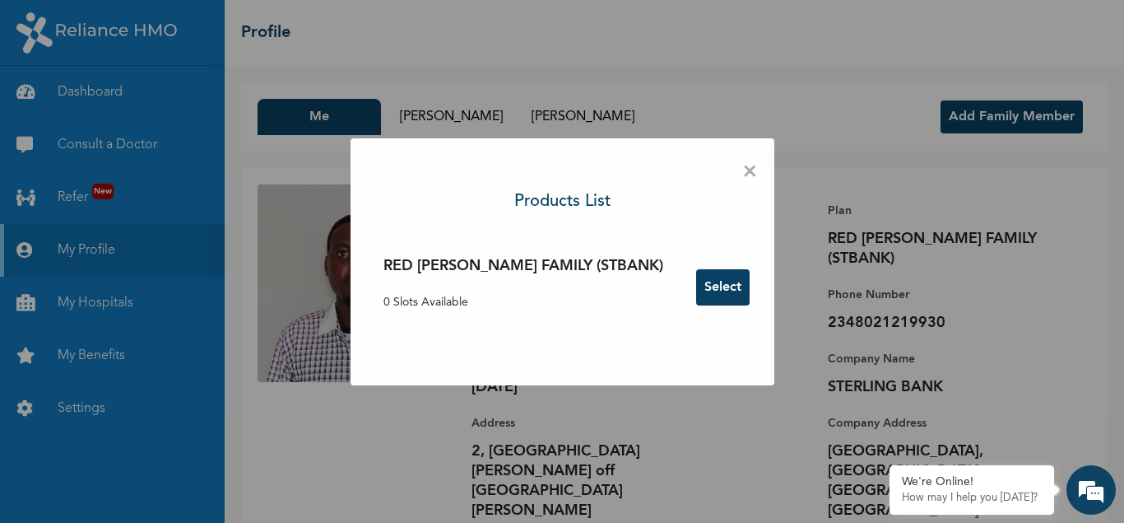
click at [452, 305] on p "0 Slots Available" at bounding box center [524, 302] width 280 height 17
click at [606, 262] on h3 "RED BERYL FAMILY (STBANK)" at bounding box center [524, 266] width 280 height 22
click at [606, 261] on h3 "RED BERYL FAMILY (STBANK)" at bounding box center [524, 266] width 280 height 22
click at [562, 270] on h3 "RED BERYL FAMILY (STBANK)" at bounding box center [524, 266] width 280 height 22
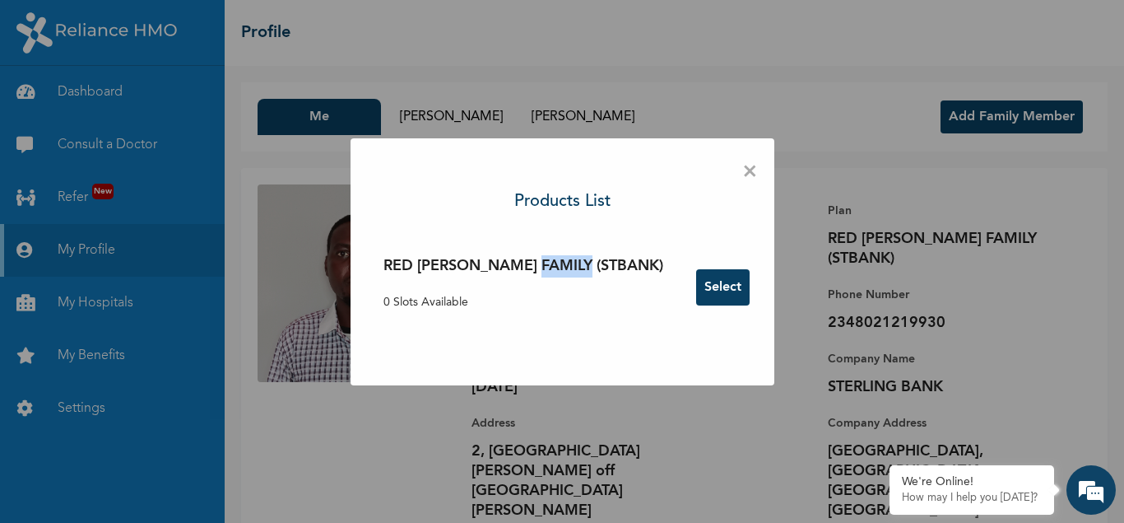
click at [562, 270] on h3 "RED BERYL FAMILY (STBANK)" at bounding box center [524, 266] width 280 height 22
click at [562, 269] on h3 "RED BERYL FAMILY (STBANK)" at bounding box center [524, 266] width 280 height 22
click at [742, 170] on span "×" at bounding box center [750, 172] width 16 height 35
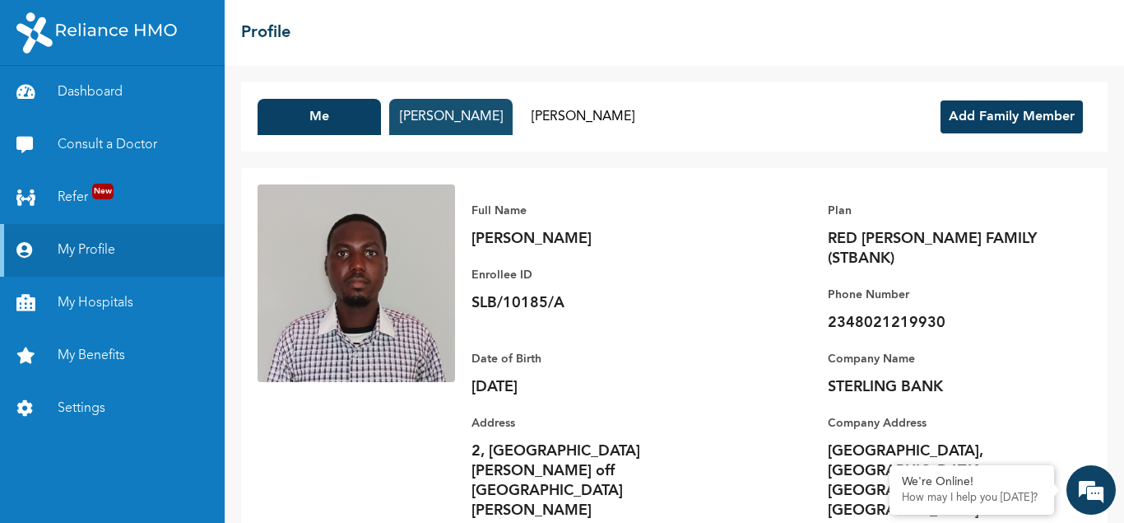
click at [444, 124] on button "Titilayo Adetayo" at bounding box center [450, 117] width 123 height 36
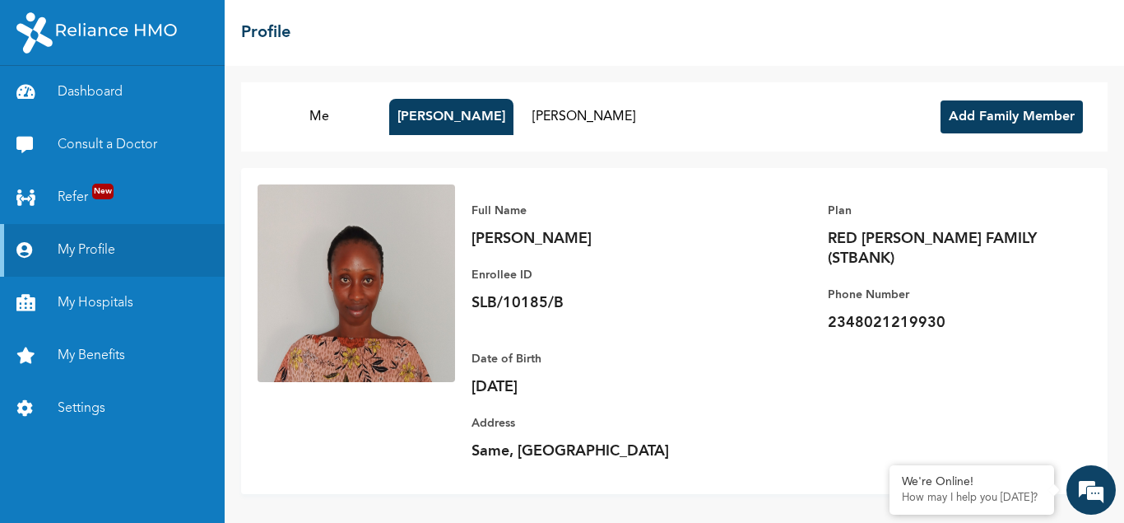
click at [574, 139] on div "Me Titilayo Adetayo Emmanuel Adetayo Add Family Member" at bounding box center [674, 116] width 867 height 69
click at [587, 121] on button "Emmanuel Adetayo" at bounding box center [583, 117] width 123 height 36
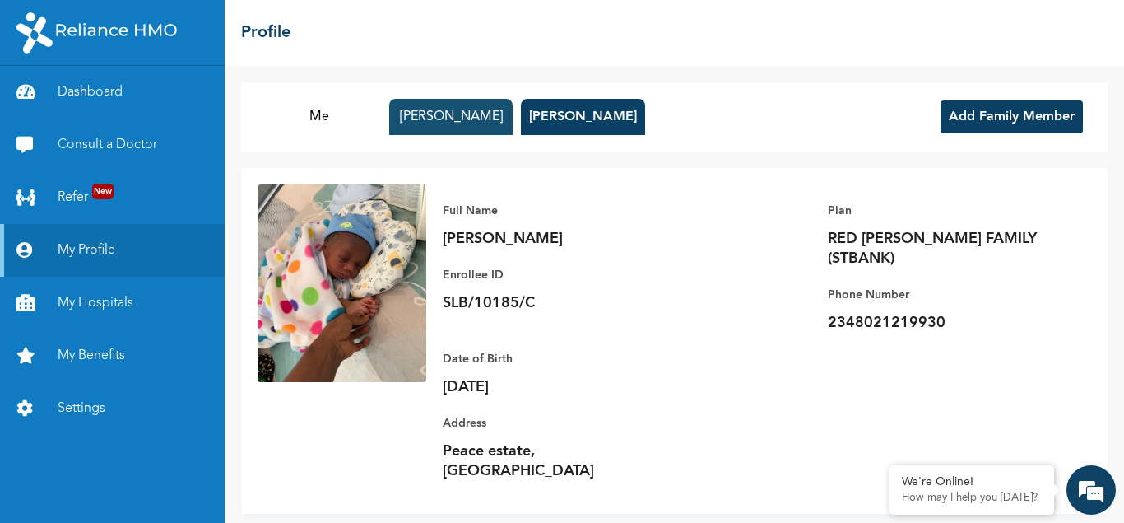
click at [456, 112] on button "Titilayo Adetayo" at bounding box center [450, 117] width 123 height 36
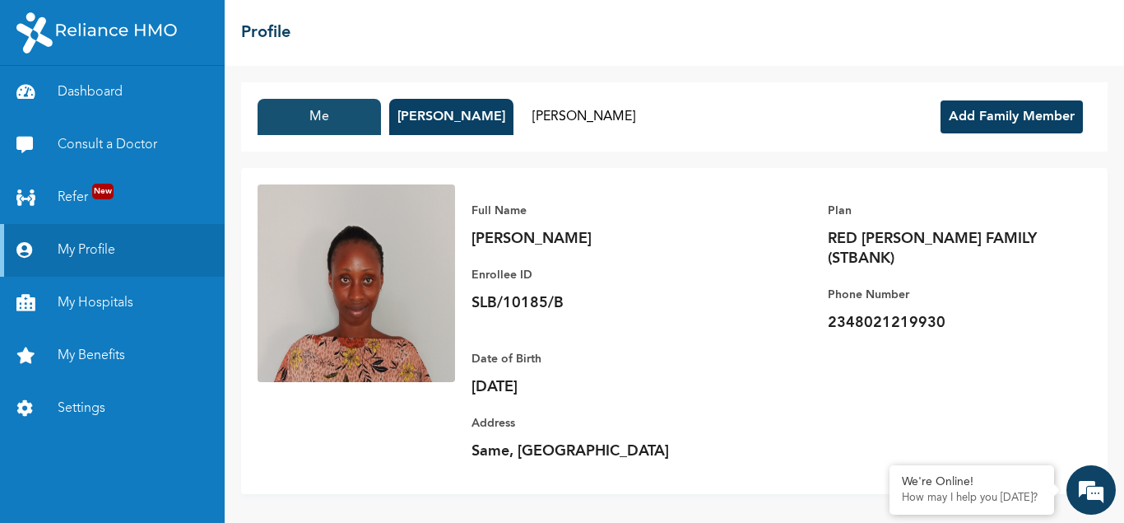
click at [325, 115] on button "Me" at bounding box center [319, 117] width 123 height 36
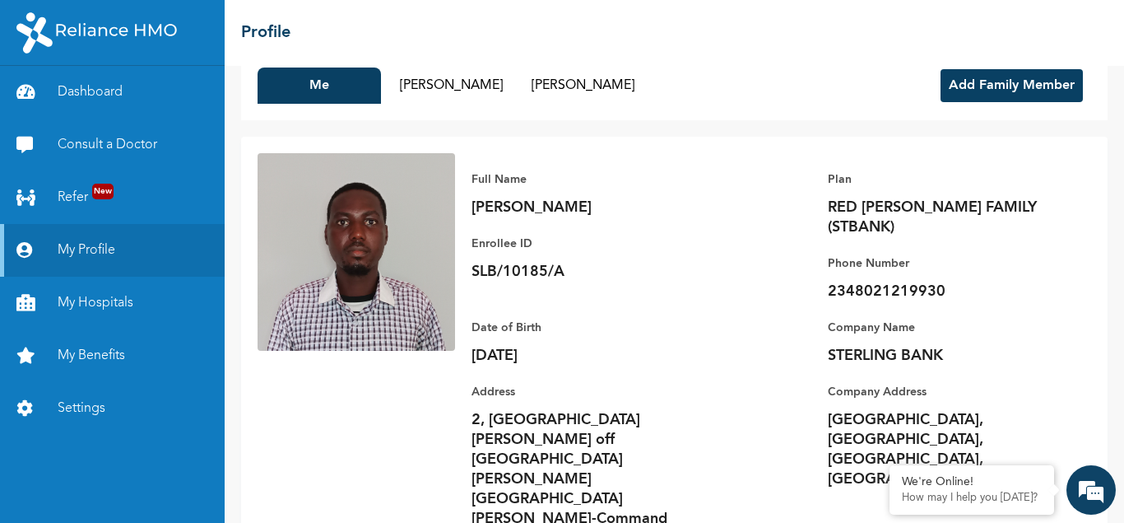
scroll to position [44, 0]
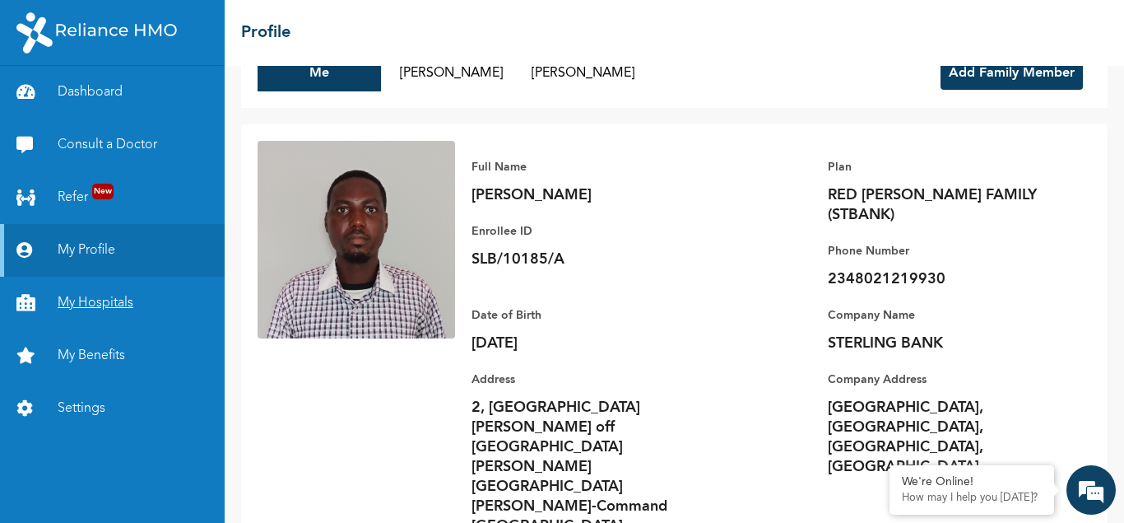
click at [91, 295] on link "My Hospitals" at bounding box center [112, 303] width 225 height 53
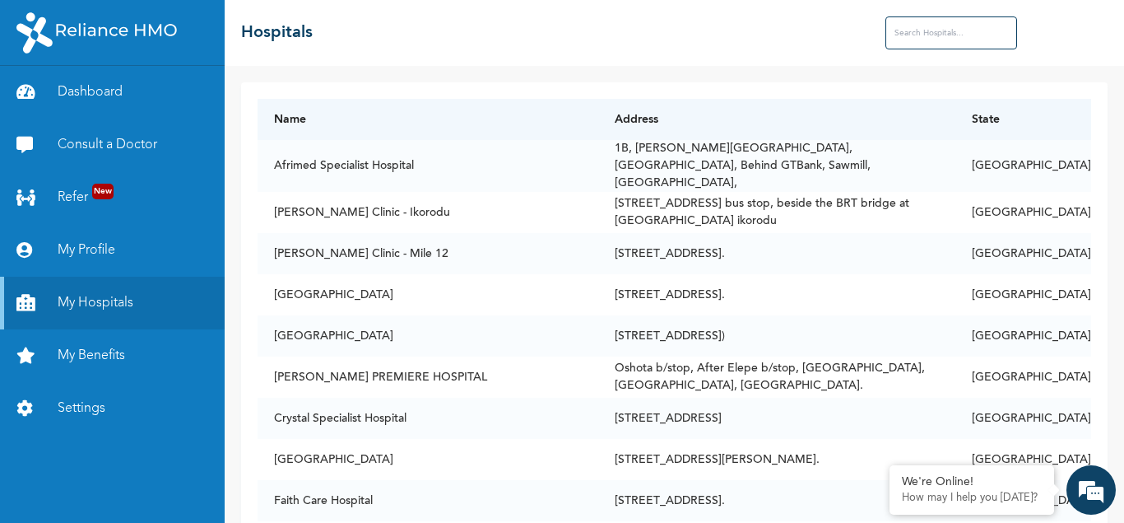
click at [917, 33] on input "text" at bounding box center [952, 32] width 132 height 33
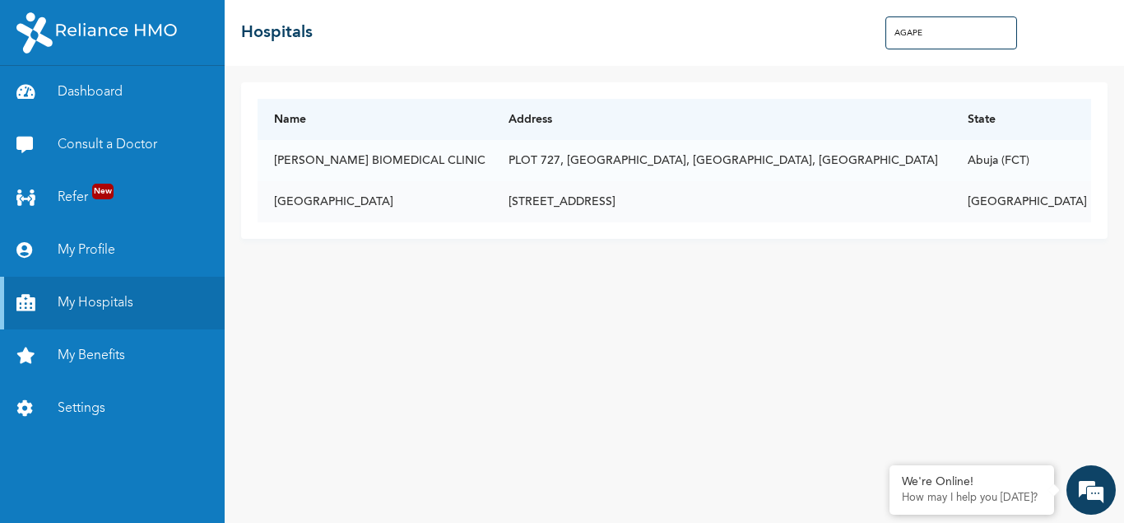
type input "AGAPE"
click at [840, 201] on td "[STREET_ADDRESS]" at bounding box center [721, 201] width 459 height 41
click at [686, 203] on td "[STREET_ADDRESS]" at bounding box center [721, 201] width 459 height 41
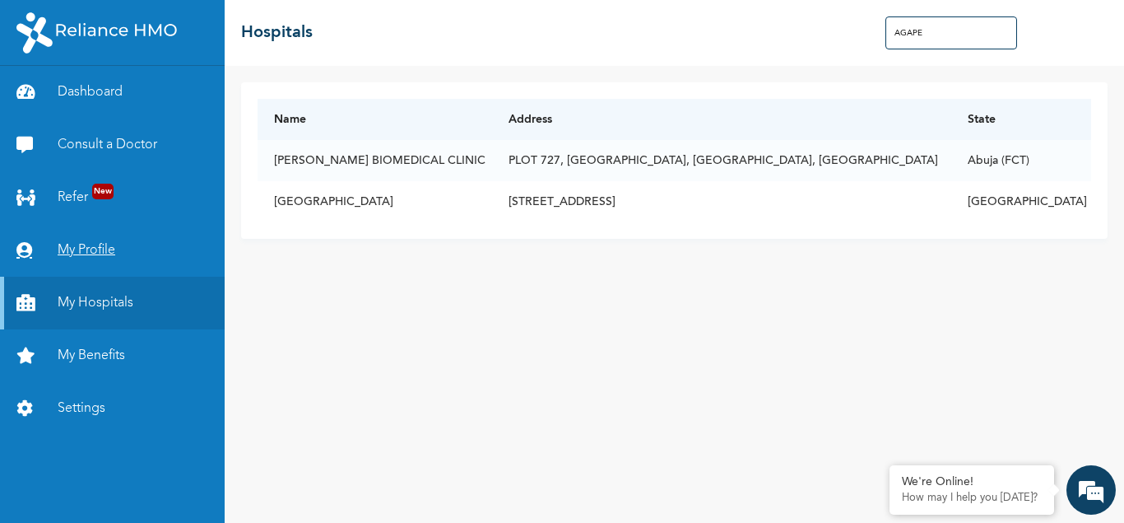
click at [67, 246] on link "My Profile" at bounding box center [112, 250] width 225 height 53
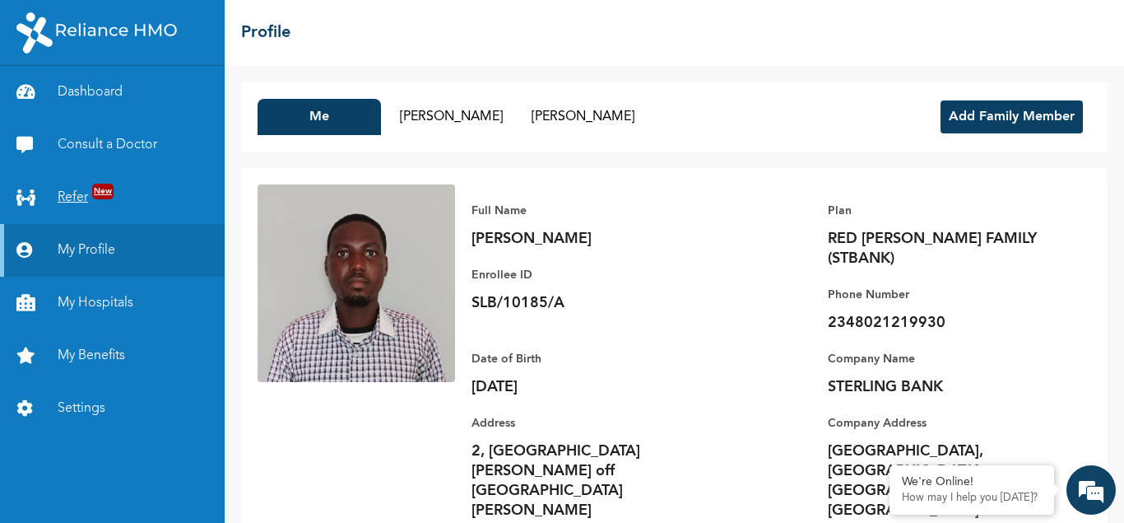
click at [78, 192] on link "Refer New" at bounding box center [112, 197] width 225 height 53
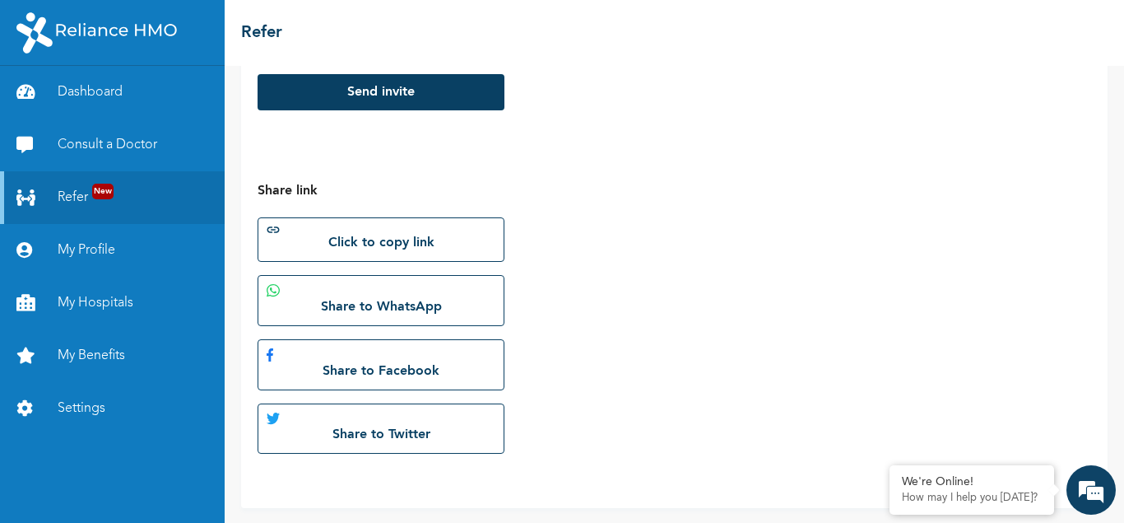
scroll to position [413, 0]
